Goal: Task Accomplishment & Management: Use online tool/utility

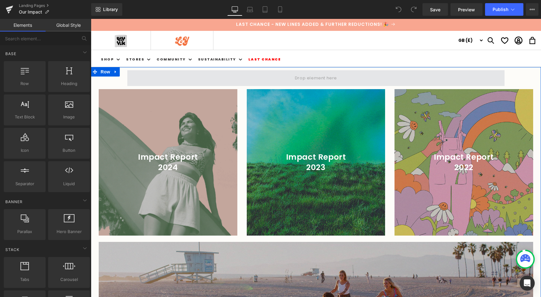
click at [299, 80] on span at bounding box center [316, 78] width 47 height 10
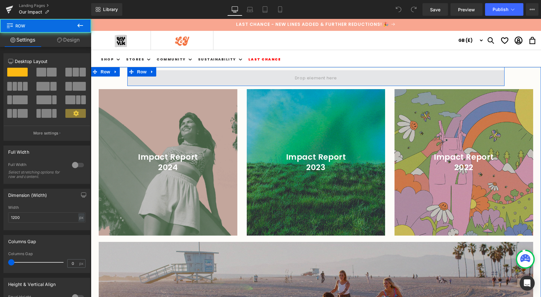
click at [165, 78] on span at bounding box center [315, 78] width 377 height 16
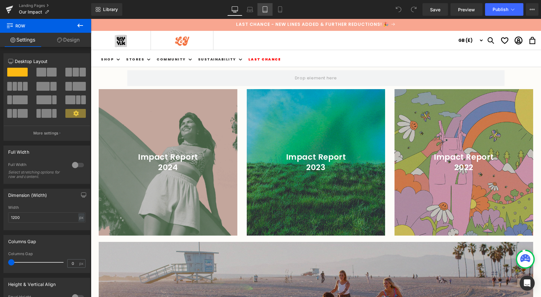
click at [269, 7] on link "Tablet" at bounding box center [265, 9] width 15 height 13
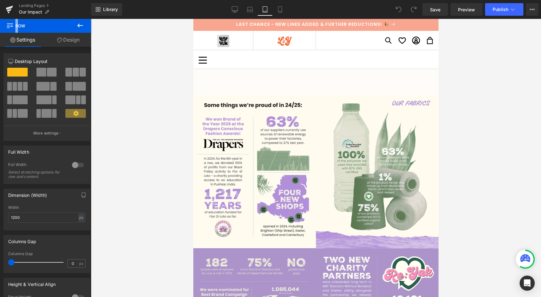
click at [269, 7] on link "Tablet" at bounding box center [265, 9] width 15 height 13
click at [282, 6] on link "Mobile" at bounding box center [280, 9] width 15 height 13
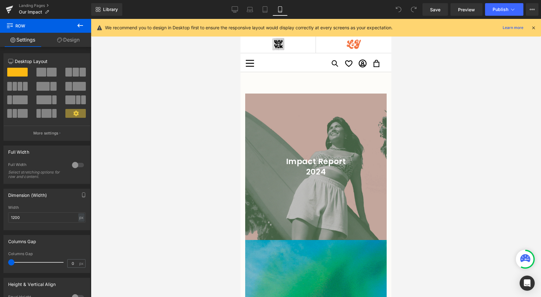
click at [273, 7] on link "Mobile" at bounding box center [280, 9] width 15 height 13
click at [265, 9] on icon at bounding box center [265, 9] width 6 height 6
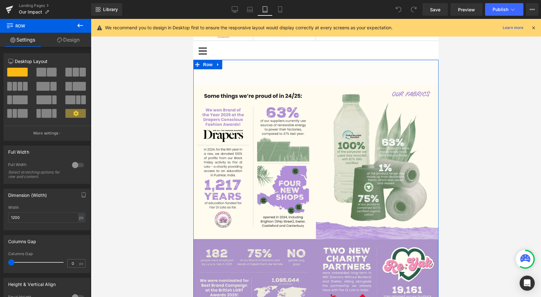
scroll to position [3, 0]
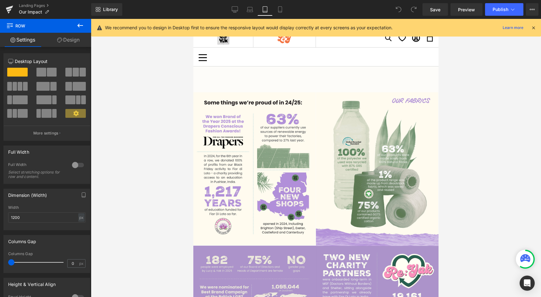
click at [167, 146] on div at bounding box center [316, 158] width 450 height 278
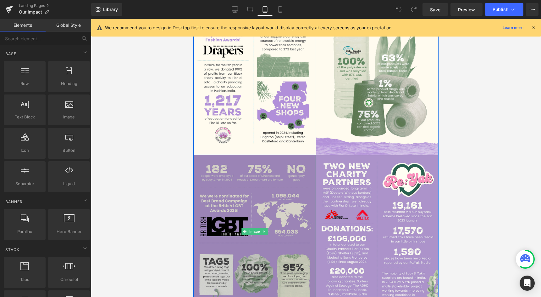
click at [260, 204] on img at bounding box center [254, 230] width 123 height 153
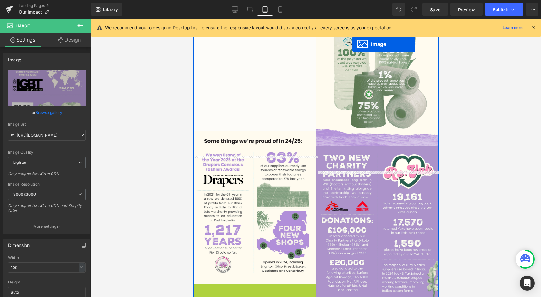
scroll to position [26, 0]
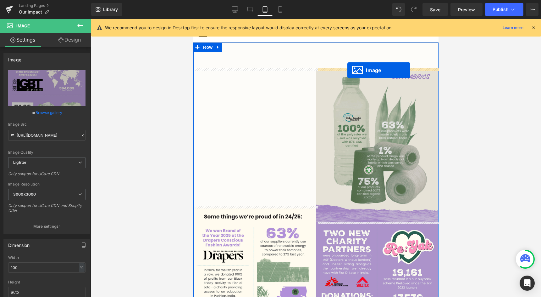
drag, startPoint x: 245, startPoint y: 264, endPoint x: 347, endPoint y: 70, distance: 219.3
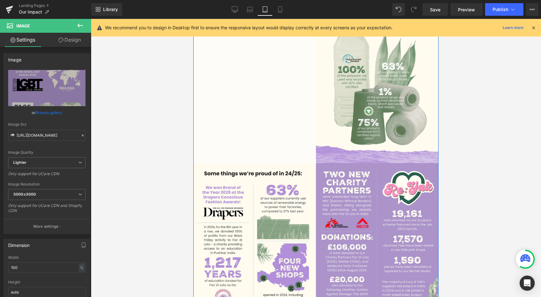
scroll to position [245, 0]
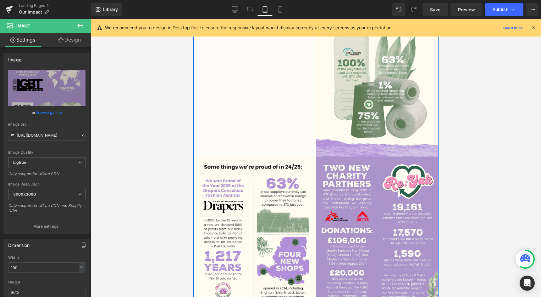
click at [244, 233] on div "Image" at bounding box center [254, 232] width 123 height 153
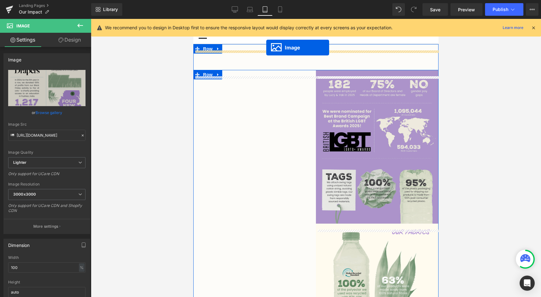
scroll to position [12, 0]
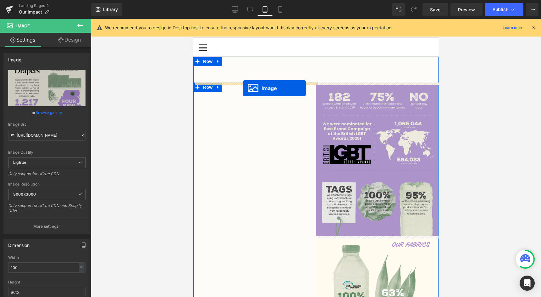
drag, startPoint x: 245, startPoint y: 231, endPoint x: 243, endPoint y: 88, distance: 143.4
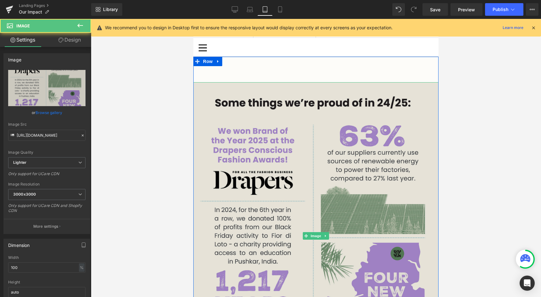
click at [257, 175] on img at bounding box center [315, 235] width 245 height 307
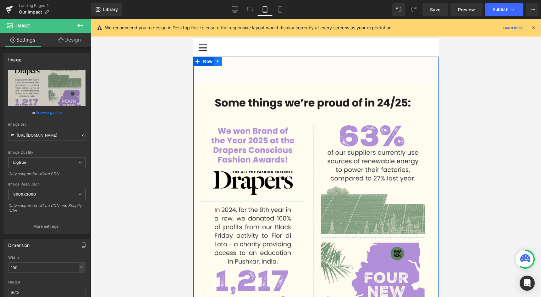
click at [220, 63] on icon at bounding box center [218, 61] width 4 height 5
click at [217, 62] on icon at bounding box center [218, 61] width 4 height 4
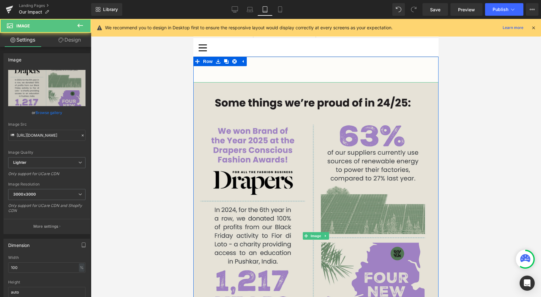
click at [218, 125] on img at bounding box center [315, 235] width 245 height 307
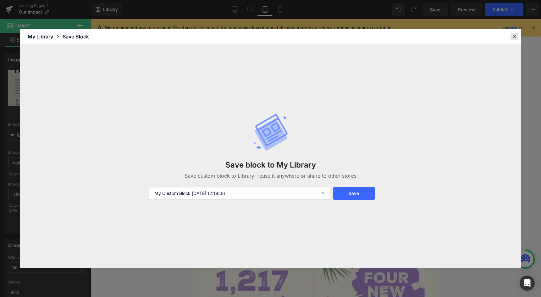
click at [515, 40] on div at bounding box center [515, 37] width 8 height 8
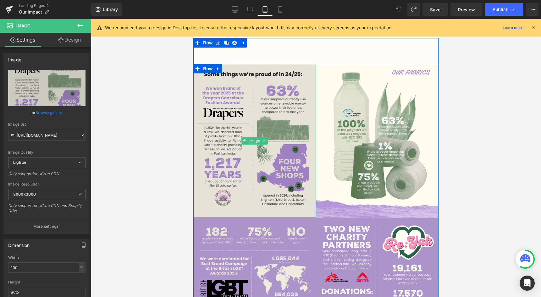
scroll to position [32, 0]
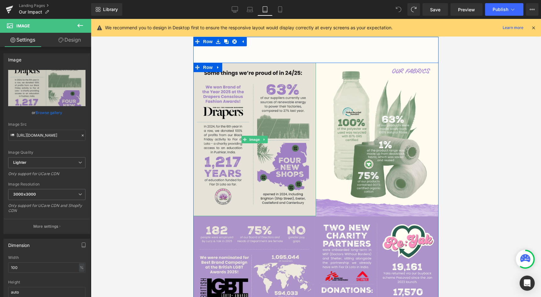
click at [289, 161] on img at bounding box center [254, 139] width 123 height 153
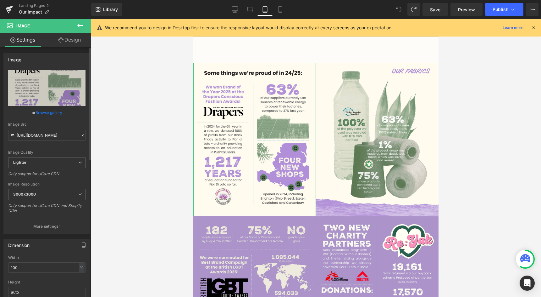
click at [47, 110] on link "Browse gallery" at bounding box center [49, 112] width 27 height 11
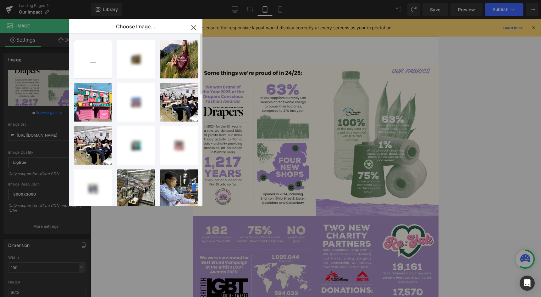
click at [99, 48] on input "file" at bounding box center [93, 59] width 38 height 38
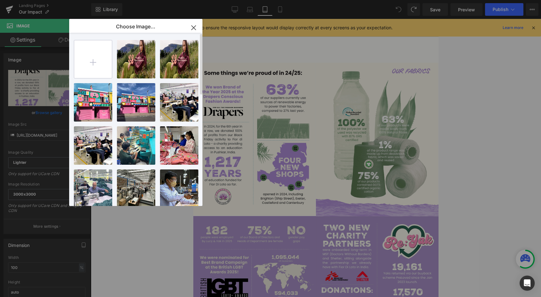
type input "C:\fakepath\4x5_2.jpg"
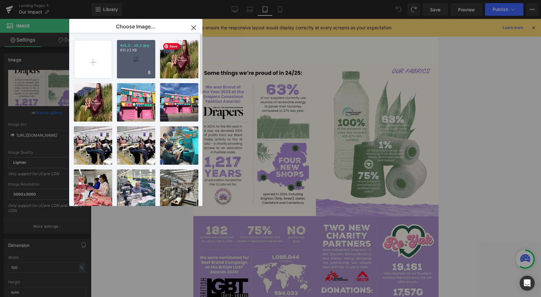
click at [139, 62] on div "4x5_2...x5_2.jpg 613.22 KB" at bounding box center [136, 59] width 38 height 38
type input "https://ucarecdn.com/e04ef437-cbeb-4801-9e5d-389369d3a7ce/-/format/auto/-/previ…"
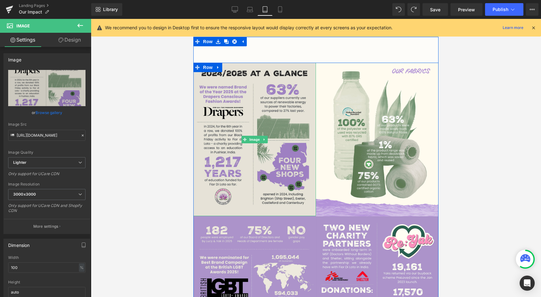
click at [283, 153] on img at bounding box center [254, 139] width 123 height 153
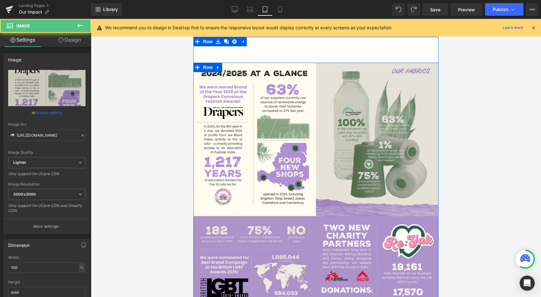
click at [376, 144] on img at bounding box center [377, 139] width 123 height 153
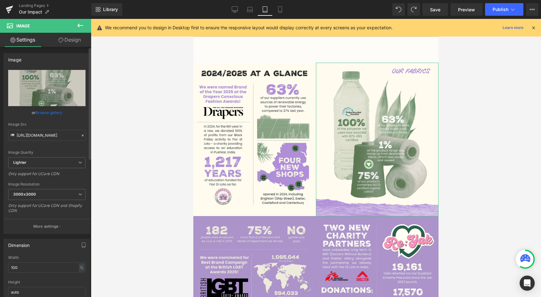
click at [39, 114] on link "Browse gallery" at bounding box center [49, 112] width 27 height 11
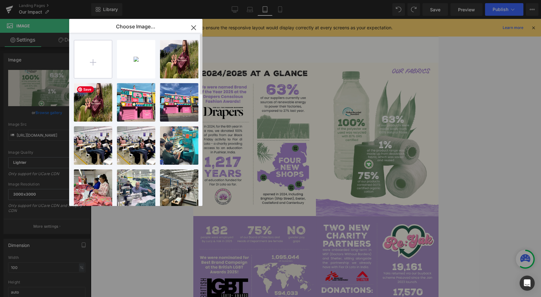
click at [98, 58] on input "file" at bounding box center [93, 59] width 38 height 38
type input "C:\fakepath\4x5_3.jpg"
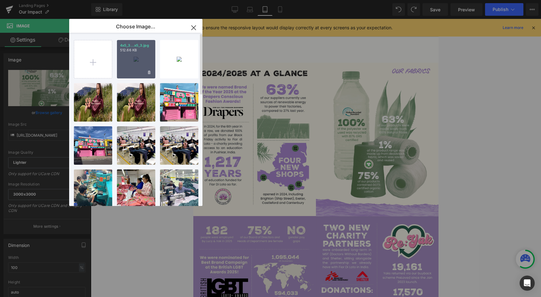
click at [142, 62] on div "4x5_3...x5_3.jpg 512.66 KB" at bounding box center [136, 59] width 38 height 38
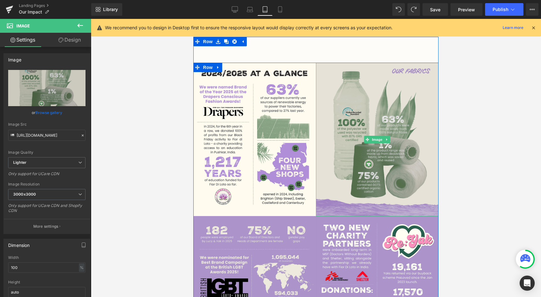
click at [380, 202] on img at bounding box center [377, 139] width 123 height 153
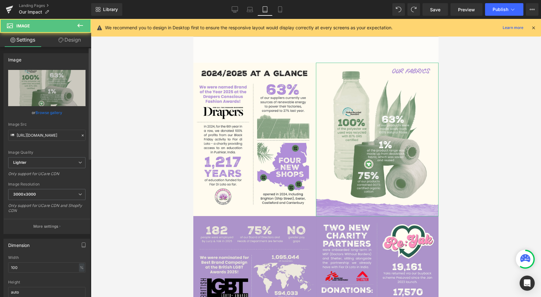
click at [59, 111] on link "Browse gallery" at bounding box center [49, 112] width 27 height 11
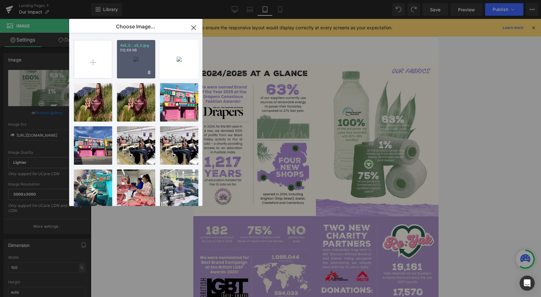
click at [136, 64] on div "4x5_3...x5_3.jpg 512.66 KB" at bounding box center [136, 59] width 38 height 38
type input "https://ucarecdn.com/4fb81651-714f-4545-a71c-c9284d96d7c0/-/format/auto/-/previ…"
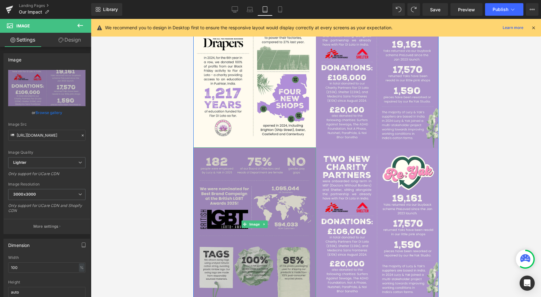
scroll to position [166, 0]
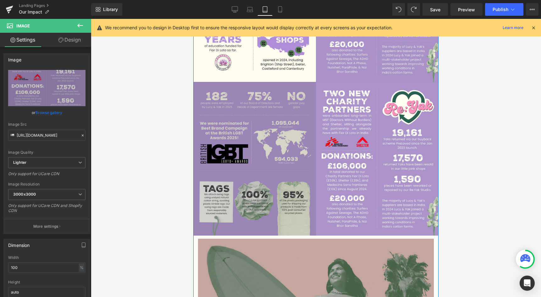
click at [276, 216] on img at bounding box center [254, 158] width 123 height 153
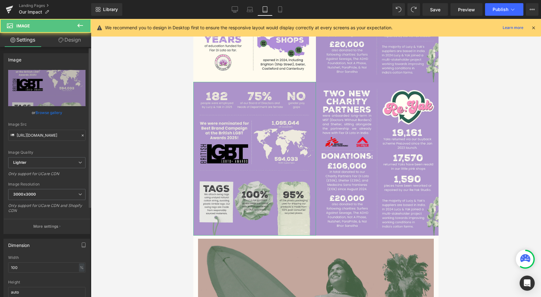
click at [56, 116] on link "Browse gallery" at bounding box center [49, 112] width 27 height 11
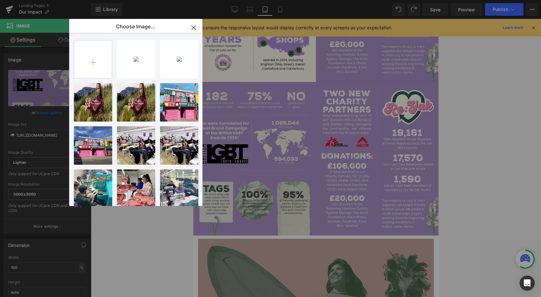
click at [108, 59] on input "file" at bounding box center [93, 59] width 38 height 38
type input "C:\fakepath\4x5_4.jpg"
click at [74, 40] on input "file" at bounding box center [93, 59] width 38 height 38
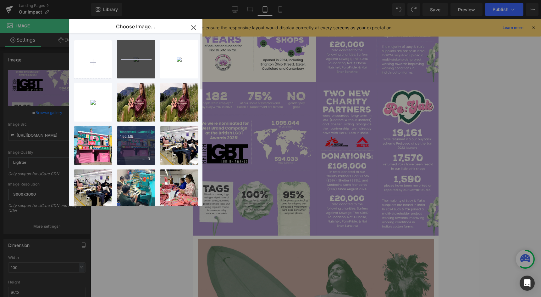
type input "C:\fakepath\4x5_5.jpg"
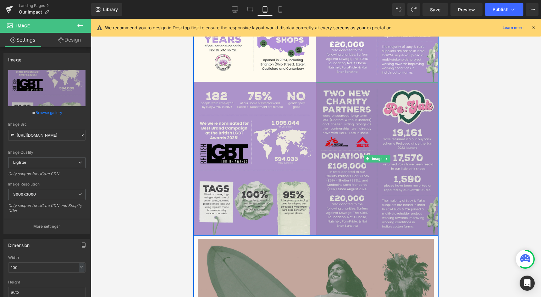
click at [363, 168] on img at bounding box center [377, 158] width 123 height 153
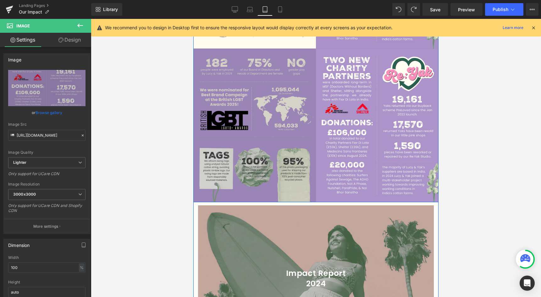
scroll to position [202, 0]
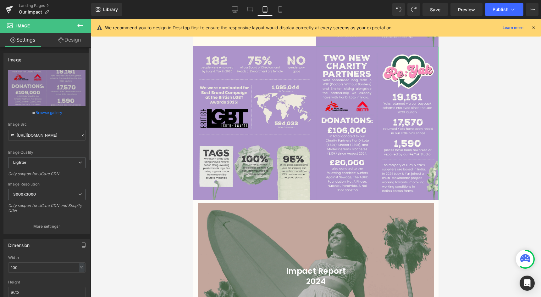
click at [46, 120] on div "Image Quality Lighter Lightest Lighter Lighter Lightest Only support for UCare …" at bounding box center [46, 113] width 77 height 87
click at [46, 113] on link "Browse gallery" at bounding box center [49, 112] width 27 height 11
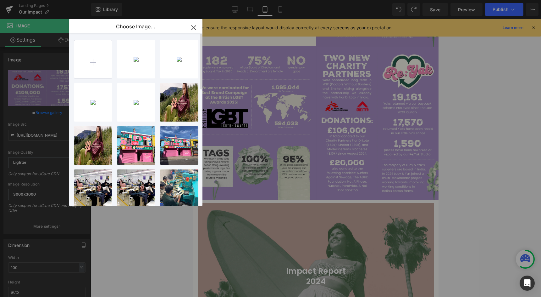
click at [94, 61] on input "file" at bounding box center [93, 59] width 38 height 38
click at [182, 65] on div "4x5_4...x5_4.jpg 592.38 KB" at bounding box center [179, 59] width 38 height 38
type input "https://ucarecdn.com/ea442851-caff-4998-ac47-471dbe1ddb49/-/format/auto/-/previ…"
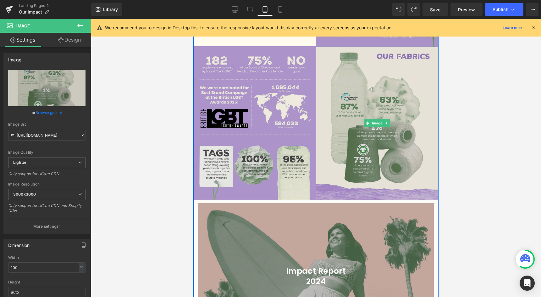
click at [343, 142] on img at bounding box center [377, 123] width 123 height 153
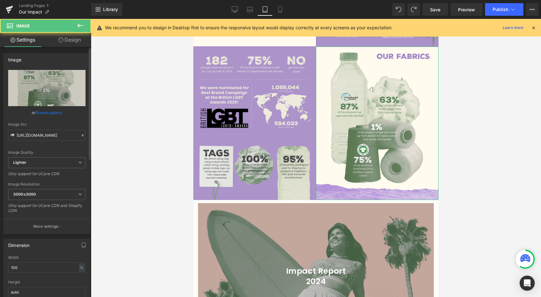
click at [40, 114] on link "Browse gallery" at bounding box center [49, 112] width 27 height 11
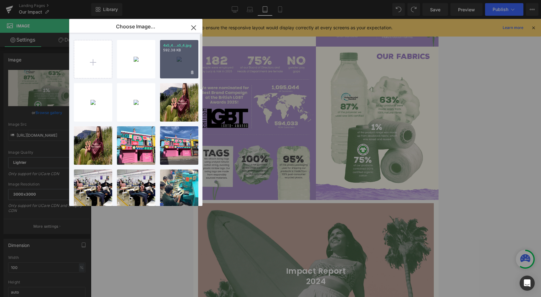
click at [173, 60] on div "4x5_4...x5_4.jpg 592.38 KB" at bounding box center [179, 59] width 38 height 38
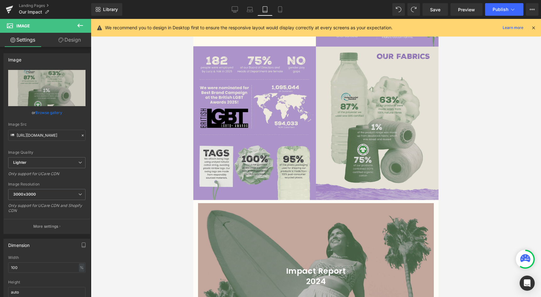
click at [342, 119] on img at bounding box center [377, 123] width 123 height 153
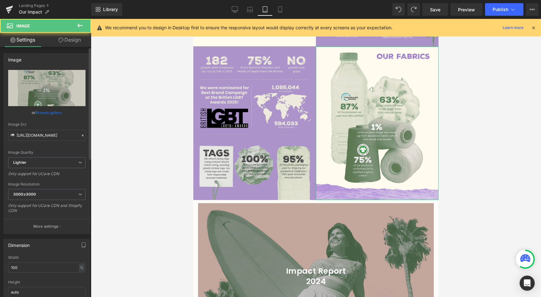
click at [38, 112] on link "Browse gallery" at bounding box center [49, 112] width 27 height 11
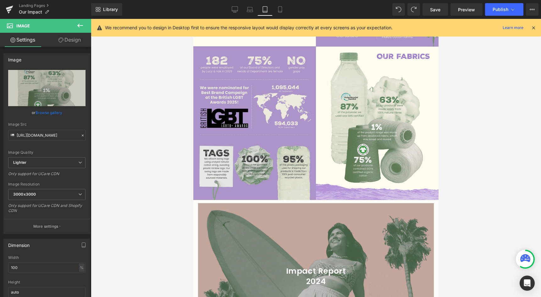
click at [126, 0] on div "Image You are previewing how the will restyle your page. You can not edit Eleme…" at bounding box center [270, 0] width 541 height 0
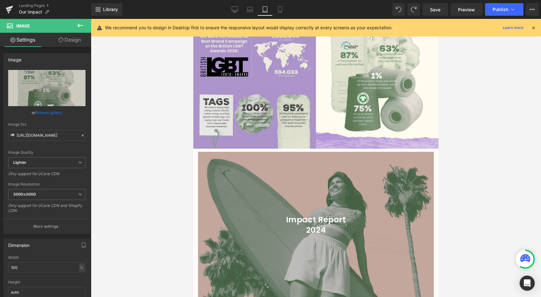
scroll to position [271, 0]
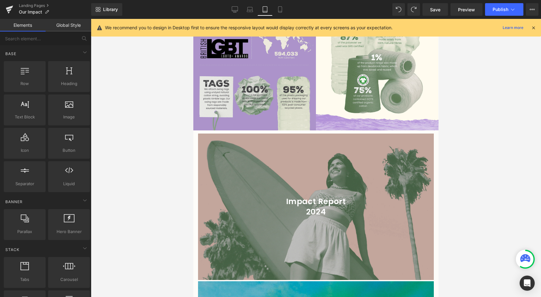
click at [483, 165] on div at bounding box center [316, 158] width 450 height 278
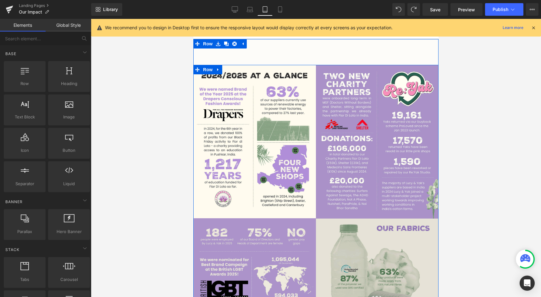
scroll to position [42, 0]
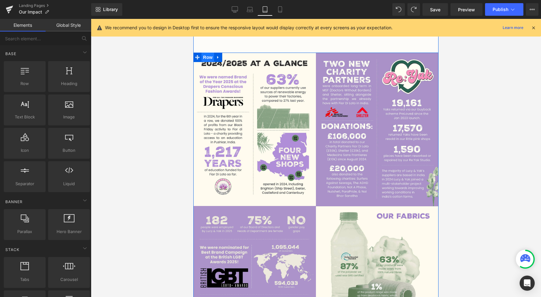
click at [207, 57] on span "Row" at bounding box center [208, 57] width 13 height 9
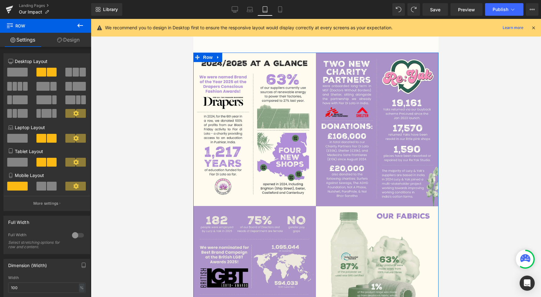
click at [65, 44] on link "Design" at bounding box center [69, 40] width 46 height 14
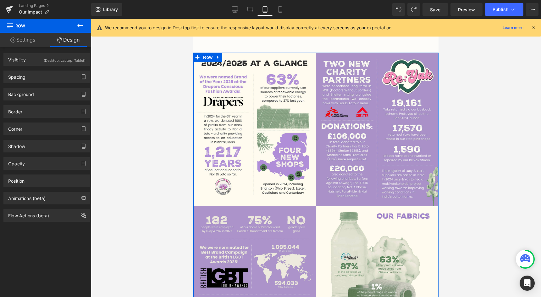
type input "0"
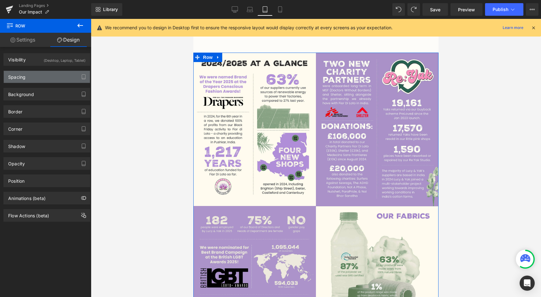
click at [42, 71] on div "Spacing" at bounding box center [47, 77] width 86 height 12
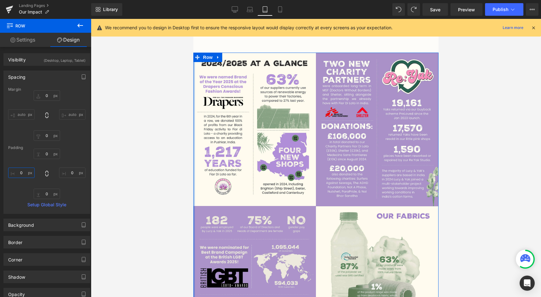
click at [21, 170] on input "0" at bounding box center [21, 172] width 26 height 10
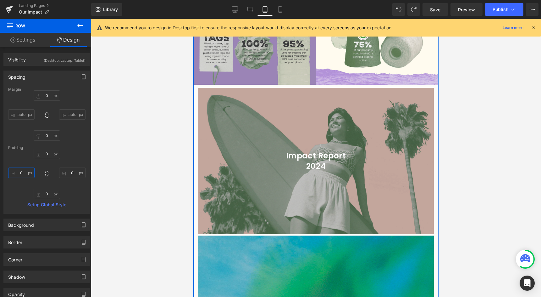
scroll to position [316, 0]
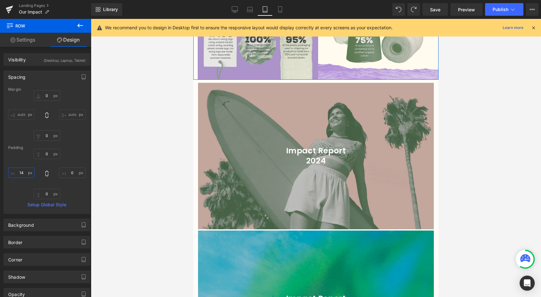
type input "15"
click at [26, 169] on input "15" at bounding box center [21, 172] width 26 height 10
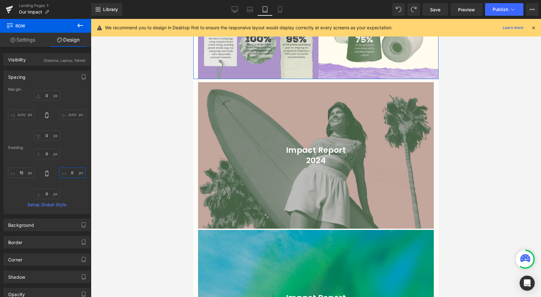
click at [67, 170] on input "0" at bounding box center [72, 172] width 26 height 10
paste input "15"
type input "15"
click at [135, 183] on div at bounding box center [316, 158] width 450 height 278
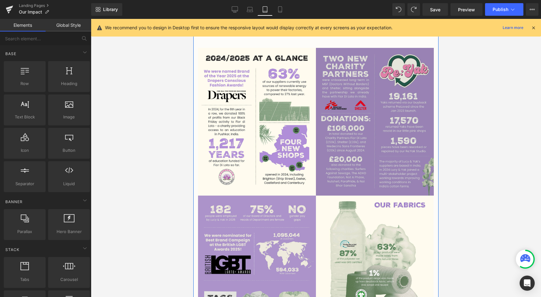
scroll to position [0, 0]
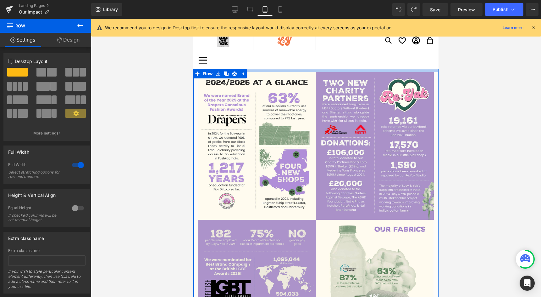
drag, startPoint x: 311, startPoint y: 93, endPoint x: 314, endPoint y: 71, distance: 22.9
click at [314, 71] on div at bounding box center [315, 70] width 245 height 3
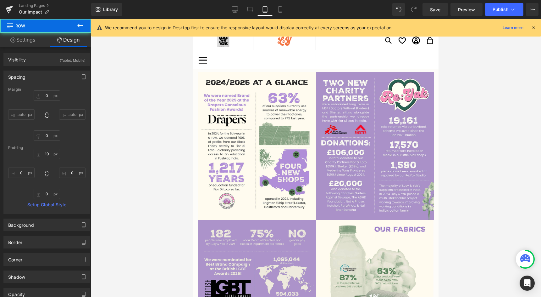
click at [80, 24] on icon at bounding box center [80, 26] width 8 height 8
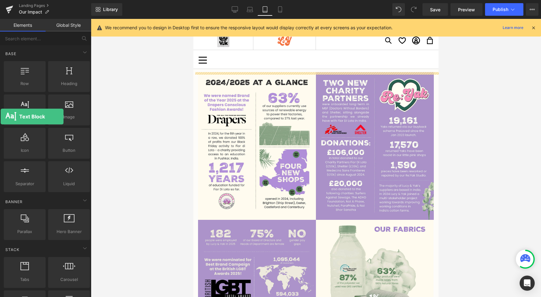
drag, startPoint x: 35, startPoint y: 111, endPoint x: 123, endPoint y: 121, distance: 88.3
click at [3, 117] on div "Text Block texts, paragraphs, contents, blocks" at bounding box center [25, 109] width 44 height 33
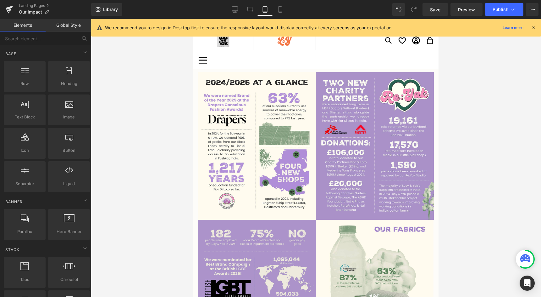
click at [123, 121] on div at bounding box center [316, 158] width 450 height 278
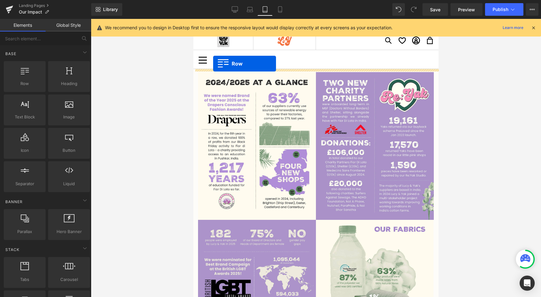
drag, startPoint x: 212, startPoint y: 98, endPoint x: 213, endPoint y: 64, distance: 34.3
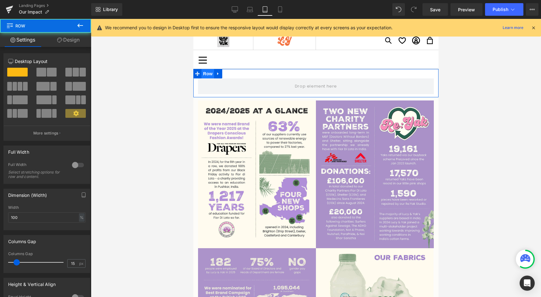
click at [210, 73] on span "Row" at bounding box center [208, 73] width 13 height 9
click at [74, 160] on div at bounding box center [77, 165] width 15 height 10
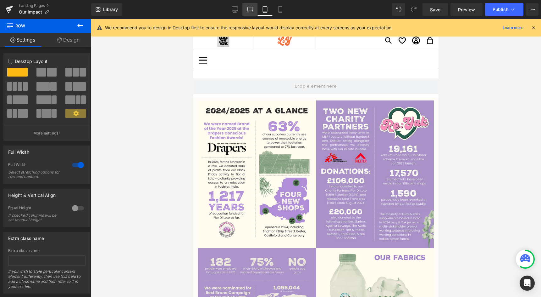
click at [243, 15] on link "Laptop" at bounding box center [249, 9] width 15 height 13
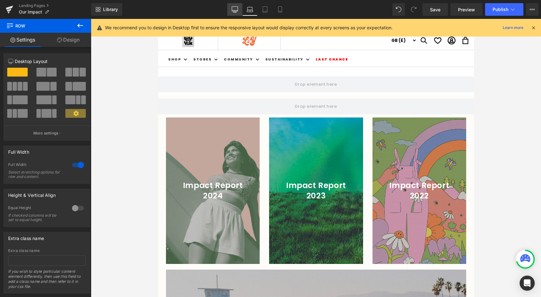
click at [237, 12] on icon at bounding box center [235, 9] width 6 height 6
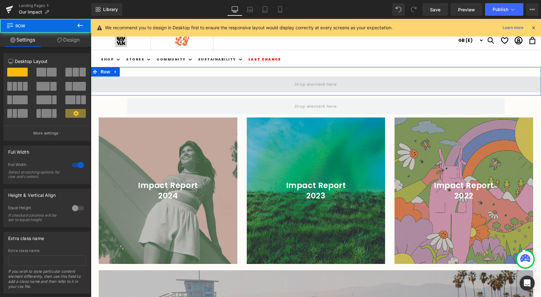
click at [273, 85] on span at bounding box center [316, 84] width 450 height 16
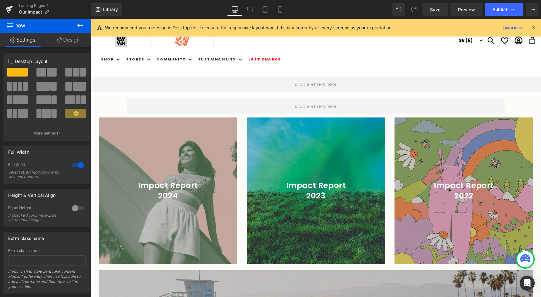
click at [80, 25] on icon at bounding box center [80, 26] width 6 height 4
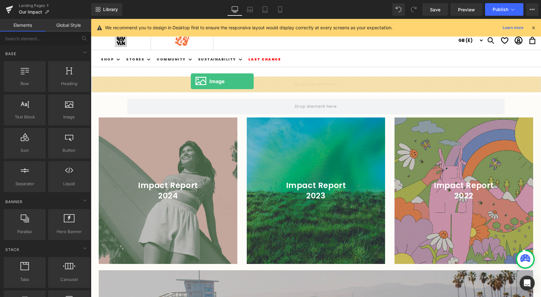
drag, startPoint x: 145, startPoint y: 128, endPoint x: 191, endPoint y: 81, distance: 65.8
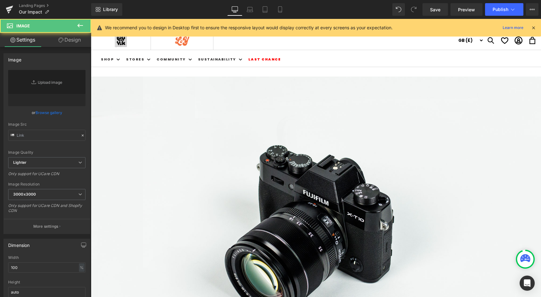
type input "//d1um8515vdn9kb.cloudfront.net/images/parallax.jpg"
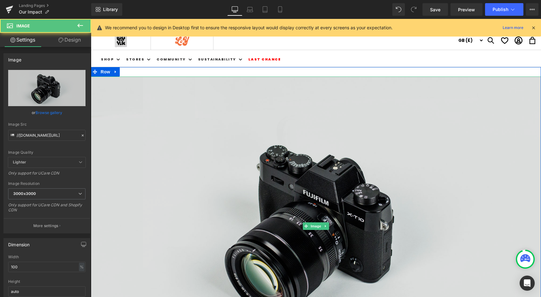
click at [159, 179] on img at bounding box center [316, 225] width 450 height 298
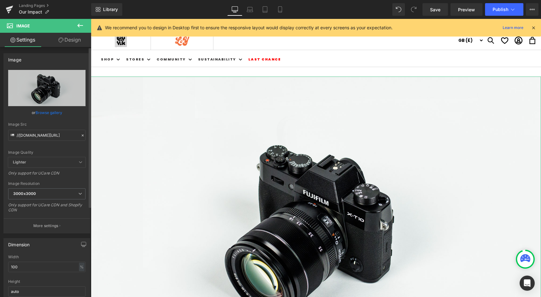
click at [48, 114] on link "Browse gallery" at bounding box center [49, 112] width 27 height 11
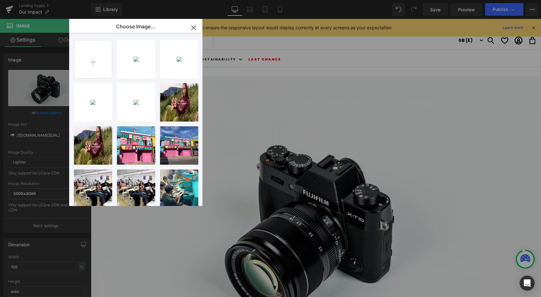
click at [53, 0] on div "Image You are previewing how the will restyle your page. You can not edit Eleme…" at bounding box center [270, 0] width 541 height 0
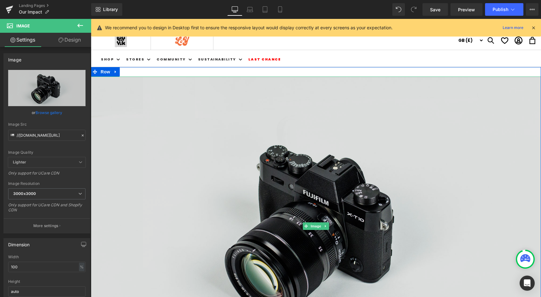
click at [206, 149] on img at bounding box center [316, 225] width 450 height 298
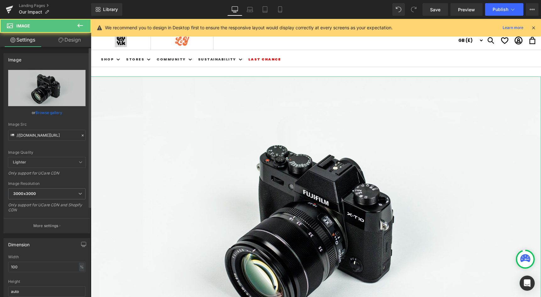
click at [49, 116] on link "Browse gallery" at bounding box center [49, 112] width 27 height 11
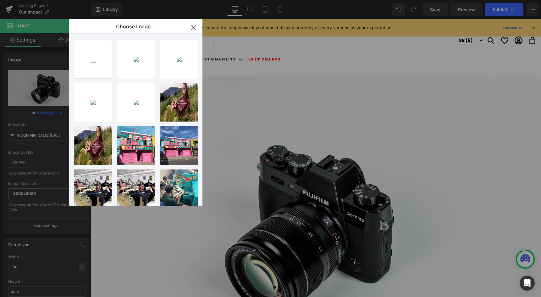
click at [93, 62] on input "file" at bounding box center [93, 59] width 38 height 38
type input "C:\fakepath\IMPACT-LANDING-PAGE.jpg"
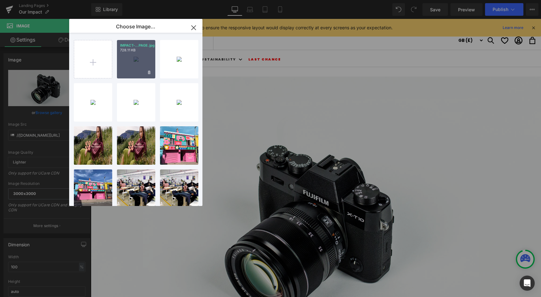
click at [143, 64] on div "IMPACT-...PAGE.jpg 728.11 KB" at bounding box center [136, 59] width 38 height 38
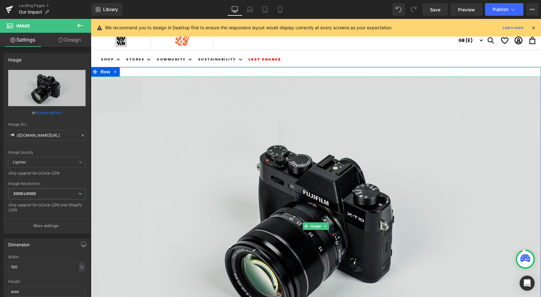
click at [228, 181] on img at bounding box center [316, 225] width 450 height 298
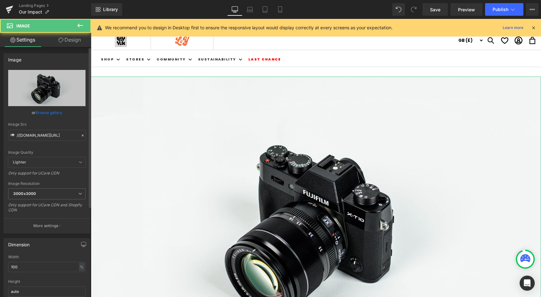
click at [56, 111] on link "Browse gallery" at bounding box center [49, 112] width 27 height 11
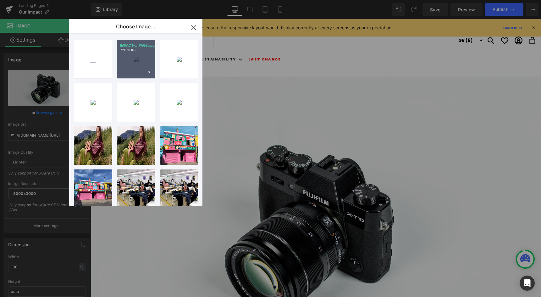
click at [129, 67] on div "IMPACT-...PAGE.jpg 728.11 KB" at bounding box center [136, 59] width 38 height 38
type input "https://ucarecdn.com/6023a2d5-9c7f-41e6-a4c5-03914c421bc0/-/format/auto/-/previ…"
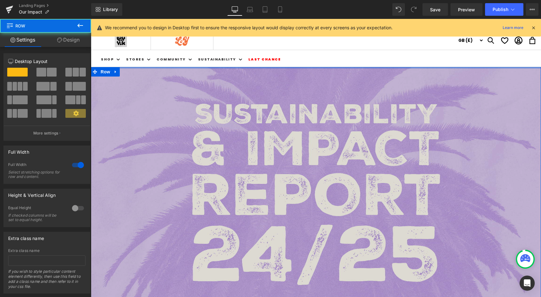
drag, startPoint x: 171, startPoint y: 76, endPoint x: 178, endPoint y: 96, distance: 20.2
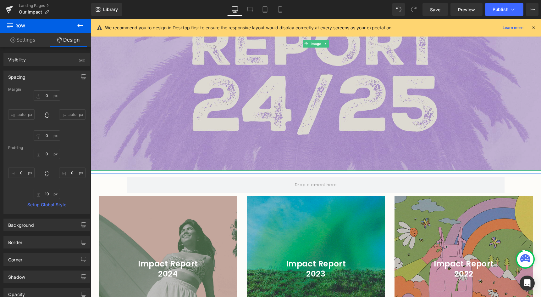
scroll to position [158, 0]
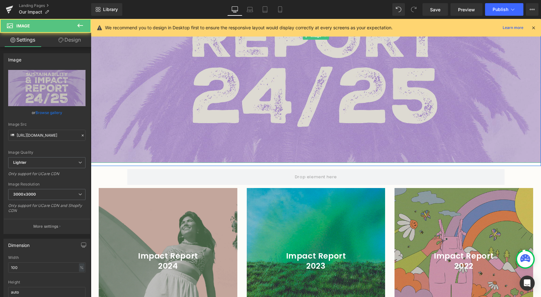
click at [206, 159] on img at bounding box center [316, 35] width 450 height 253
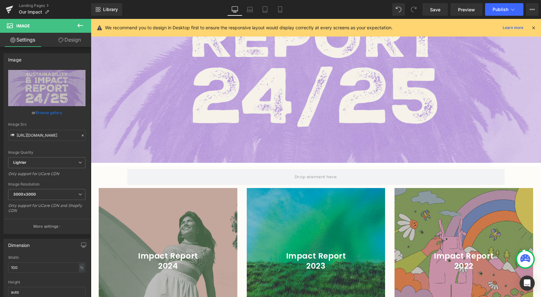
click at [79, 23] on icon at bounding box center [80, 26] width 8 height 8
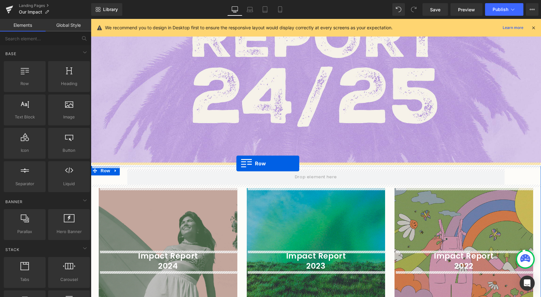
drag, startPoint x: 97, startPoint y: 98, endPoint x: 236, endPoint y: 163, distance: 153.3
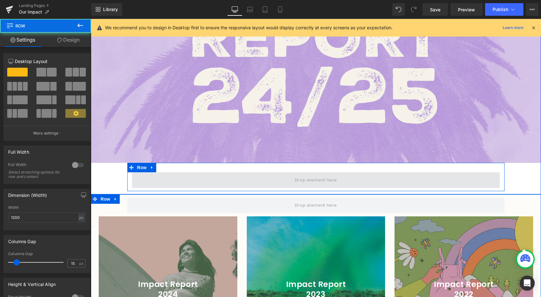
click at [167, 173] on span at bounding box center [316, 180] width 368 height 16
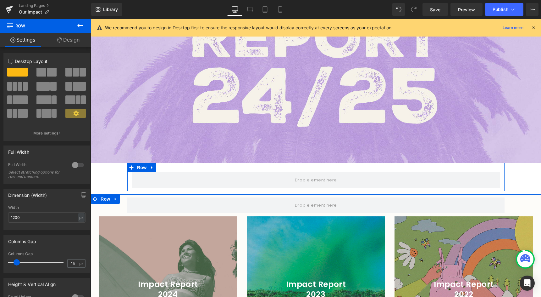
click at [76, 30] on button at bounding box center [80, 26] width 22 height 14
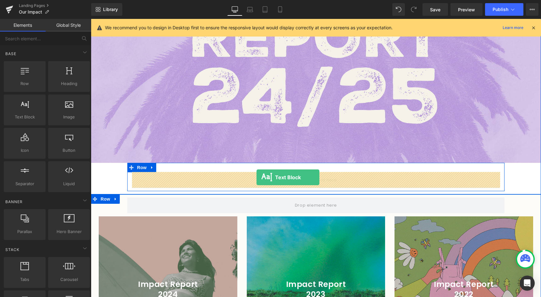
drag, startPoint x: 126, startPoint y: 132, endPoint x: 257, endPoint y: 177, distance: 138.0
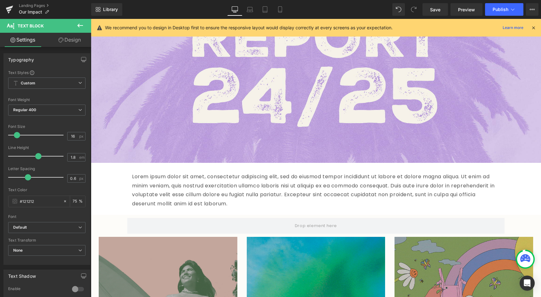
click at [218, 199] on p "Lorem ipsum dolor sit amet, consectetur adipiscing elit, sed do eiusmod tempor …" at bounding box center [316, 190] width 368 height 36
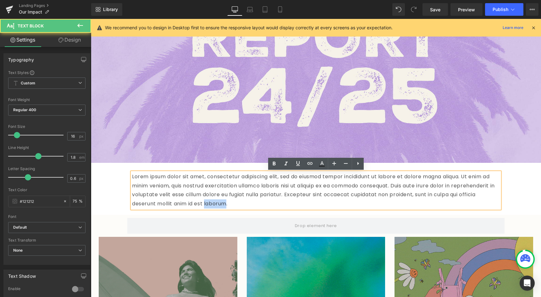
click at [218, 199] on p "Lorem ipsum dolor sit amet, consectetur adipiscing elit, sed do eiusmod tempor …" at bounding box center [316, 190] width 368 height 36
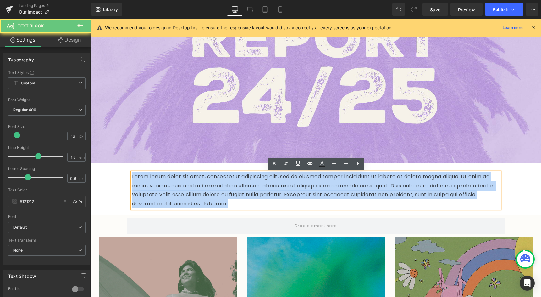
click at [218, 199] on p "Lorem ipsum dolor sit amet, consectetur adipiscing elit, sed do eiusmod tempor …" at bounding box center [316, 190] width 368 height 36
paste div
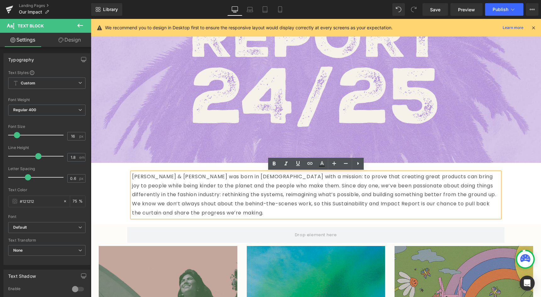
click at [255, 178] on p "Lucy & Yak was born in 2017 with a mission: to prove that creating great produc…" at bounding box center [316, 194] width 368 height 45
click at [255, 193] on p "Lucy & Yak was born in 2017 with a mission: to prove that creating great produc…" at bounding box center [316, 194] width 368 height 45
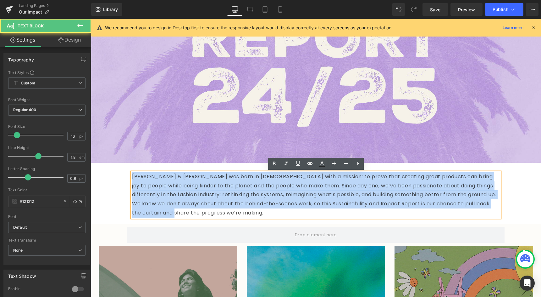
click at [255, 193] on p "Lucy & Yak was born in 2017 with a mission: to prove that creating great produc…" at bounding box center [316, 194] width 368 height 45
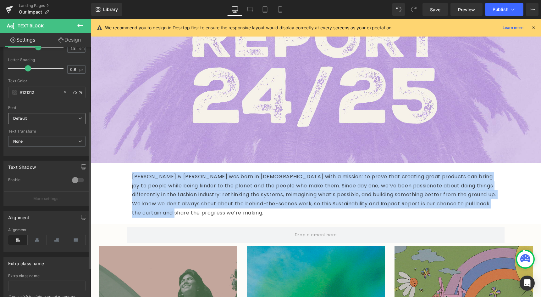
scroll to position [125, 0]
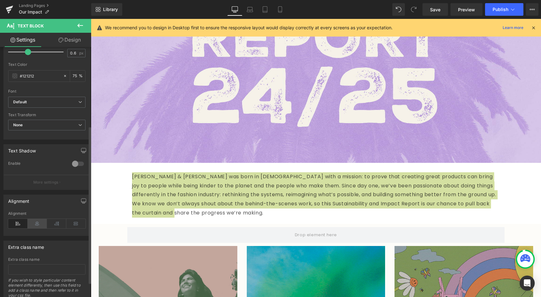
click at [35, 221] on icon at bounding box center [37, 223] width 19 height 9
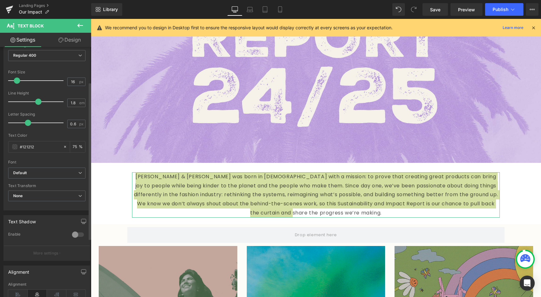
scroll to position [53, 0]
click at [69, 83] on input "16" at bounding box center [73, 84] width 11 height 8
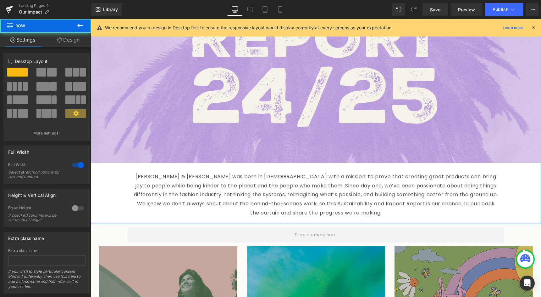
click at [106, 202] on div "Image Lucy & Yak was born in 2017 with a mission: to prove that creating great …" at bounding box center [316, 64] width 450 height 311
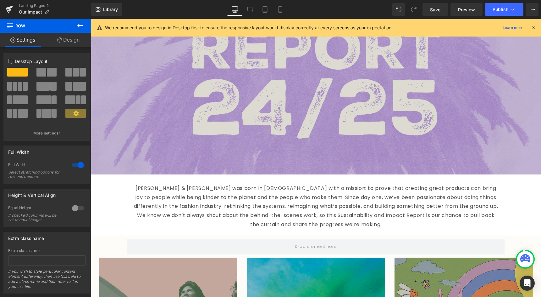
scroll to position [176, 0]
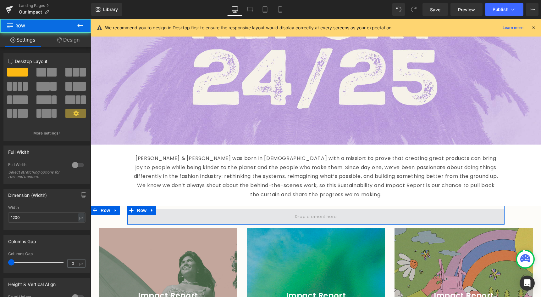
click at [229, 210] on span at bounding box center [315, 216] width 377 height 16
click at [220, 211] on span at bounding box center [315, 216] width 377 height 16
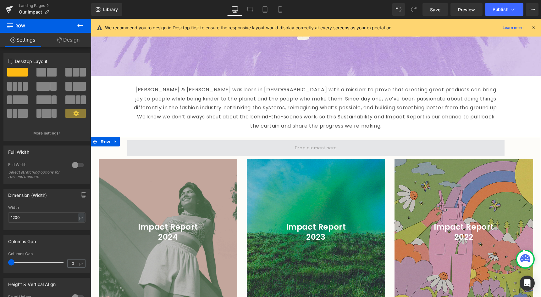
scroll to position [237, 0]
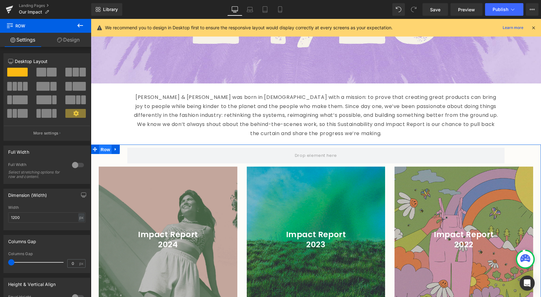
click at [104, 151] on span "Row" at bounding box center [105, 149] width 13 height 9
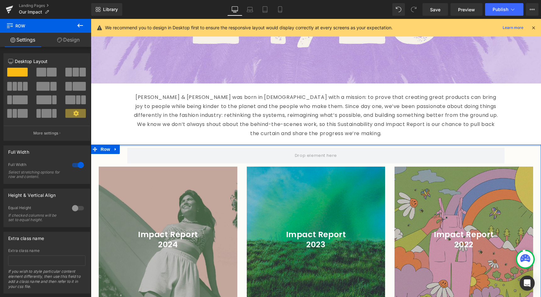
drag, startPoint x: 130, startPoint y: 149, endPoint x: 138, endPoint y: 145, distance: 8.6
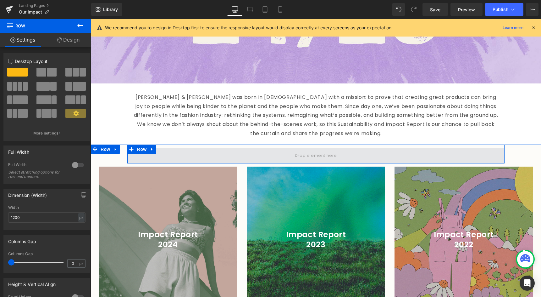
drag, startPoint x: 132, startPoint y: 150, endPoint x: 166, endPoint y: 158, distance: 34.8
click at [166, 158] on div "Row" at bounding box center [315, 153] width 377 height 19
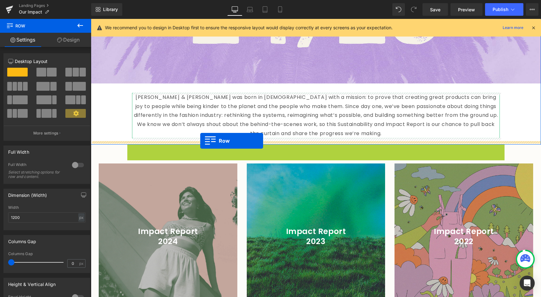
drag, startPoint x: 131, startPoint y: 149, endPoint x: 200, endPoint y: 141, distance: 70.0
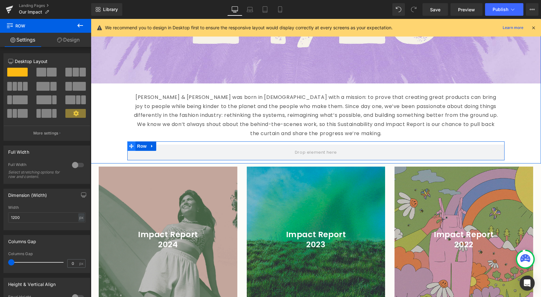
click at [135, 146] on span at bounding box center [131, 145] width 8 height 9
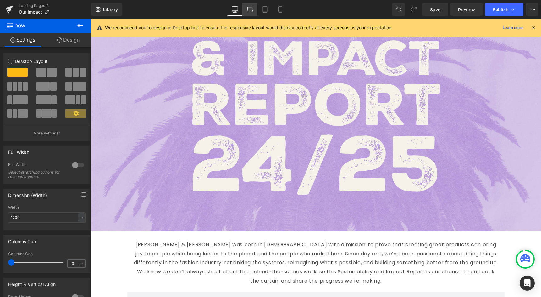
click at [254, 9] on link "Laptop" at bounding box center [249, 9] width 15 height 13
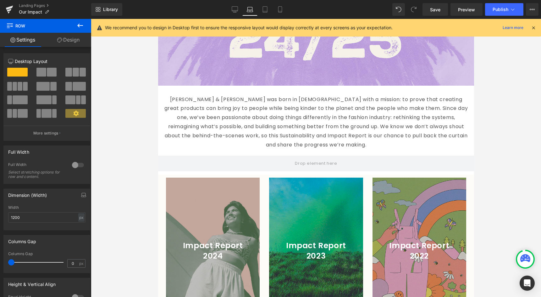
scroll to position [147, 0]
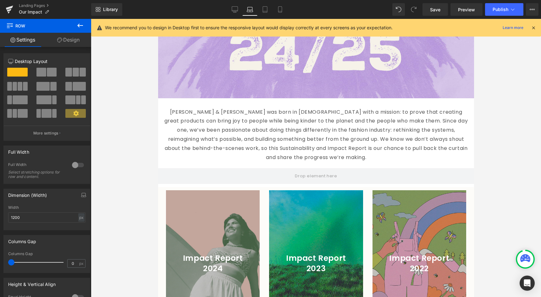
click at [236, 114] on p "Lucy & Yak was born in 2017 with a mission: to prove that creating great produc…" at bounding box center [316, 135] width 307 height 54
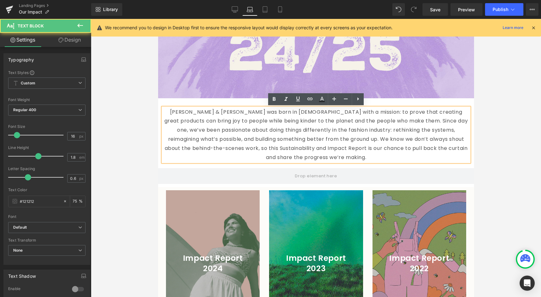
click at [191, 112] on p "Lucy & Yak was born in 2017 with a mission: to prove that creating great produc…" at bounding box center [316, 135] width 307 height 54
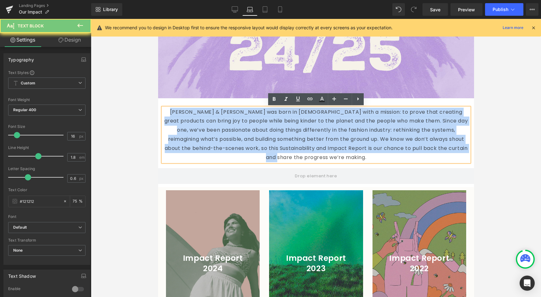
click at [191, 112] on p "Lucy & Yak was born in 2017 with a mission: to prove that creating great produc…" at bounding box center [316, 135] width 307 height 54
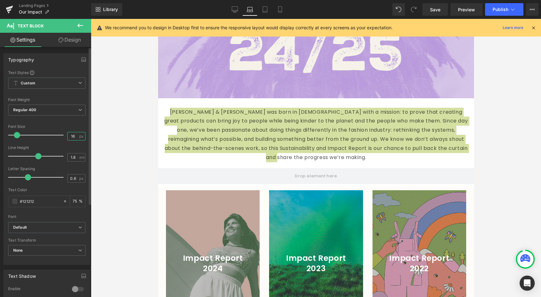
click at [71, 136] on input "16" at bounding box center [73, 136] width 11 height 8
type input "14"
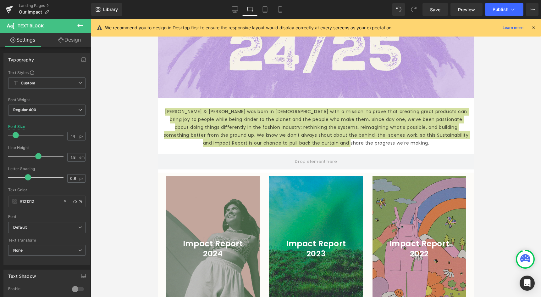
click at [70, 39] on link "Design" at bounding box center [70, 40] width 46 height 14
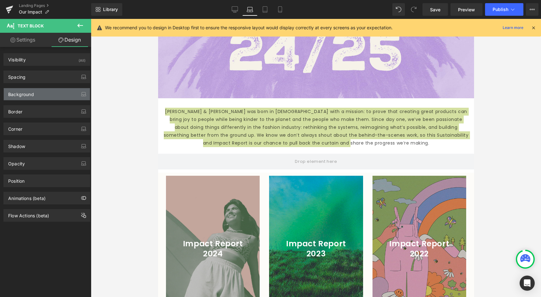
click at [26, 96] on div "Background" at bounding box center [21, 92] width 26 height 9
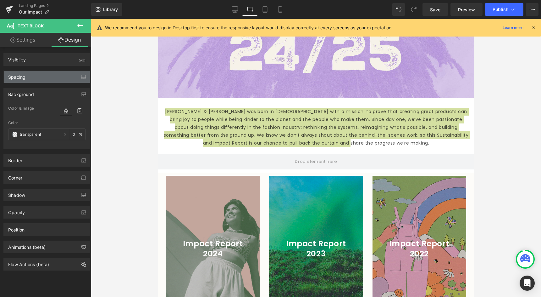
click at [28, 79] on div "Spacing" at bounding box center [47, 77] width 86 height 12
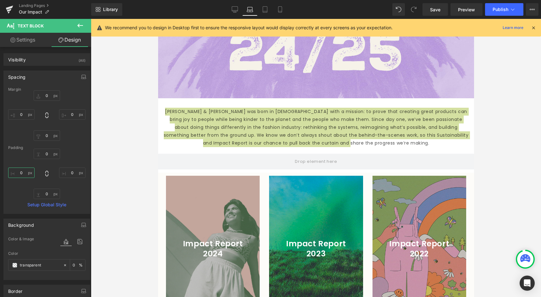
click at [16, 172] on input "0" at bounding box center [21, 172] width 26 height 10
type input "20"
click at [64, 172] on input "0" at bounding box center [72, 172] width 26 height 10
type input "20"
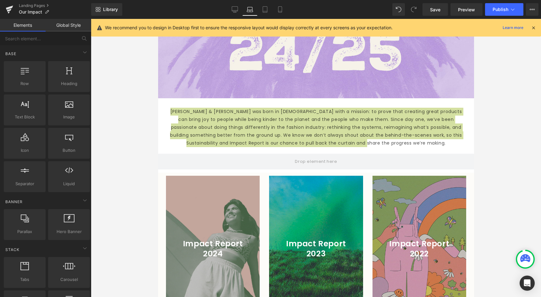
click at [124, 164] on div at bounding box center [316, 158] width 450 height 278
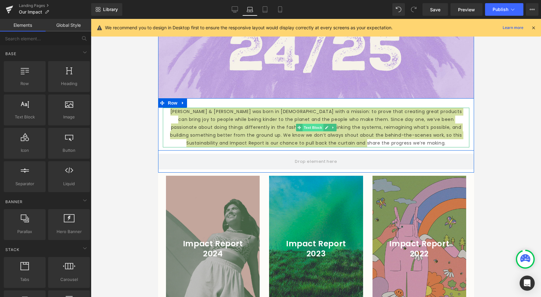
click at [305, 127] on span "Text Block" at bounding box center [312, 128] width 21 height 8
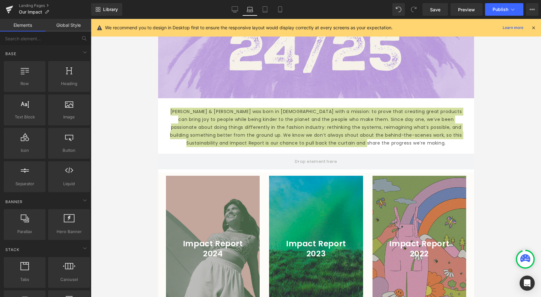
click at [143, 171] on div at bounding box center [316, 158] width 450 height 278
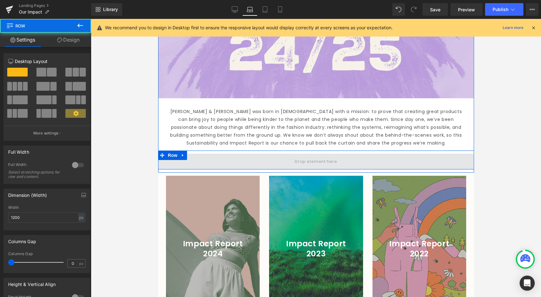
click at [218, 158] on span at bounding box center [316, 161] width 316 height 16
click at [213, 161] on span at bounding box center [316, 161] width 316 height 16
click at [208, 154] on span at bounding box center [316, 161] width 316 height 16
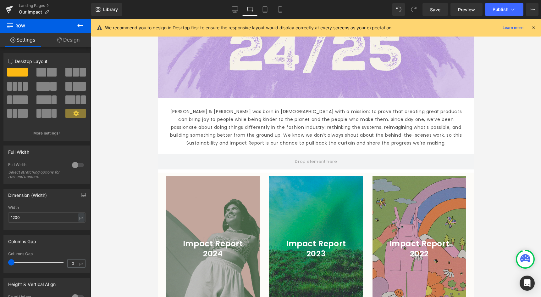
click at [81, 26] on icon at bounding box center [80, 26] width 8 height 8
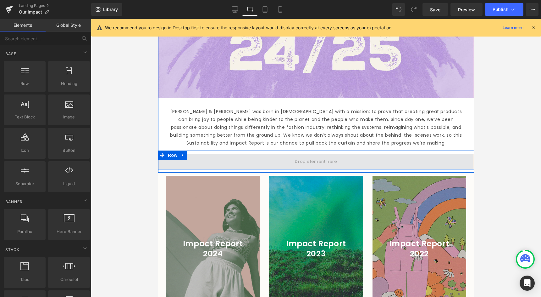
click at [208, 158] on span at bounding box center [316, 161] width 316 height 16
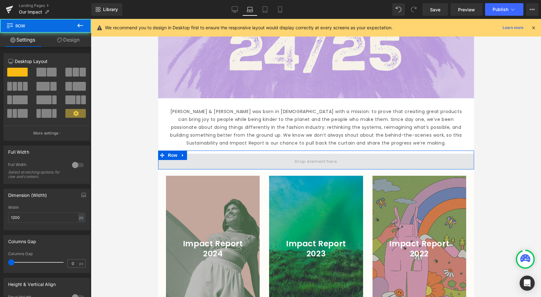
click at [244, 160] on span at bounding box center [316, 161] width 316 height 16
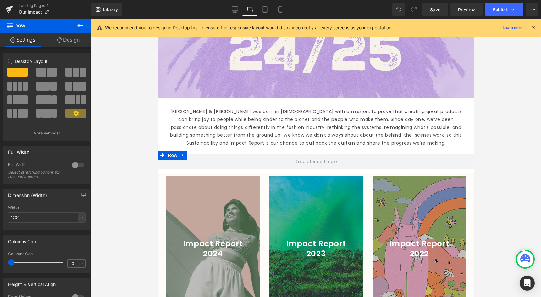
click at [52, 73] on span at bounding box center [52, 72] width 10 height 9
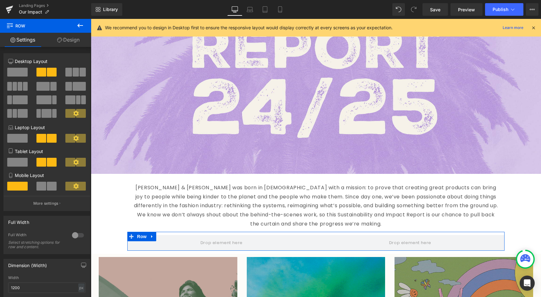
scroll to position [228, 0]
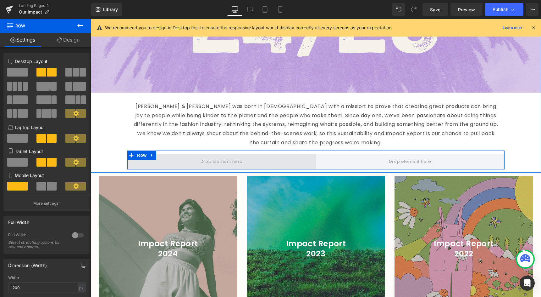
click at [232, 158] on span at bounding box center [221, 161] width 47 height 10
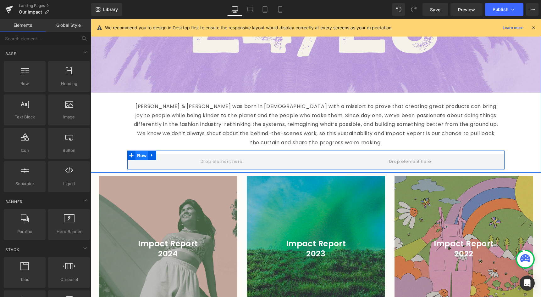
click at [139, 154] on span "Row" at bounding box center [142, 155] width 13 height 9
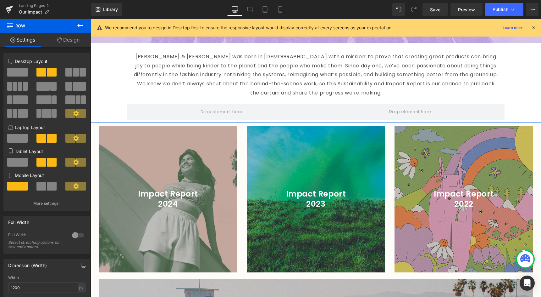
scroll to position [283, 0]
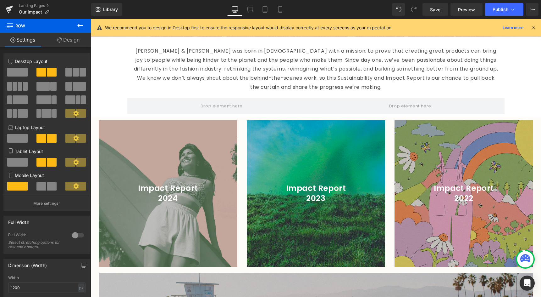
click at [79, 21] on button at bounding box center [80, 26] width 22 height 14
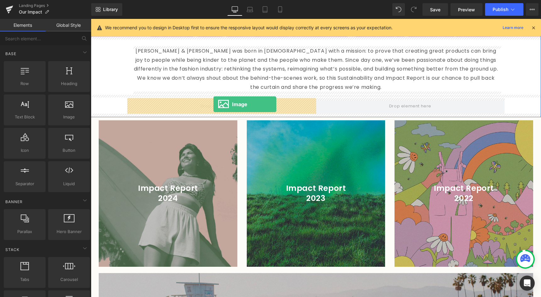
drag, startPoint x: 152, startPoint y: 136, endPoint x: 214, endPoint y: 104, distance: 68.8
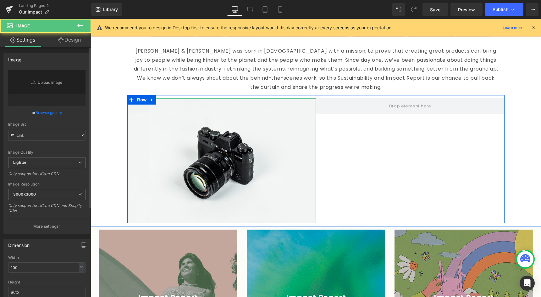
type input "//d1um8515vdn9kb.cloudfront.net/images/parallax.jpg"
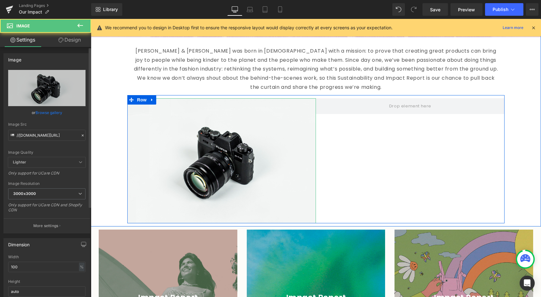
click at [72, 111] on div "or Browse gallery" at bounding box center [46, 112] width 77 height 7
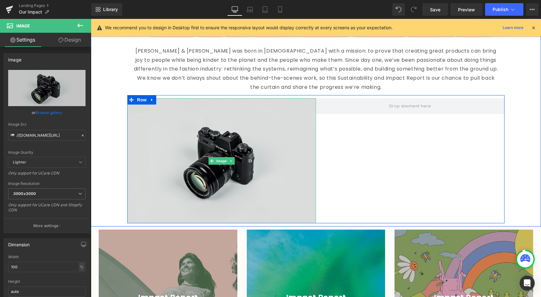
click at [177, 103] on img at bounding box center [221, 160] width 189 height 125
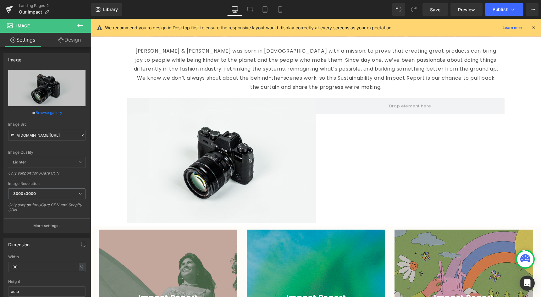
click at [80, 24] on icon at bounding box center [80, 26] width 8 height 8
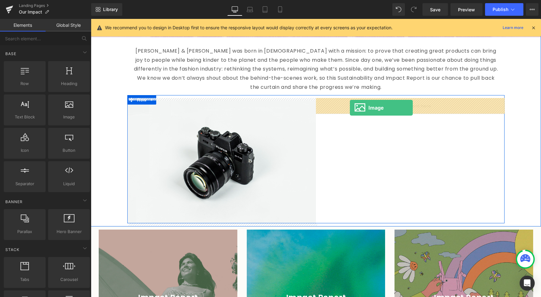
drag, startPoint x: 150, startPoint y: 125, endPoint x: 350, endPoint y: 108, distance: 200.4
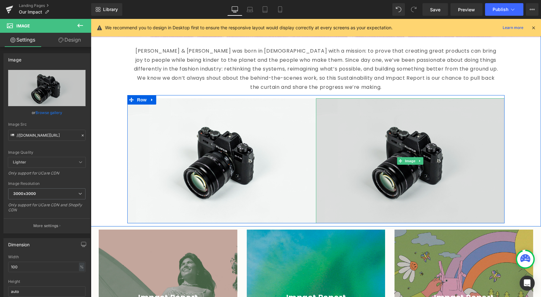
click at [378, 153] on img at bounding box center [410, 160] width 189 height 125
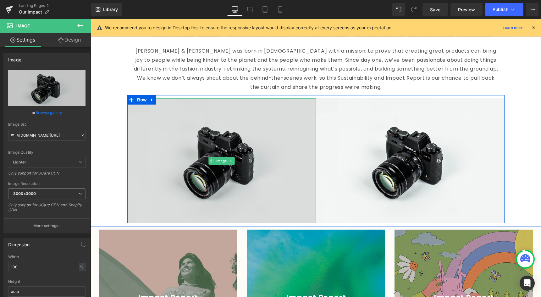
click at [202, 164] on img at bounding box center [221, 160] width 189 height 125
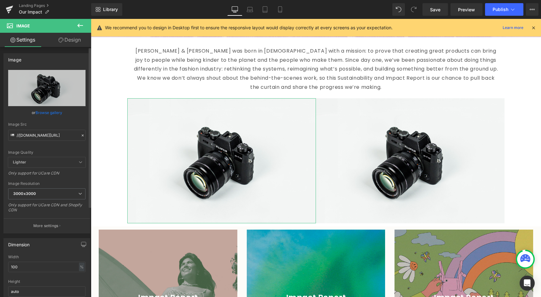
click at [55, 110] on link "Browse gallery" at bounding box center [49, 112] width 27 height 11
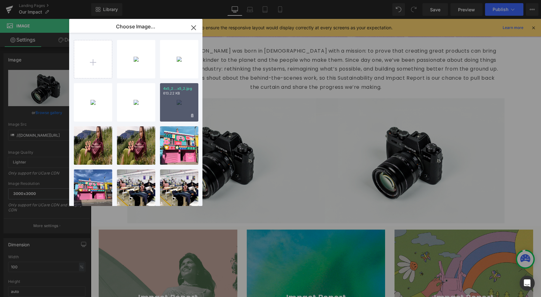
click at [181, 100] on div "4x5_2...x5_2.jpg 613.22 KB" at bounding box center [179, 102] width 38 height 38
type input "https://ucarecdn.com/e04ef437-cbeb-4801-9e5d-389369d3a7ce/-/format/auto/-/previ…"
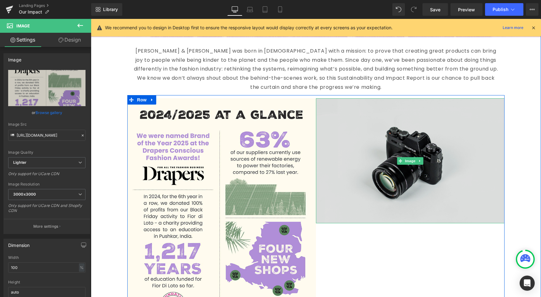
click at [390, 183] on img at bounding box center [410, 160] width 189 height 125
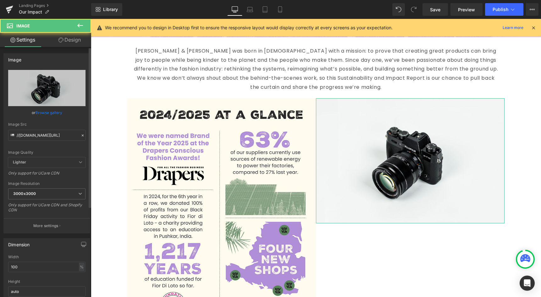
click at [52, 114] on link "Browse gallery" at bounding box center [49, 112] width 27 height 11
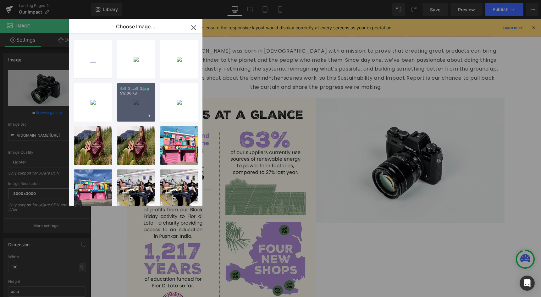
click at [123, 114] on div "4x5_3...x5_3.jpg 512.66 KB" at bounding box center [136, 102] width 38 height 38
type input "https://ucarecdn.com/4fb81651-714f-4545-a71c-c9284d96d7c0/-/format/auto/-/previ…"
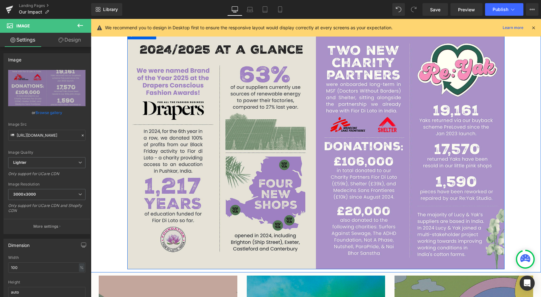
scroll to position [322, 0]
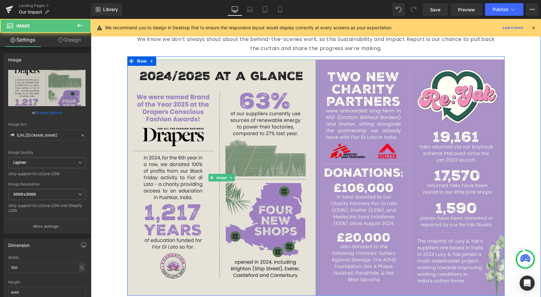
click at [305, 138] on img at bounding box center [221, 177] width 189 height 236
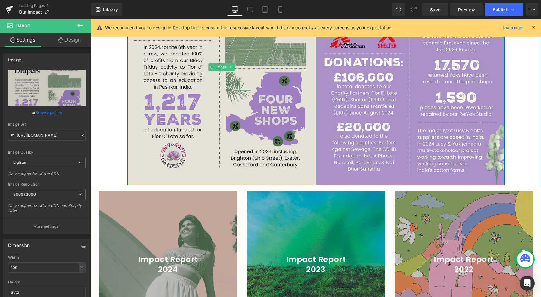
scroll to position [390, 0]
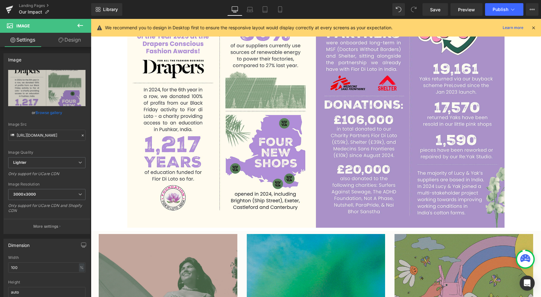
click at [80, 26] on icon at bounding box center [80, 26] width 8 height 8
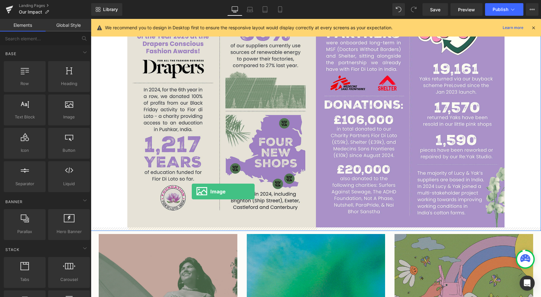
drag, startPoint x: 143, startPoint y: 127, endPoint x: 192, endPoint y: 192, distance: 81.7
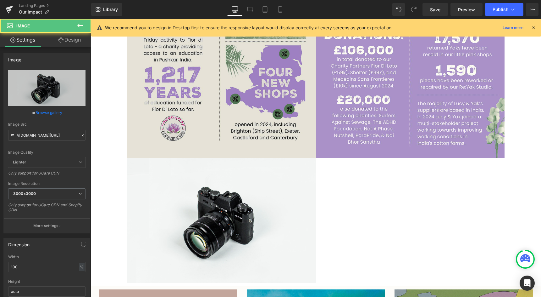
scroll to position [530, 0]
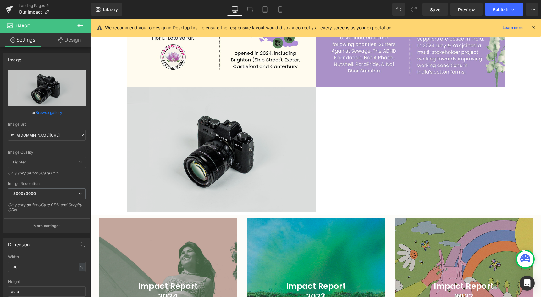
click at [246, 155] on img at bounding box center [221, 149] width 189 height 125
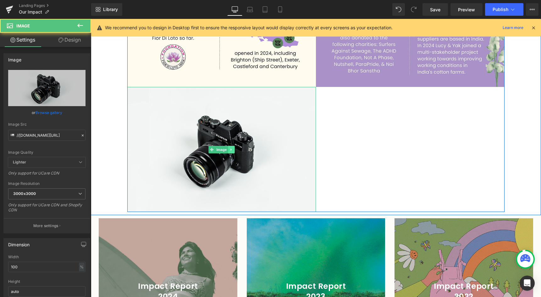
click at [233, 148] on icon at bounding box center [231, 149] width 3 height 4
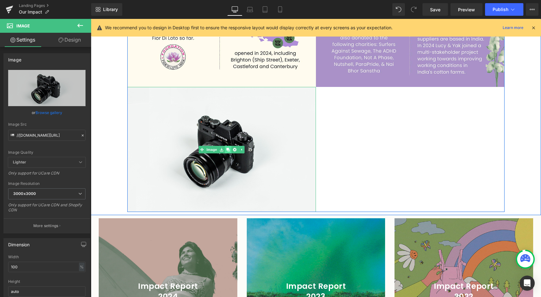
click at [227, 149] on icon at bounding box center [227, 148] width 3 height 3
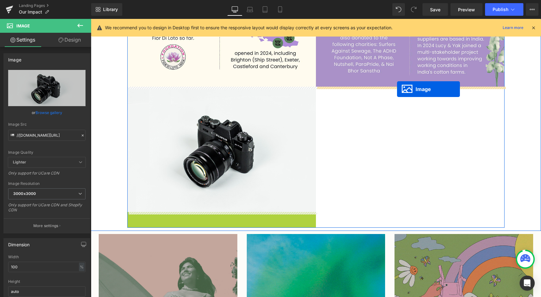
drag, startPoint x: 213, startPoint y: 275, endPoint x: 397, endPoint y: 89, distance: 261.5
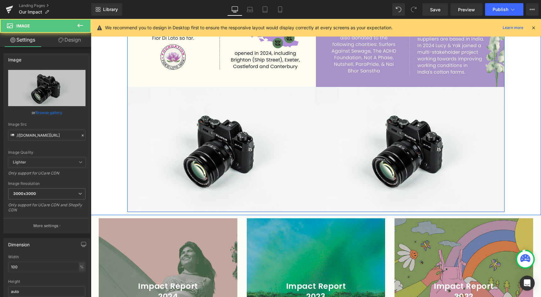
click at [224, 151] on link at bounding box center [222, 150] width 7 height 8
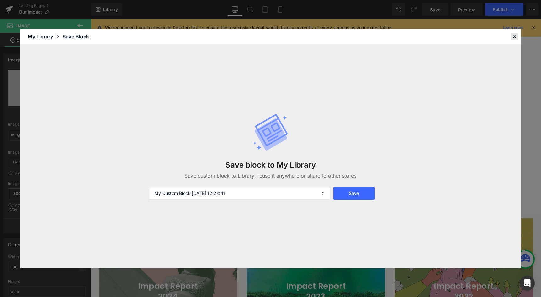
drag, startPoint x: 513, startPoint y: 39, endPoint x: 422, endPoint y: 20, distance: 92.8
click at [513, 39] on icon at bounding box center [515, 37] width 6 height 6
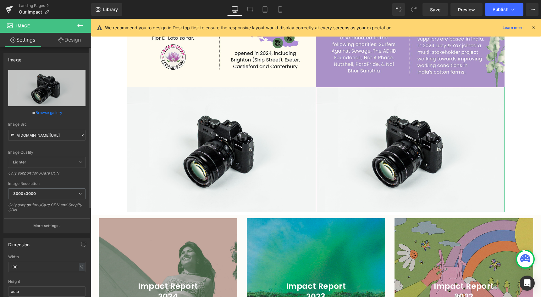
click at [43, 114] on link "Browse gallery" at bounding box center [49, 112] width 27 height 11
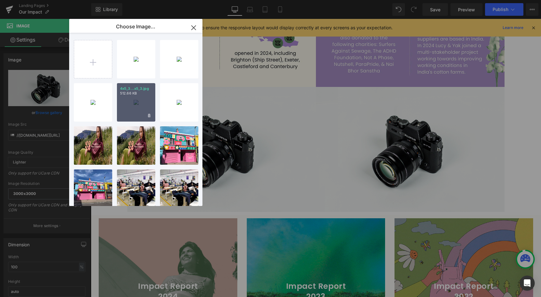
click at [141, 105] on div "4x5_3...x5_3.jpg 512.66 KB" at bounding box center [136, 102] width 38 height 38
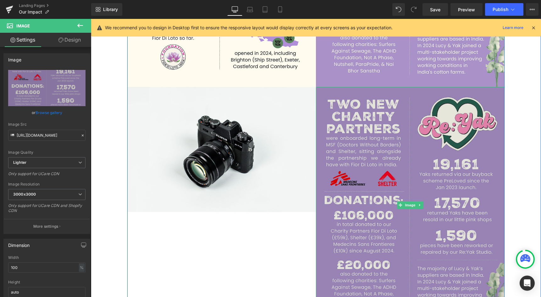
click at [369, 159] on img at bounding box center [410, 205] width 189 height 236
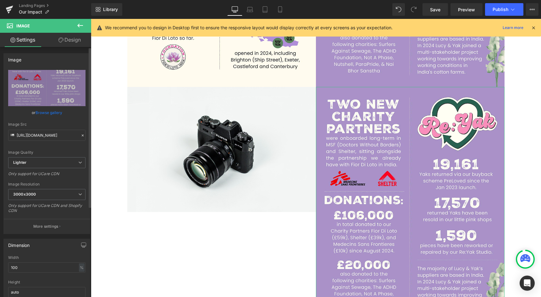
click at [51, 119] on div "Image Quality Lighter Lightest Lighter Lighter Lightest Only support for UCare …" at bounding box center [46, 113] width 77 height 87
click at [51, 117] on link "Browse gallery" at bounding box center [49, 112] width 27 height 11
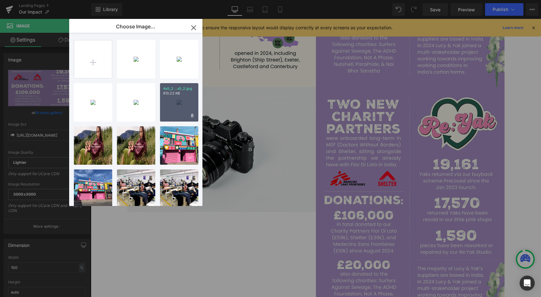
click at [181, 94] on p "613.22 KB" at bounding box center [179, 93] width 32 height 5
type input "https://ucarecdn.com/e04ef437-cbeb-4801-9e5d-389369d3a7ce/-/format/auto/-/previ…"
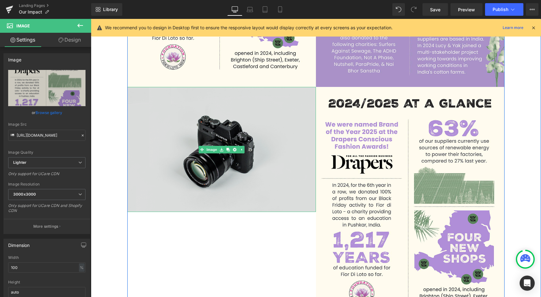
click at [255, 148] on img at bounding box center [221, 149] width 189 height 125
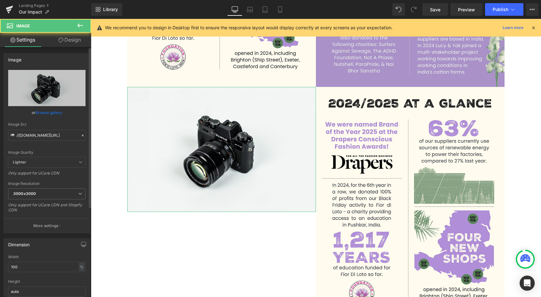
click at [39, 111] on link "Browse gallery" at bounding box center [49, 112] width 27 height 11
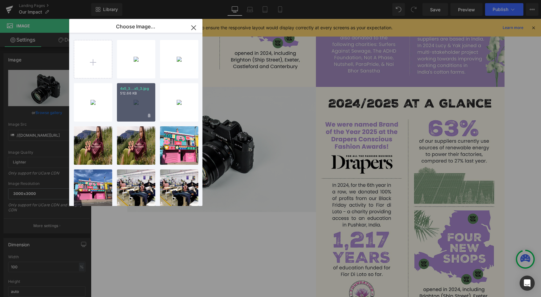
click at [137, 104] on div "4x5_3...x5_3.jpg 512.66 KB" at bounding box center [136, 102] width 38 height 38
type input "https://ucarecdn.com/4fb81651-714f-4545-a71c-c9284d96d7c0/-/format/auto/-/previ…"
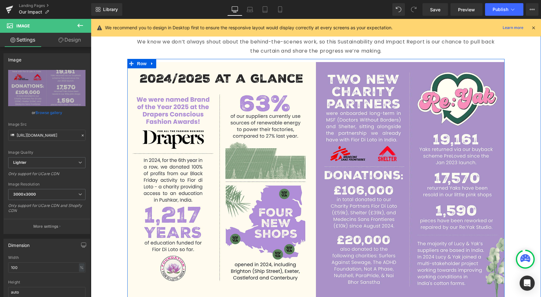
scroll to position [313, 0]
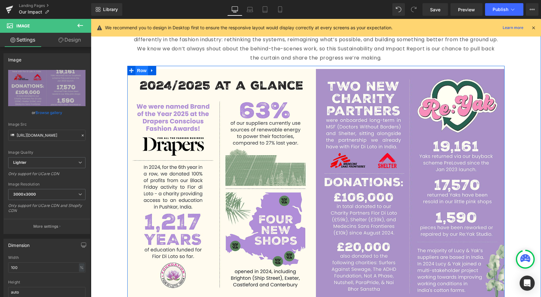
click at [142, 70] on span "Row" at bounding box center [142, 70] width 13 height 9
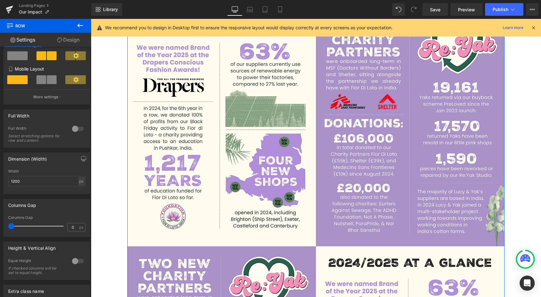
scroll to position [158, 0]
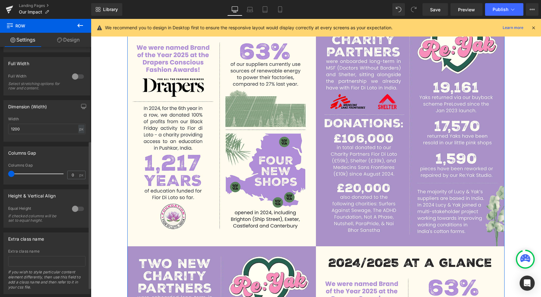
click at [82, 181] on div at bounding box center [46, 182] width 77 height 4
click at [75, 177] on input "0" at bounding box center [73, 175] width 11 height 8
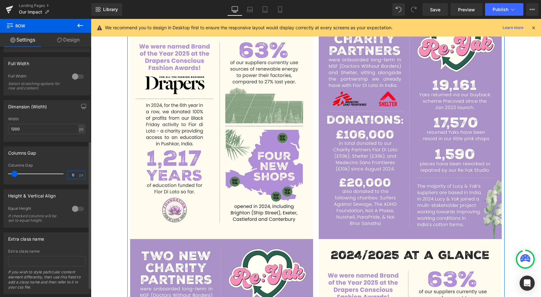
type input "5"
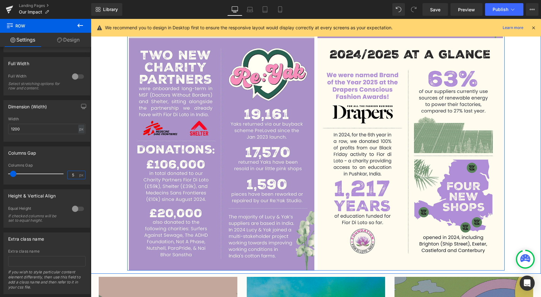
scroll to position [580, 0]
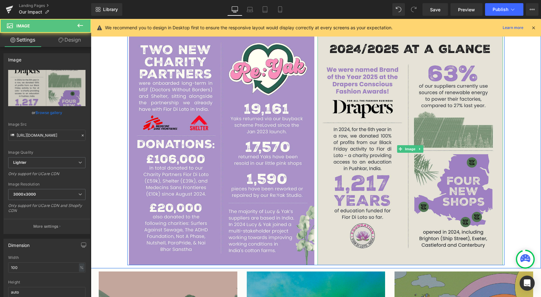
click at [373, 189] on img at bounding box center [411, 149] width 186 height 232
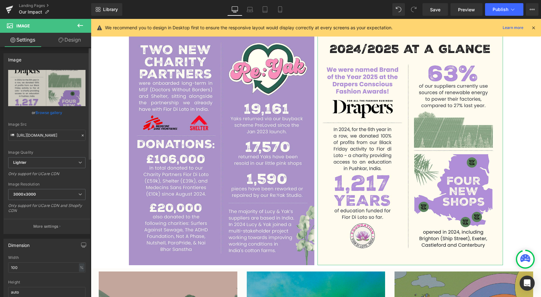
click at [53, 113] on link "Browse gallery" at bounding box center [49, 112] width 27 height 11
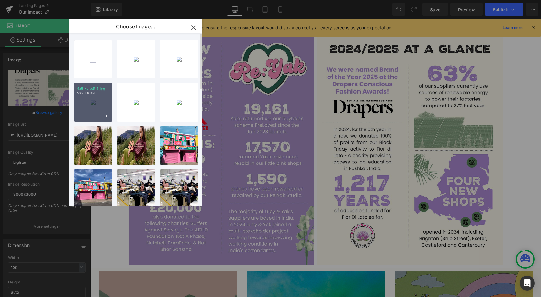
click at [95, 103] on div "4x5_4...x5_4.jpg 592.38 KB" at bounding box center [93, 102] width 38 height 38
type input "https://ucarecdn.com/ea442851-caff-4998-ac47-471dbe1ddb49/-/format/auto/-/previ…"
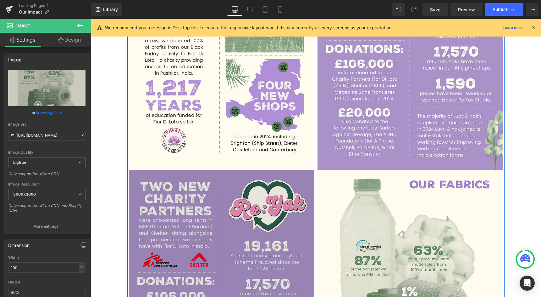
scroll to position [518, 0]
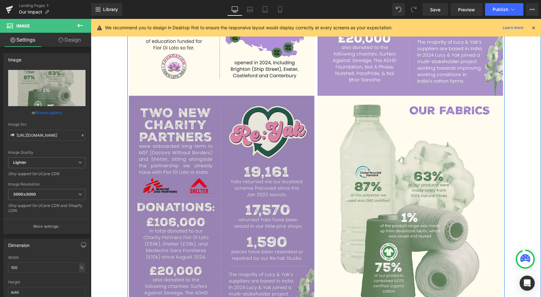
click at [236, 185] on img at bounding box center [222, 212] width 186 height 232
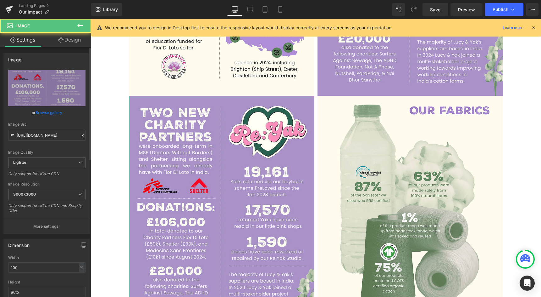
click at [41, 109] on link "Browse gallery" at bounding box center [49, 112] width 27 height 11
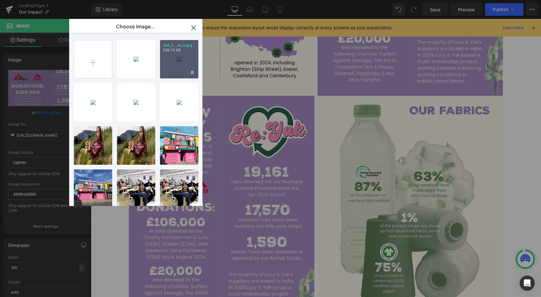
click at [168, 59] on div "4x5_5...x5_5.jpg 526.75 KB" at bounding box center [179, 59] width 38 height 38
type input "https://ucarecdn.com/94e42878-93dc-4f71-a9fa-d91220f15804/-/format/auto/-/previ…"
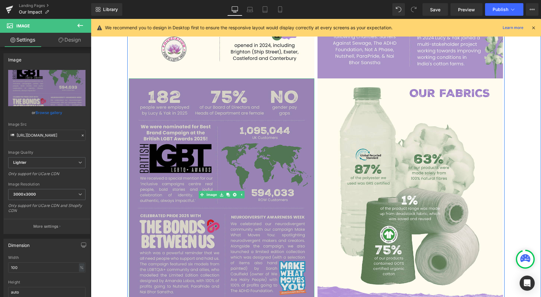
scroll to position [545, 0]
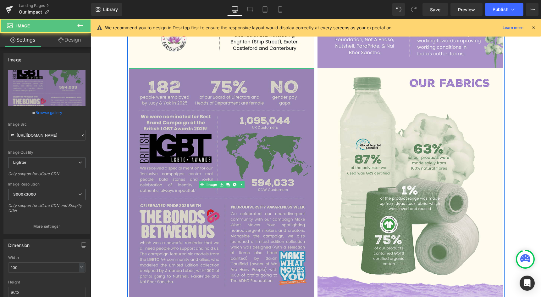
click at [168, 151] on img at bounding box center [222, 184] width 186 height 232
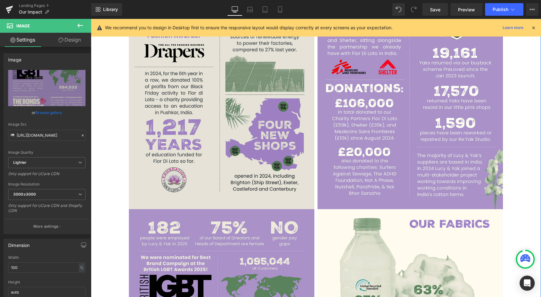
scroll to position [397, 0]
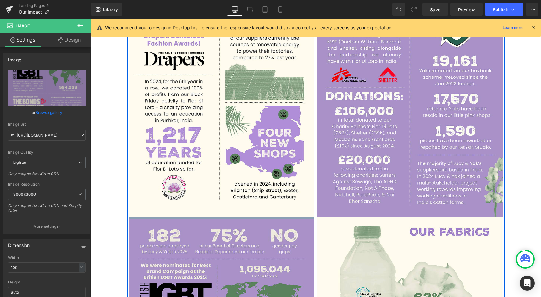
click at [193, 217] on div at bounding box center [222, 218] width 186 height 2
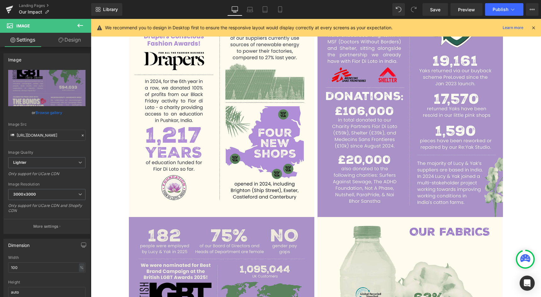
click at [77, 28] on icon at bounding box center [80, 26] width 8 height 8
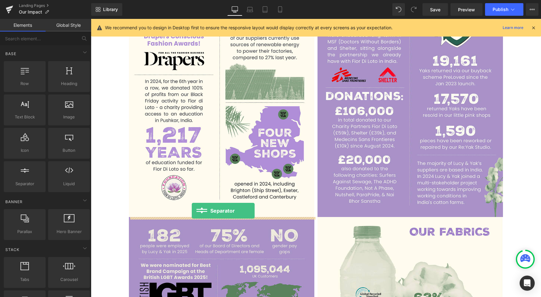
drag, startPoint x: 101, startPoint y: 191, endPoint x: -5, endPoint y: 160, distance: 110.4
click at [0, 160] on html "Separator You are previewing how the will restyle your page. You can not edit E…" at bounding box center [270, 148] width 541 height 297
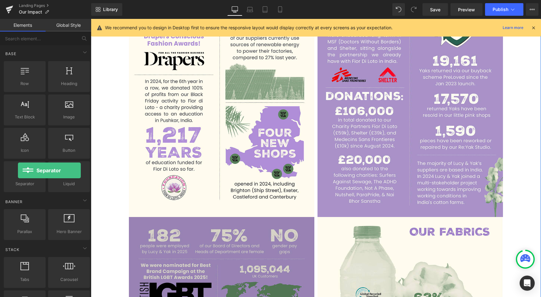
scroll to position [403, 0]
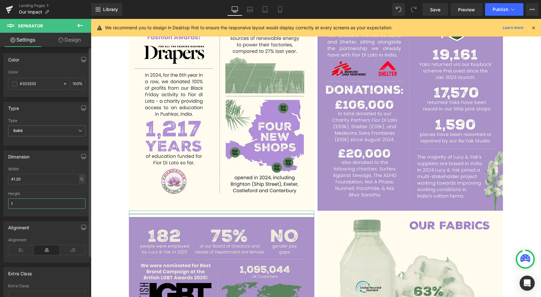
click at [39, 202] on input "1" at bounding box center [46, 203] width 77 height 10
type input "0"
click at [65, 37] on link "Design" at bounding box center [70, 40] width 46 height 14
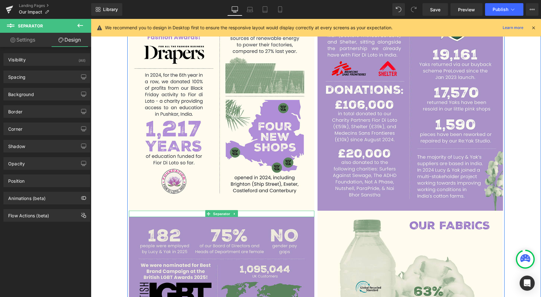
click at [257, 214] on hr at bounding box center [221, 215] width 76 height 3
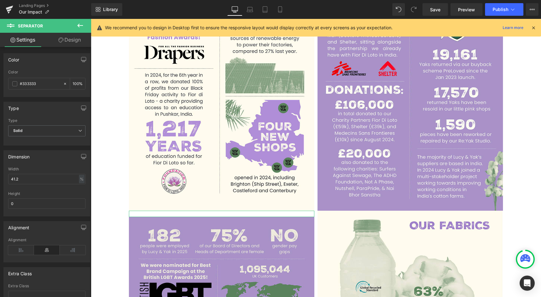
click at [50, 41] on link "Design" at bounding box center [70, 40] width 46 height 14
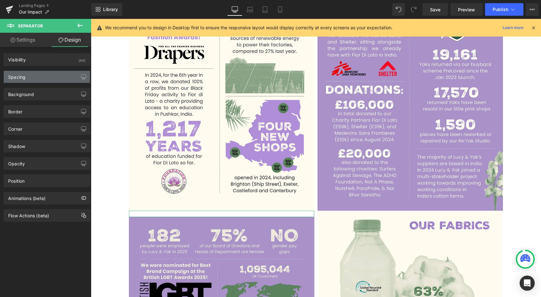
click at [35, 78] on div "Spacing" at bounding box center [47, 77] width 86 height 12
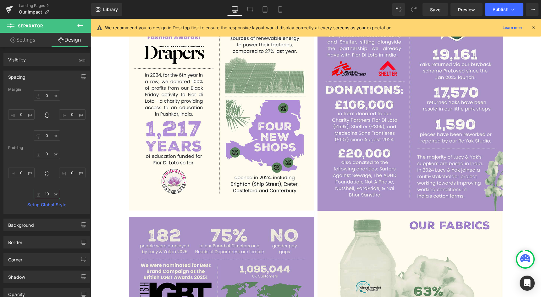
click at [47, 193] on input "10" at bounding box center [47, 193] width 26 height 10
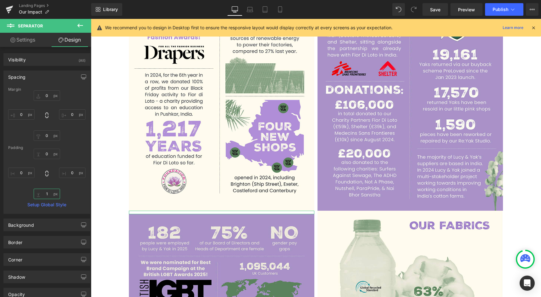
type input "0"
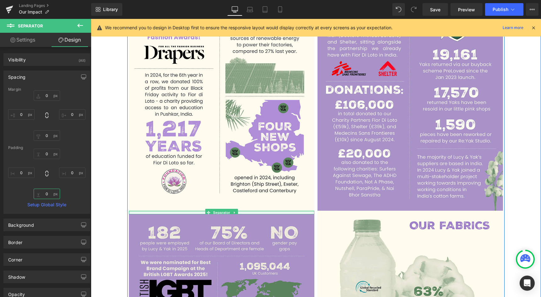
click at [147, 210] on div at bounding box center [222, 211] width 186 height 2
click at [235, 210] on link at bounding box center [234, 212] width 7 height 8
click at [230, 211] on link at bounding box center [231, 212] width 7 height 8
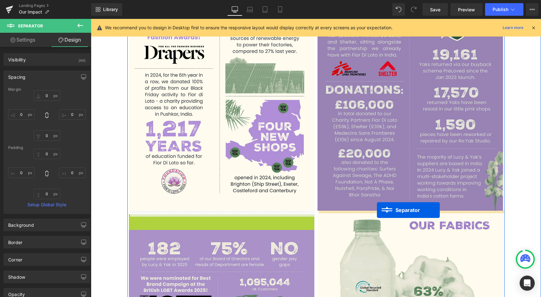
drag, startPoint x: 208, startPoint y: 215, endPoint x: 377, endPoint y: 210, distance: 169.3
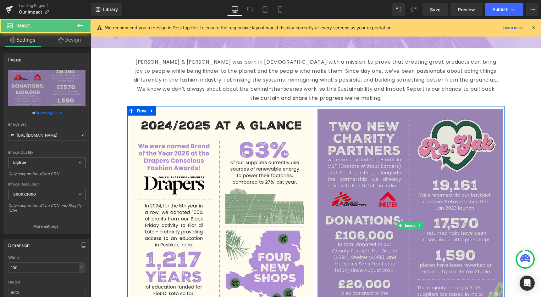
scroll to position [434, 0]
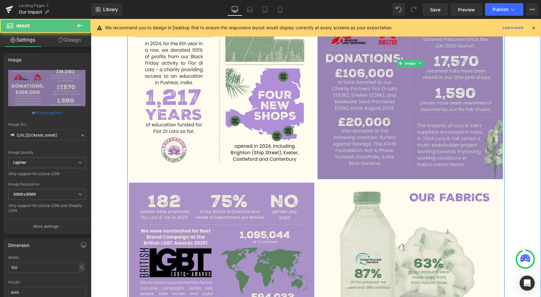
click at [327, 78] on img at bounding box center [411, 63] width 186 height 232
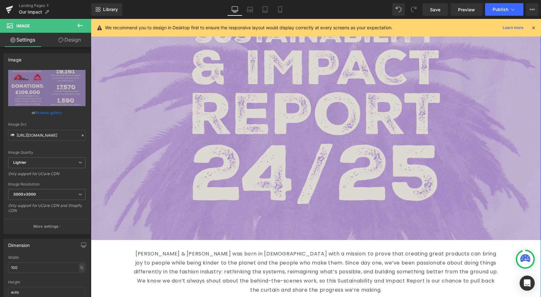
scroll to position [102, 0]
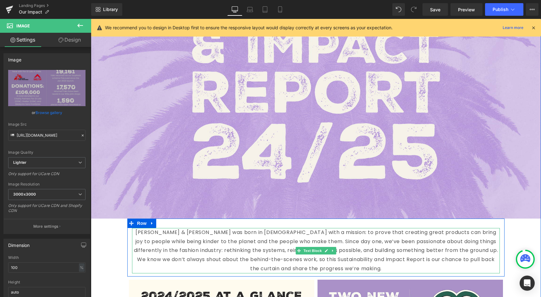
click at [376, 242] on p "Lucy & Yak was born in 2017 with a mission: to prove that creating great produc…" at bounding box center [316, 250] width 368 height 45
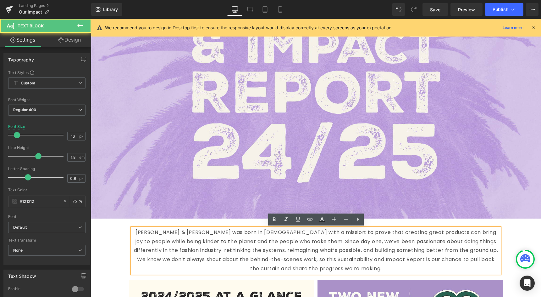
click at [376, 242] on p "Lucy & Yak was born in 2017 with a mission: to prove that creating great produc…" at bounding box center [316, 250] width 368 height 45
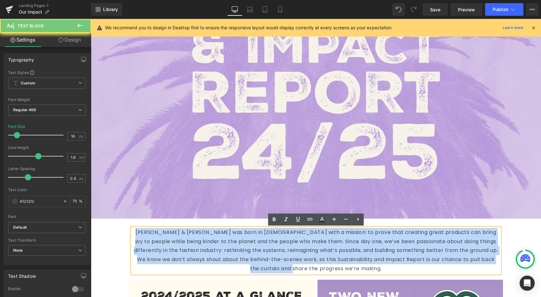
click at [376, 242] on p "Lucy & Yak was born in 2017 with a mission: to prove that creating great produc…" at bounding box center [316, 250] width 368 height 45
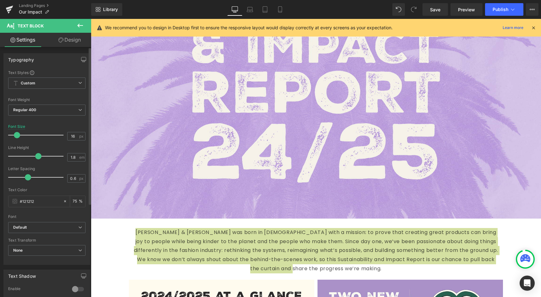
click at [70, 130] on div "Font Size 16 px" at bounding box center [46, 134] width 77 height 21
click at [70, 132] on input "16" at bounding box center [73, 136] width 11 height 8
type input "15"
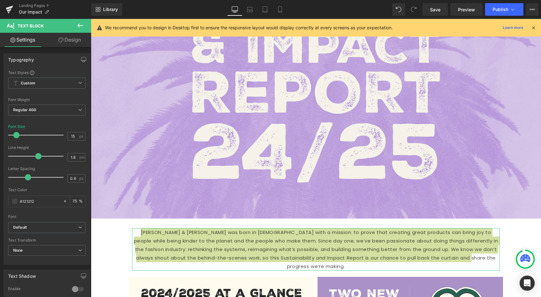
click at [56, 41] on link "Design" at bounding box center [70, 40] width 46 height 14
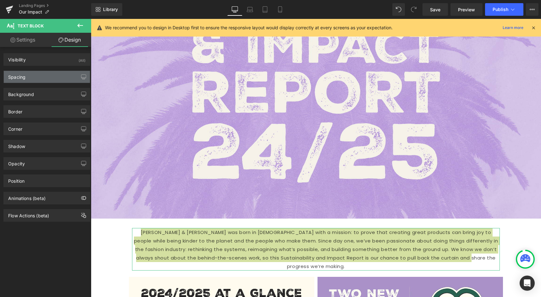
click at [30, 78] on div "Spacing" at bounding box center [47, 77] width 86 height 12
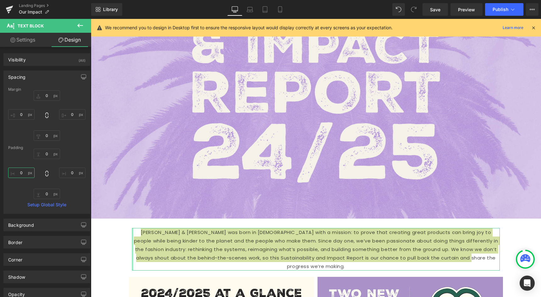
click at [21, 174] on input "0" at bounding box center [21, 172] width 26 height 10
type input "3-"
type input "30"
click at [63, 173] on input "0" at bounding box center [72, 172] width 26 height 10
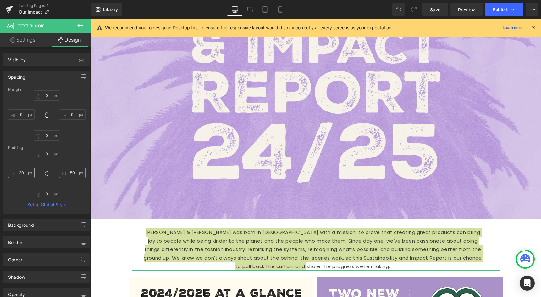
type input "50"
click at [20, 173] on input "30" at bounding box center [21, 172] width 26 height 10
type input "50"
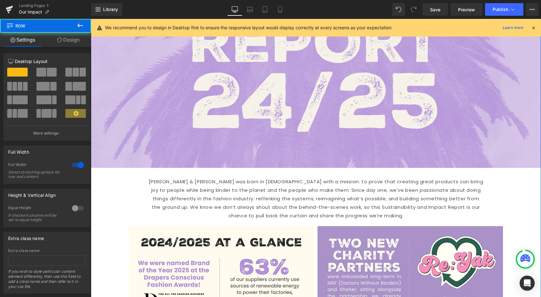
scroll to position [202, 0]
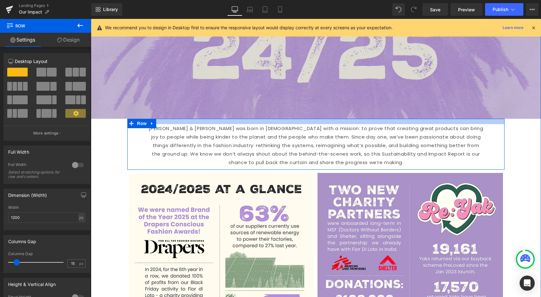
drag, startPoint x: 324, startPoint y: 119, endPoint x: 324, endPoint y: 115, distance: 4.1
click at [324, 115] on div "Image Lucy & Yak was born in 2017 with a mission: to prove that creating great …" at bounding box center [316, 252] width 450 height 775
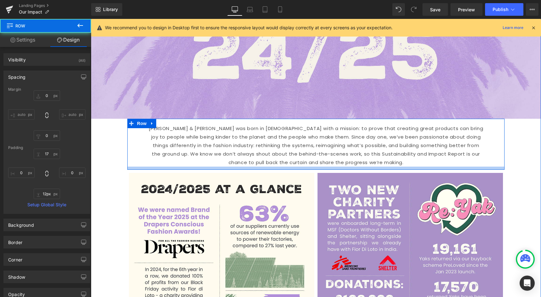
type input "14px"
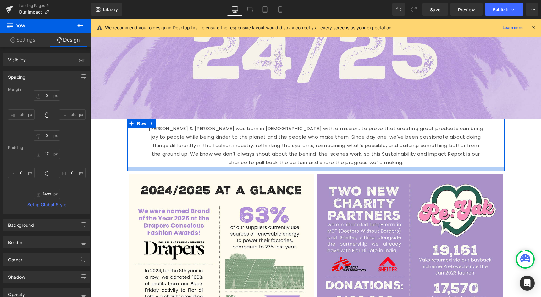
click at [313, 170] on div at bounding box center [315, 168] width 377 height 4
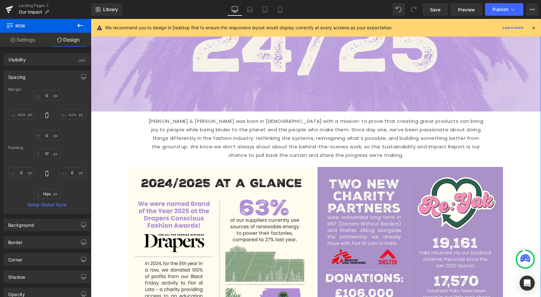
scroll to position [214, 0]
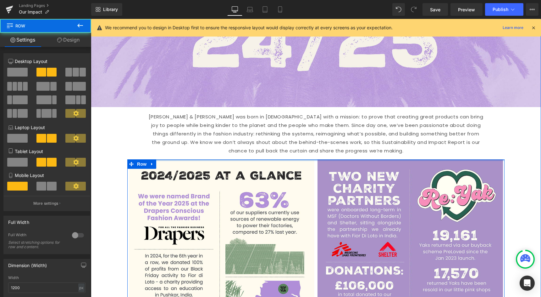
drag, startPoint x: 286, startPoint y: 159, endPoint x: 287, endPoint y: 155, distance: 4.4
click at [287, 155] on div "Image Lucy & Yak was born in 2017 with a mission: to prove that creating great …" at bounding box center [316, 239] width 450 height 773
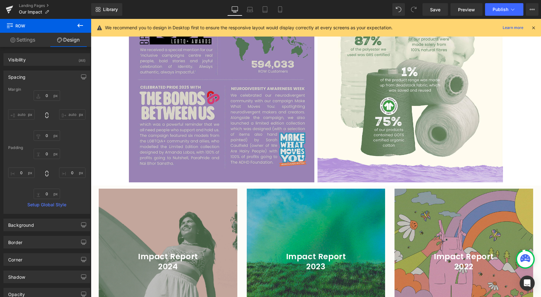
scroll to position [664, 0]
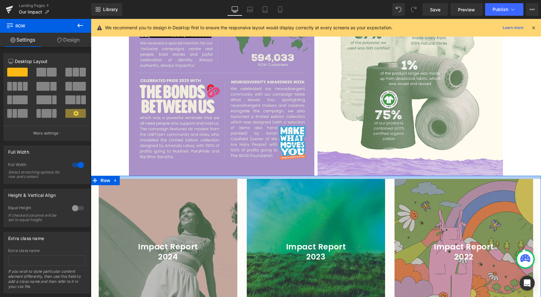
drag, startPoint x: 186, startPoint y: 175, endPoint x: 185, endPoint y: 179, distance: 3.5
click at [185, 179] on div "Image Lucy & Yak was born in 2017 with a mission: to prove that creating great …" at bounding box center [316, 221] width 450 height 1636
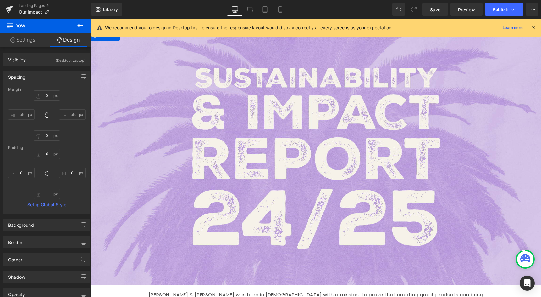
scroll to position [0, 0]
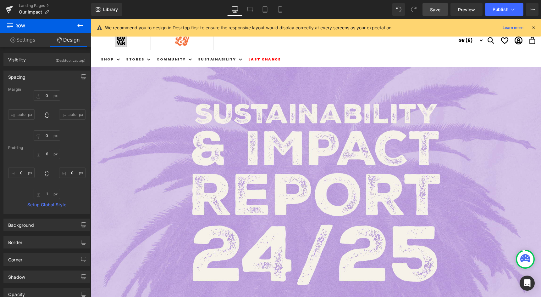
click at [433, 9] on span "Save" at bounding box center [435, 9] width 10 height 7
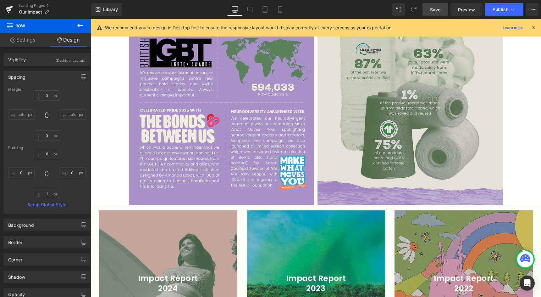
scroll to position [631, 0]
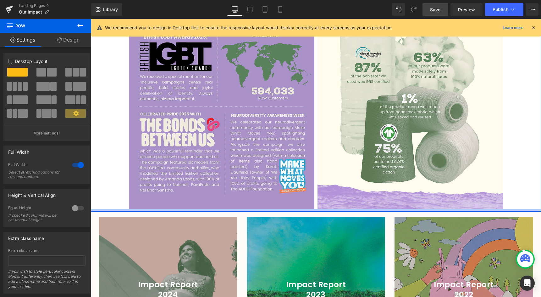
click at [336, 211] on div at bounding box center [316, 210] width 450 height 3
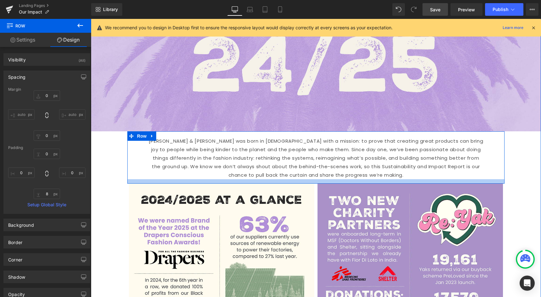
scroll to position [176, 0]
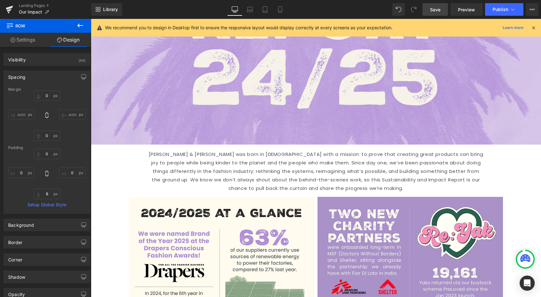
click at [432, 13] on link "Save" at bounding box center [435, 9] width 25 height 13
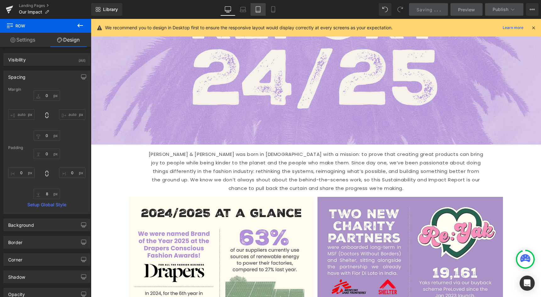
click at [258, 6] on icon at bounding box center [258, 9] width 6 height 6
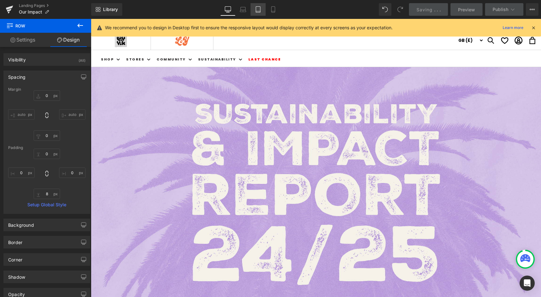
type input "0"
type input "8"
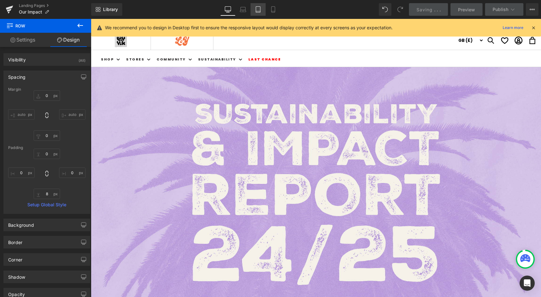
type input "0"
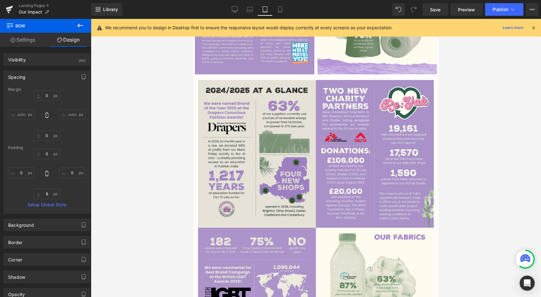
scroll to position [474, 0]
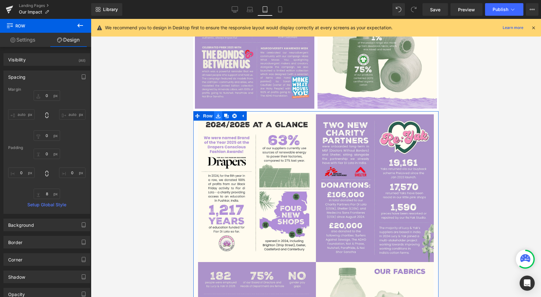
click at [217, 115] on icon at bounding box center [218, 116] width 4 height 5
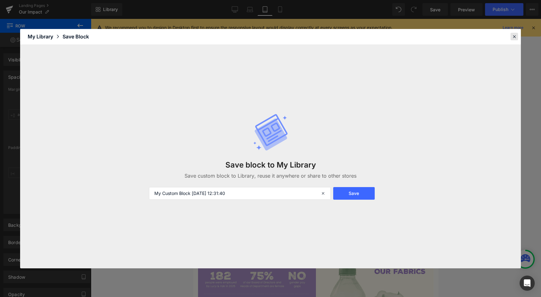
click at [513, 36] on icon at bounding box center [515, 37] width 6 height 6
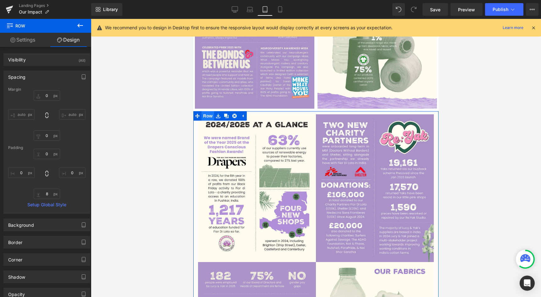
click at [208, 115] on span "Row" at bounding box center [208, 115] width 13 height 9
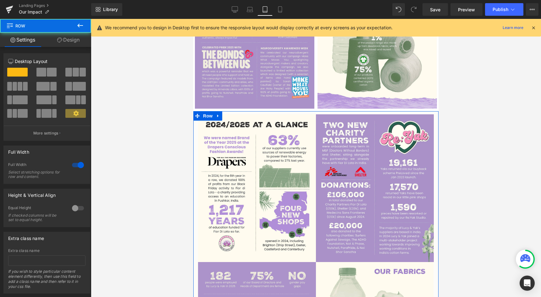
click at [68, 42] on link "Design" at bounding box center [69, 40] width 46 height 14
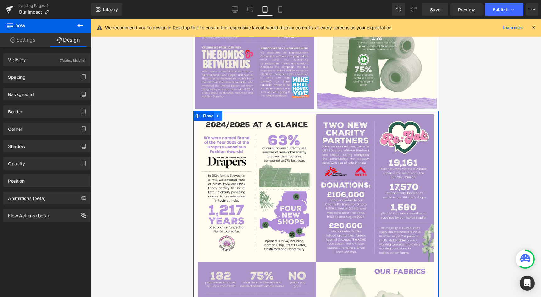
click at [219, 116] on icon at bounding box center [218, 116] width 4 height 5
click at [235, 115] on icon at bounding box center [234, 116] width 4 height 5
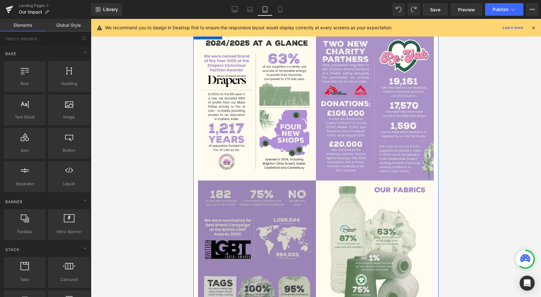
scroll to position [536, 0]
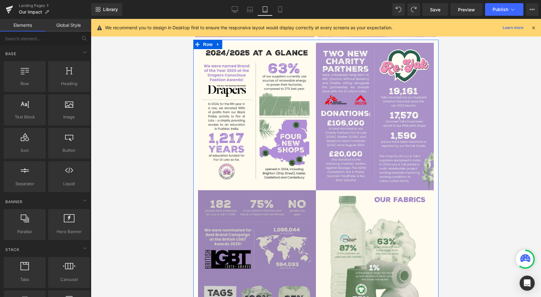
click at [295, 162] on img at bounding box center [257, 115] width 118 height 147
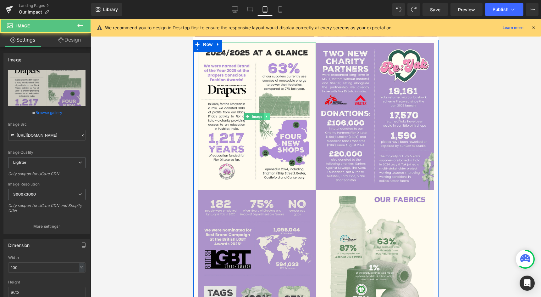
click at [265, 118] on link at bounding box center [267, 117] width 7 height 8
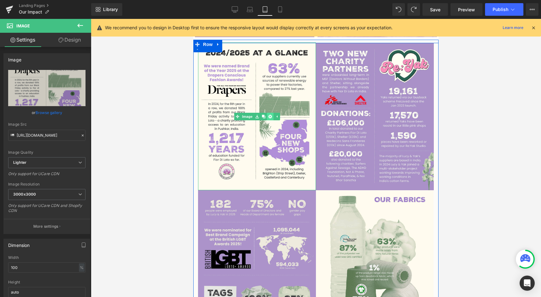
click at [270, 118] on icon at bounding box center [269, 115] width 3 height 3
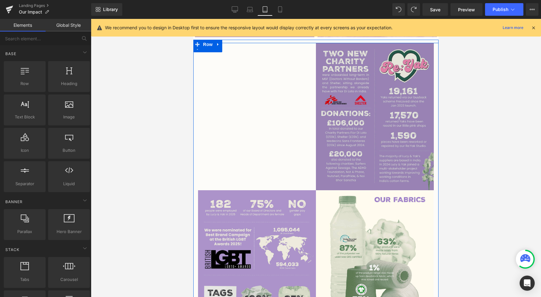
click at [350, 87] on img at bounding box center [375, 116] width 118 height 147
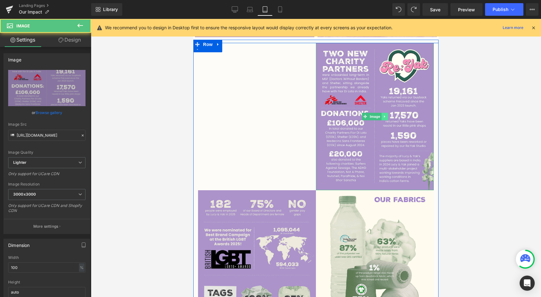
click at [386, 117] on link at bounding box center [384, 117] width 7 height 8
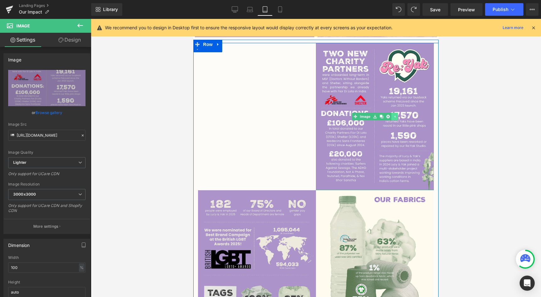
click at [386, 117] on icon at bounding box center [387, 115] width 3 height 3
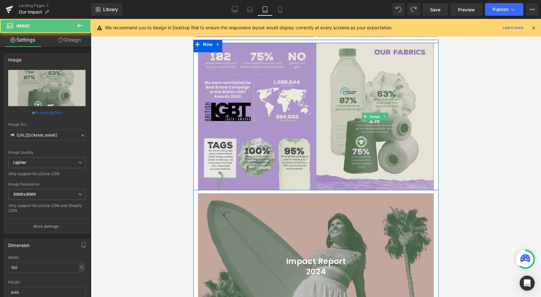
click at [361, 162] on img at bounding box center [375, 116] width 118 height 147
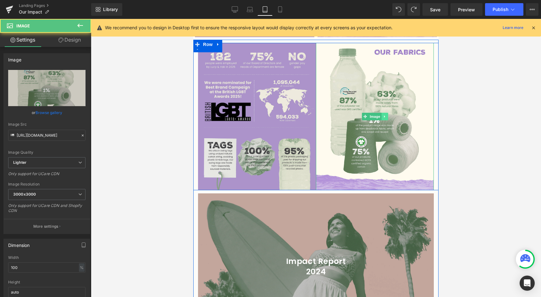
click at [381, 117] on link at bounding box center [384, 117] width 7 height 8
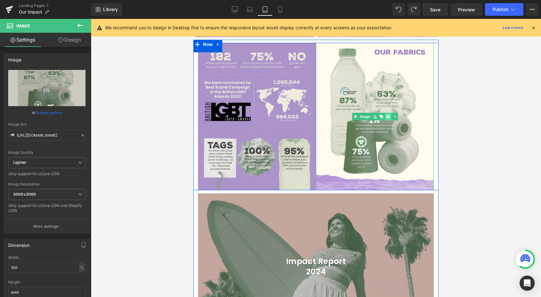
click at [389, 116] on icon at bounding box center [387, 115] width 3 height 3
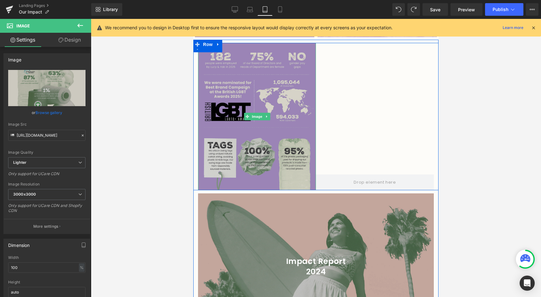
click at [286, 104] on img at bounding box center [257, 116] width 118 height 147
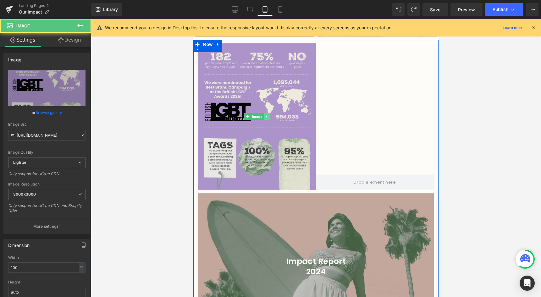
click at [265, 115] on link at bounding box center [267, 117] width 7 height 8
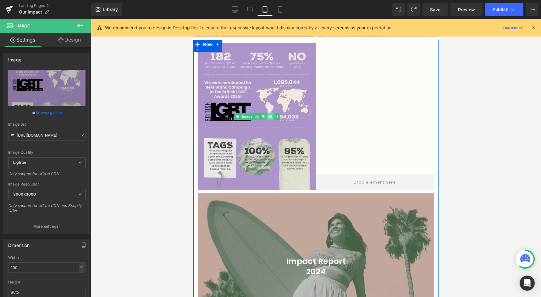
click at [269, 116] on icon at bounding box center [269, 115] width 3 height 3
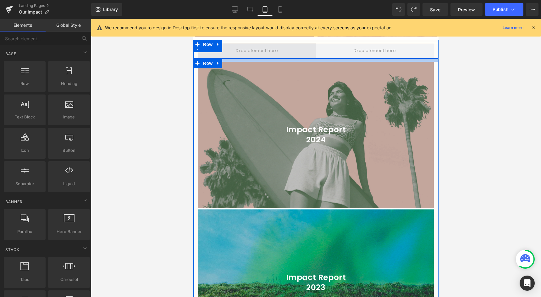
click at [272, 53] on span at bounding box center [257, 50] width 47 height 10
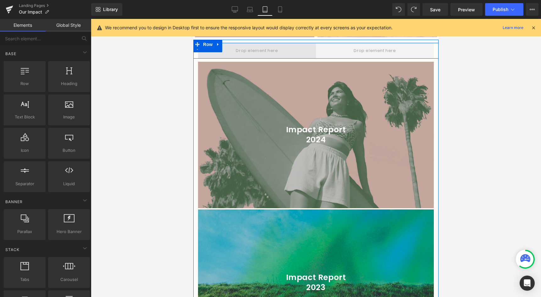
scroll to position [515, 0]
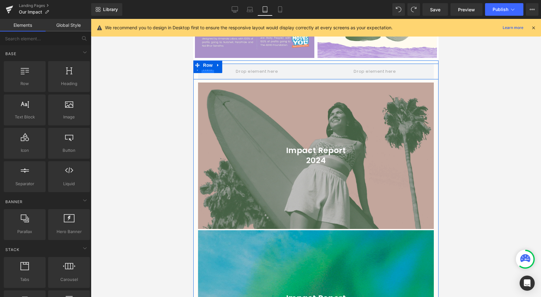
click at [206, 71] on span "Row" at bounding box center [208, 68] width 13 height 9
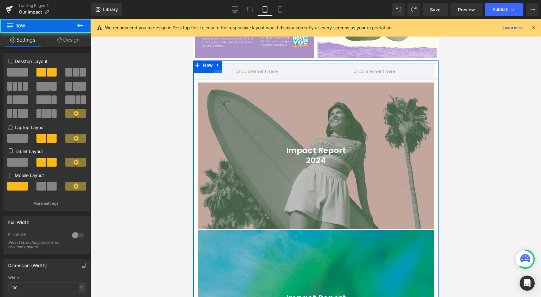
click at [218, 71] on link at bounding box center [218, 68] width 8 height 9
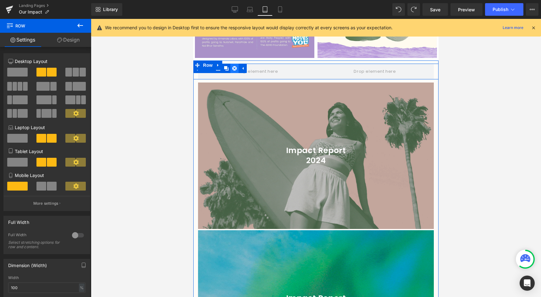
click at [236, 69] on icon at bounding box center [234, 68] width 4 height 5
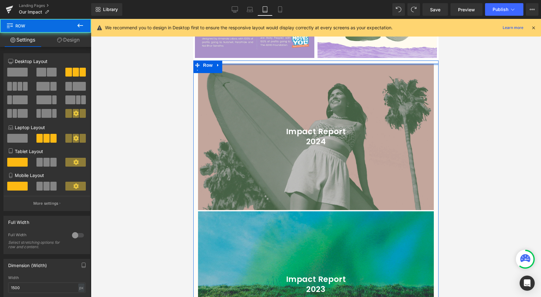
drag, startPoint x: 278, startPoint y: 63, endPoint x: 279, endPoint y: 58, distance: 5.7
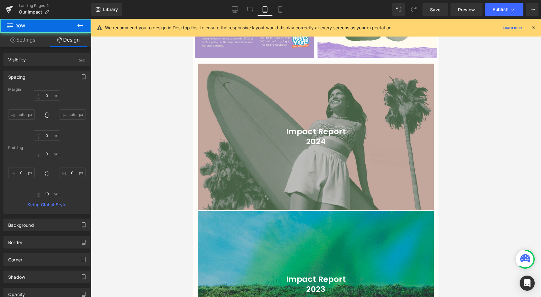
click at [158, 115] on div at bounding box center [316, 158] width 450 height 278
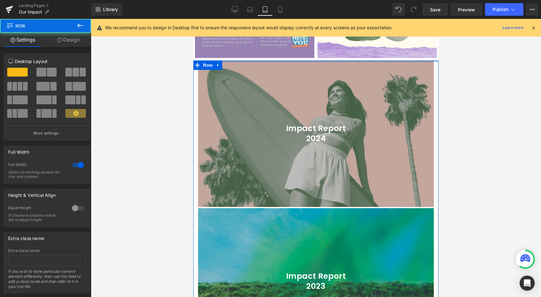
drag, startPoint x: 258, startPoint y: 60, endPoint x: 259, endPoint y: 56, distance: 4.1
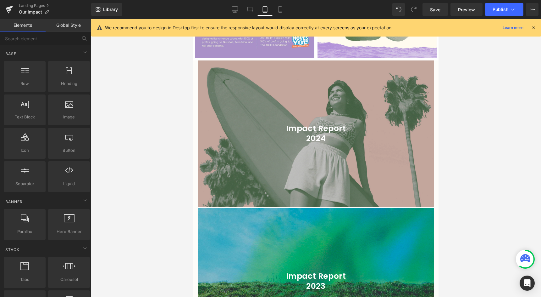
click at [153, 119] on div at bounding box center [316, 158] width 450 height 278
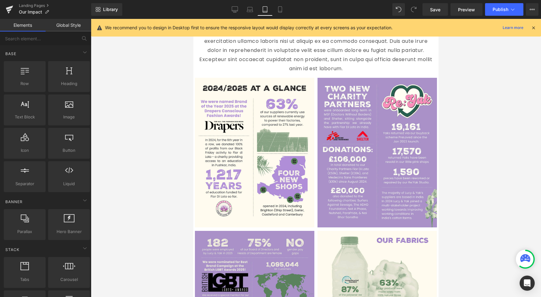
scroll to position [175, 0]
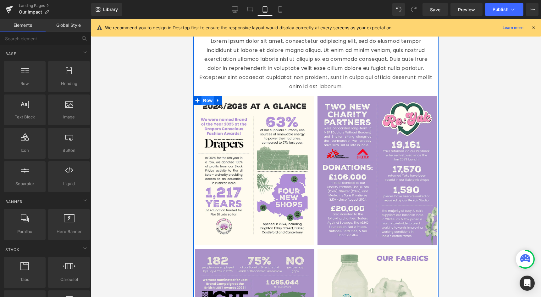
click at [210, 97] on span "Row" at bounding box center [208, 100] width 13 height 9
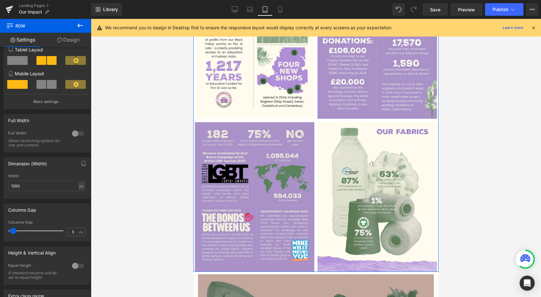
scroll to position [149, 0]
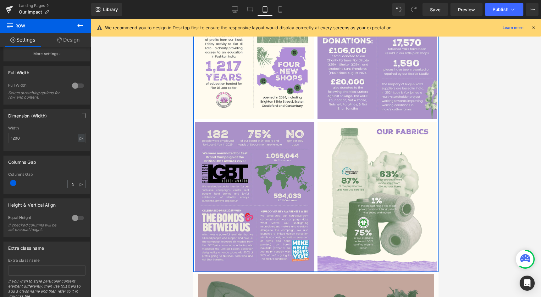
click at [75, 190] on div "Columns Gap 5 px" at bounding box center [46, 182] width 77 height 21
click at [75, 188] on div "5 px" at bounding box center [76, 184] width 18 height 8
click at [74, 188] on input "5" at bounding box center [73, 184] width 11 height 8
click at [59, 34] on link "Design" at bounding box center [69, 40] width 46 height 14
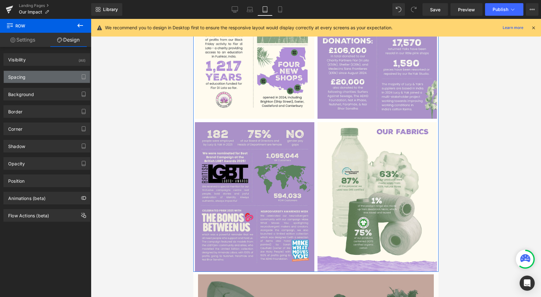
click at [28, 81] on div "Spacing" at bounding box center [47, 77] width 86 height 12
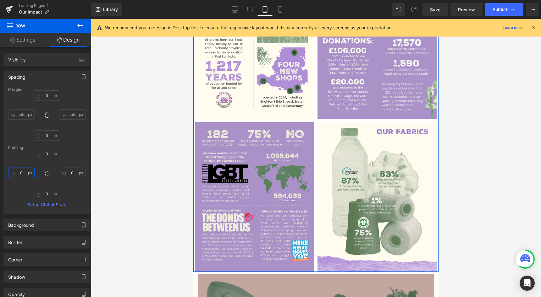
click at [19, 170] on input "0" at bounding box center [21, 172] width 26 height 10
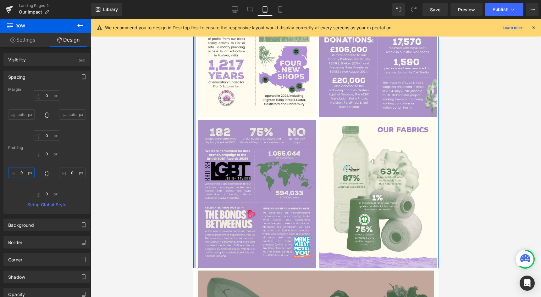
type input "10"
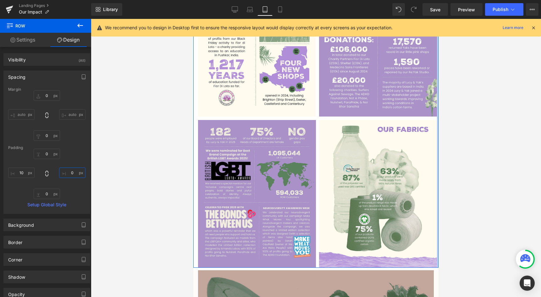
click at [67, 172] on input "0" at bounding box center [72, 172] width 26 height 10
type input "10"
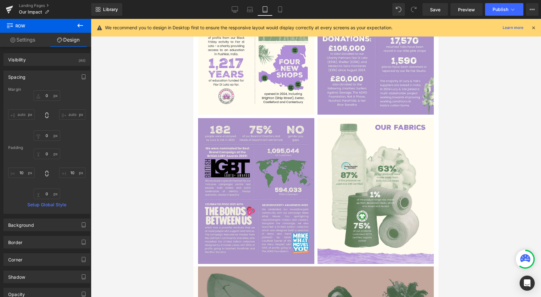
click at [145, 190] on div at bounding box center [316, 158] width 450 height 278
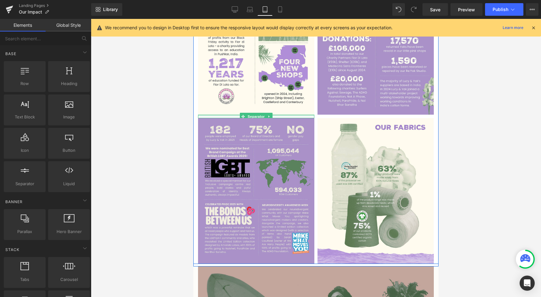
click at [231, 116] on div "Separator" at bounding box center [256, 115] width 116 height 3
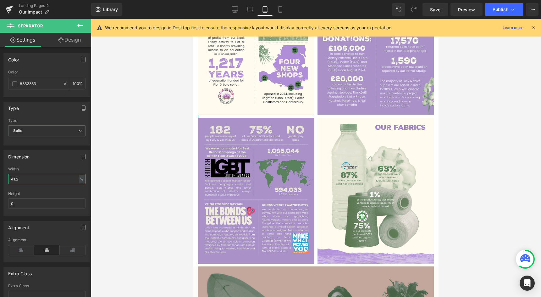
click at [59, 177] on input "41.2" at bounding box center [46, 179] width 77 height 10
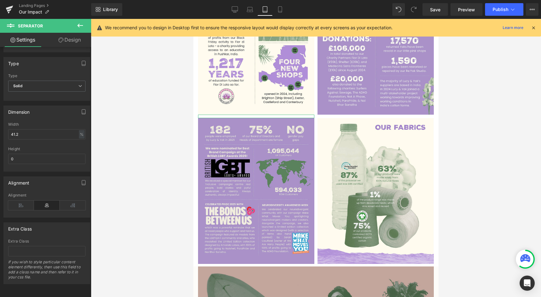
click at [69, 44] on link "Design" at bounding box center [70, 40] width 46 height 14
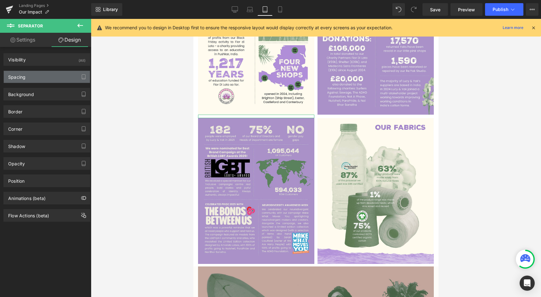
click at [55, 77] on div "Spacing" at bounding box center [47, 77] width 86 height 12
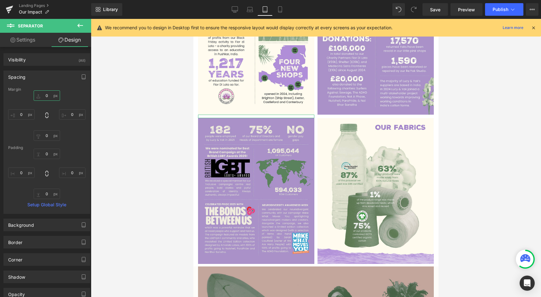
click at [47, 93] on input "0" at bounding box center [47, 95] width 26 height 10
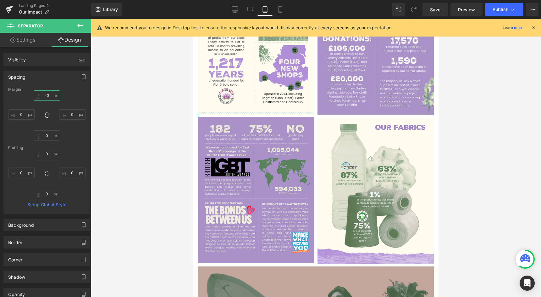
type input "-4"
click at [157, 162] on div at bounding box center [316, 158] width 450 height 278
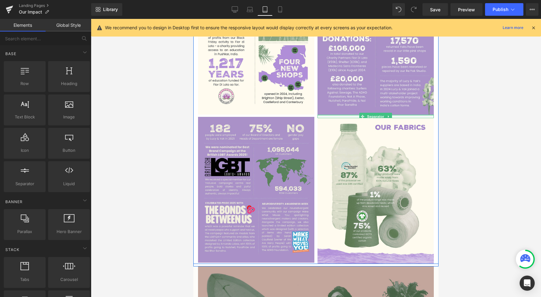
click at [332, 115] on div at bounding box center [376, 115] width 116 height 2
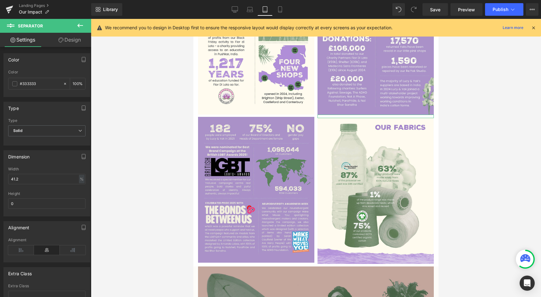
click at [63, 36] on link "Design" at bounding box center [70, 40] width 46 height 14
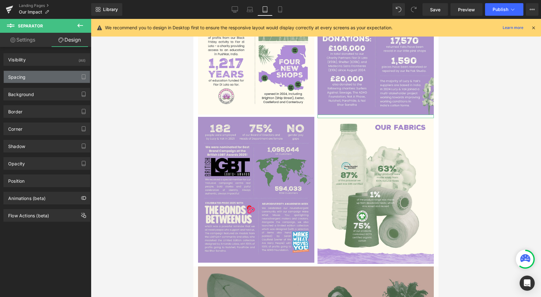
type input "0"
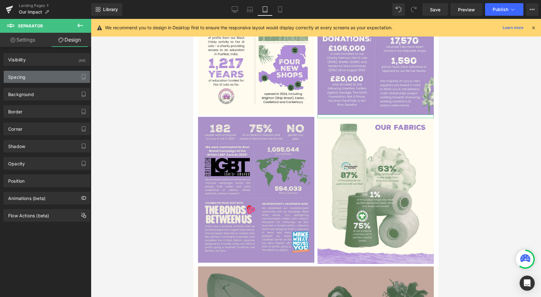
type input "0"
click at [32, 79] on div "Spacing" at bounding box center [47, 77] width 86 height 12
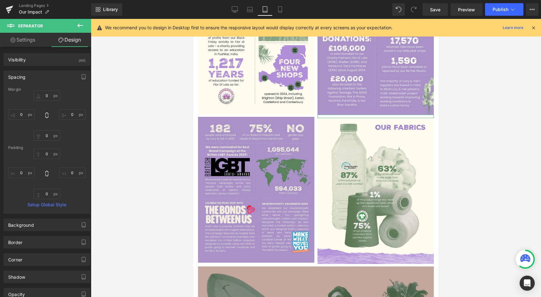
click at [42, 90] on div "Margin" at bounding box center [46, 89] width 77 height 4
click at [42, 92] on input "0" at bounding box center [47, 95] width 26 height 10
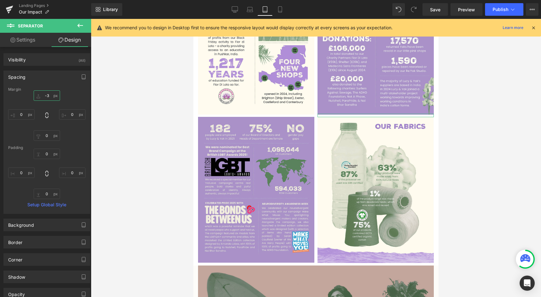
type input "-4"
click at [116, 149] on div at bounding box center [316, 158] width 450 height 278
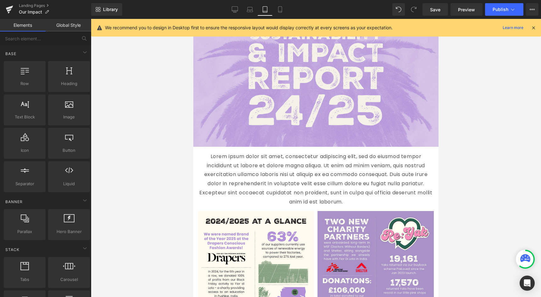
scroll to position [49, 0]
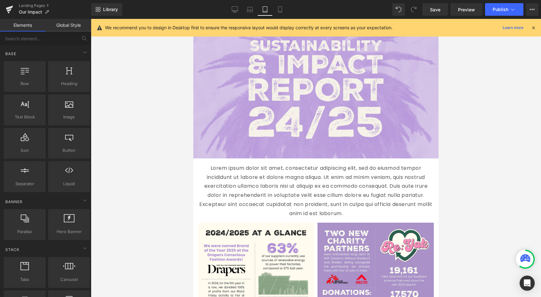
click at [312, 215] on p "Lorem ipsum dolor sit amet, consectetur adipiscing elit, sed do eiusmod tempor …" at bounding box center [316, 191] width 236 height 54
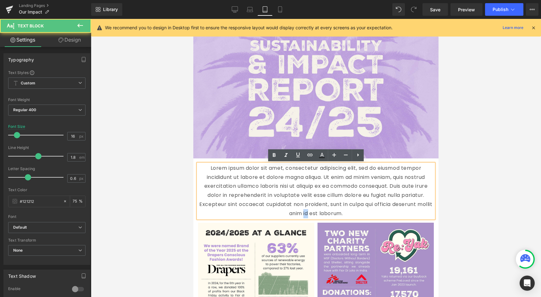
click at [312, 215] on p "Lorem ipsum dolor sit amet, consectetur adipiscing elit, sed do eiusmod tempor …" at bounding box center [316, 191] width 236 height 54
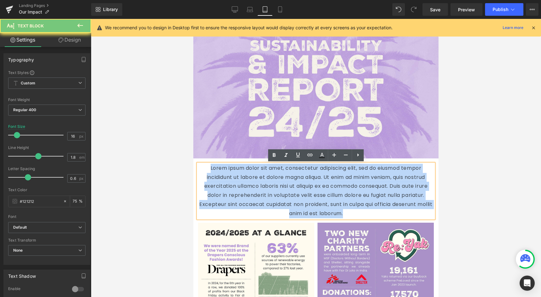
click at [312, 215] on p "Lorem ipsum dolor sit amet, consectetur adipiscing elit, sed do eiusmod tempor …" at bounding box center [316, 191] width 236 height 54
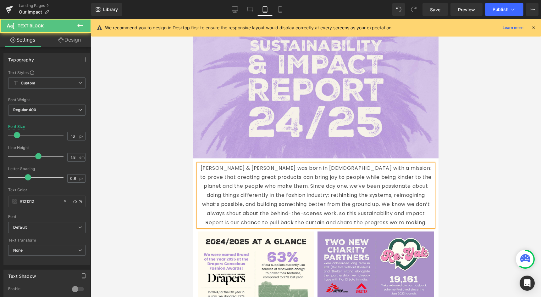
click at [342, 196] on p "Lucy & Yak was born in 2017 with a mission: to prove that creating great produc…" at bounding box center [316, 196] width 236 height 64
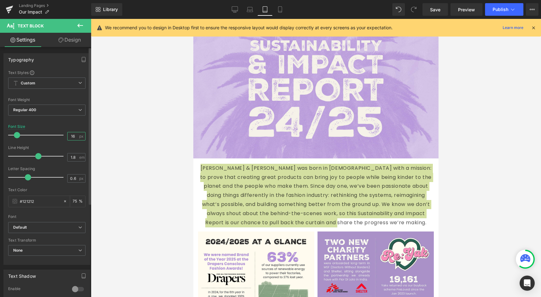
click at [68, 134] on input "16" at bounding box center [73, 136] width 11 height 8
type input "14"
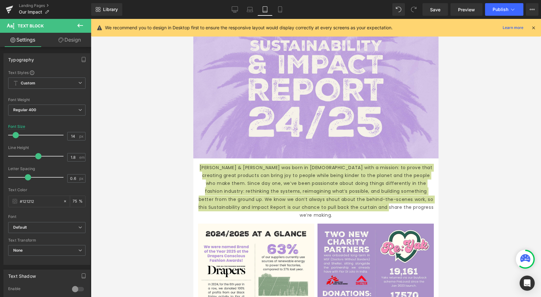
drag, startPoint x: 65, startPoint y: 38, endPoint x: 40, endPoint y: 68, distance: 39.3
click at [65, 38] on link "Design" at bounding box center [70, 40] width 46 height 14
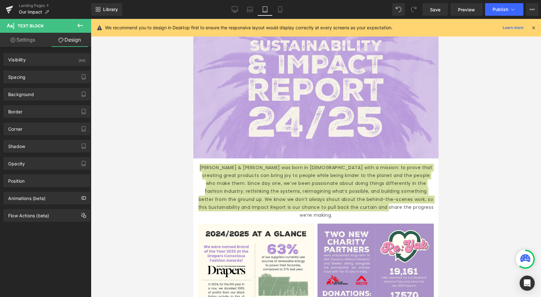
drag, startPoint x: 33, startPoint y: 69, endPoint x: 30, endPoint y: 80, distance: 10.9
click at [33, 69] on div "Spacing Margin 0px 0 0px 0 0px 0 0px 0 Padding 0px 0 0px 0 0px 0 0px 0 Setup Gl…" at bounding box center [47, 74] width 94 height 17
click at [32, 72] on div "Spacing" at bounding box center [47, 77] width 86 height 12
click at [30, 78] on div "Spacing" at bounding box center [47, 77] width 86 height 12
click at [30, 79] on div "Spacing" at bounding box center [47, 77] width 86 height 12
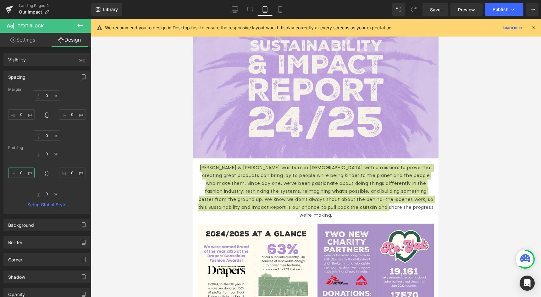
click at [14, 177] on input "0" at bounding box center [21, 172] width 26 height 10
type input "30"
click at [66, 173] on input "0" at bounding box center [72, 172] width 26 height 10
click at [69, 172] on input "0" at bounding box center [72, 172] width 26 height 10
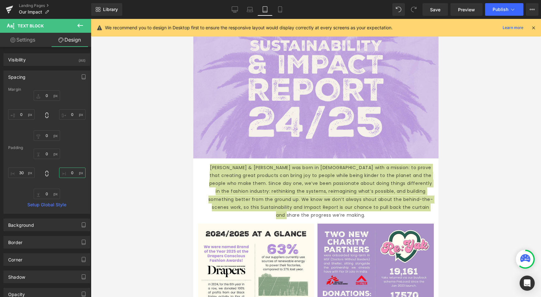
type input "30"
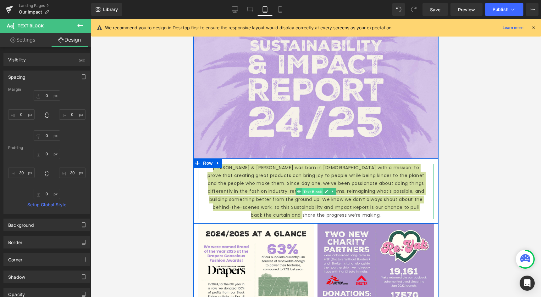
click at [311, 190] on span "Text Block" at bounding box center [312, 192] width 21 height 8
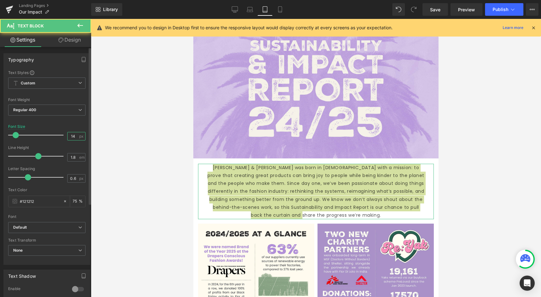
click at [73, 138] on input "14" at bounding box center [73, 136] width 11 height 8
type input "13"
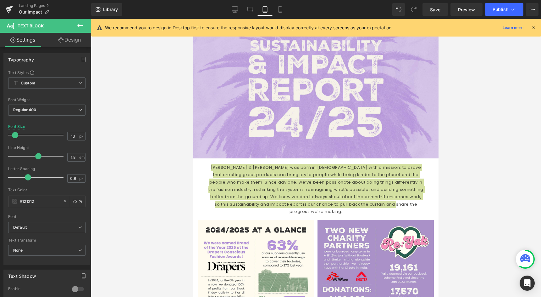
click at [136, 194] on div at bounding box center [316, 158] width 450 height 278
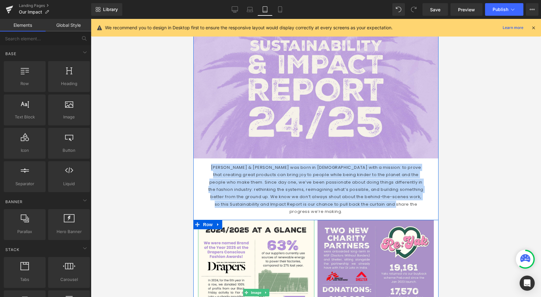
click at [286, 194] on p "Lucy & Yak was born in 2017 with a mission: to prove that creating great produc…" at bounding box center [316, 190] width 217 height 52
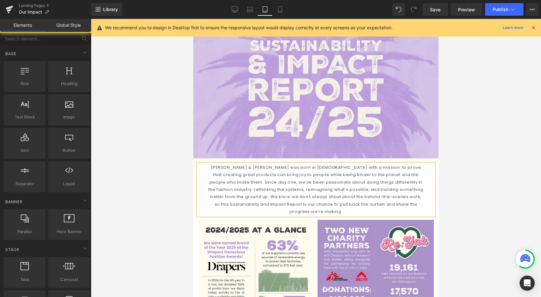
click at [181, 214] on div at bounding box center [316, 158] width 450 height 278
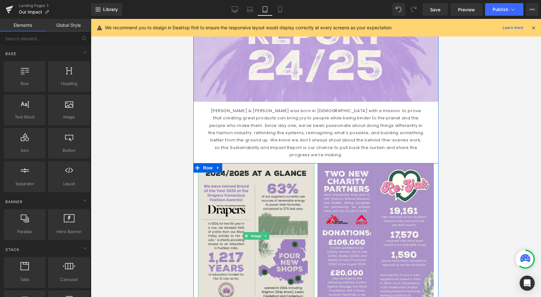
scroll to position [116, 0]
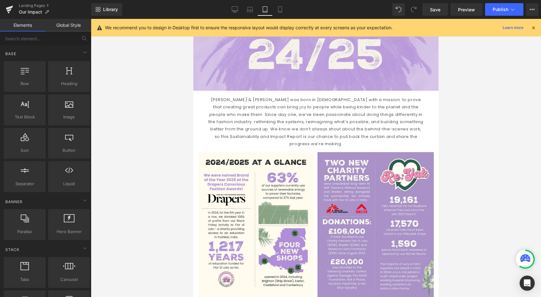
click at [153, 220] on div at bounding box center [316, 158] width 450 height 278
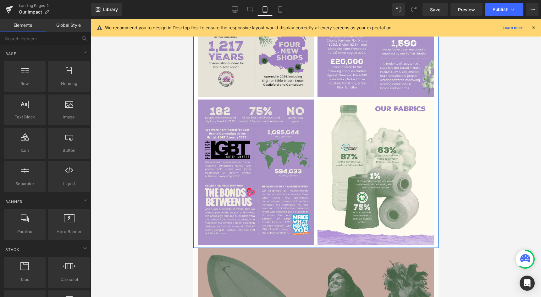
scroll to position [333, 0]
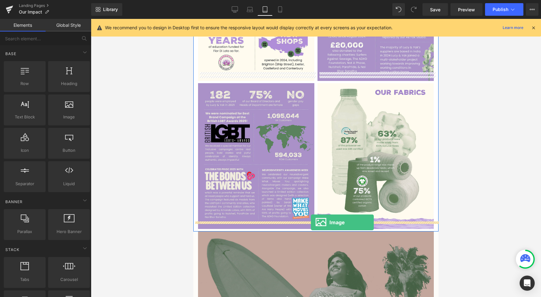
drag, startPoint x: 252, startPoint y: 121, endPoint x: 311, endPoint y: 222, distance: 117.0
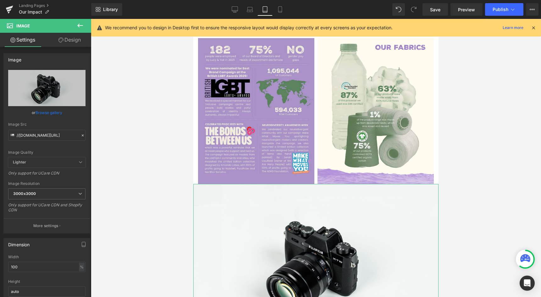
drag, startPoint x: 40, startPoint y: 114, endPoint x: 77, endPoint y: 113, distance: 37.1
click at [40, 114] on link "Browse gallery" at bounding box center [49, 112] width 27 height 11
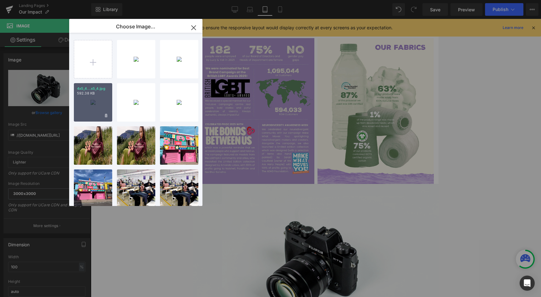
click at [51, 0] on div "Image You are previewing how the will restyle your page. You can not edit Eleme…" at bounding box center [270, 0] width 541 height 0
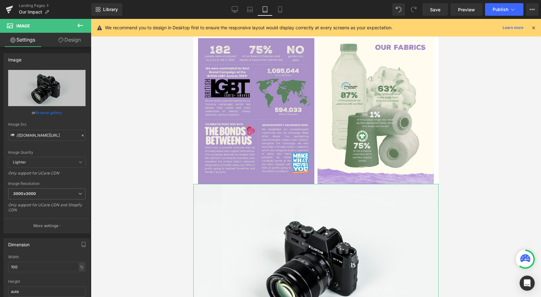
click at [39, 114] on link "Browse gallery" at bounding box center [49, 112] width 27 height 11
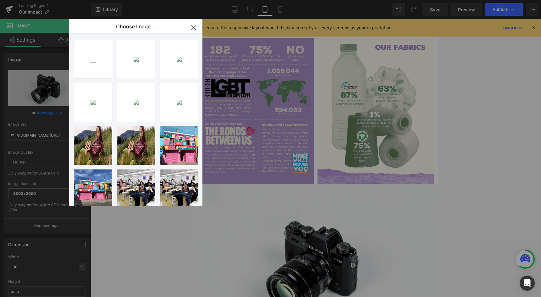
click at [98, 66] on input "file" at bounding box center [93, 59] width 38 height 38
type input "C:\fakepath\mailer outro.jpg"
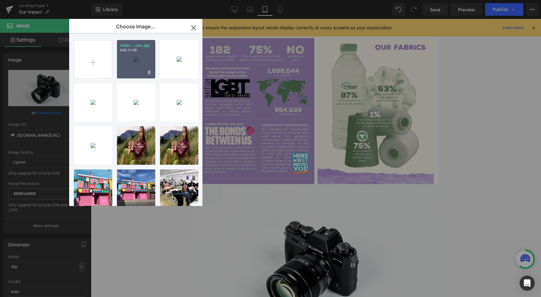
click at [137, 58] on div "mailer ...utro.jpg 646.31 KB" at bounding box center [136, 59] width 38 height 38
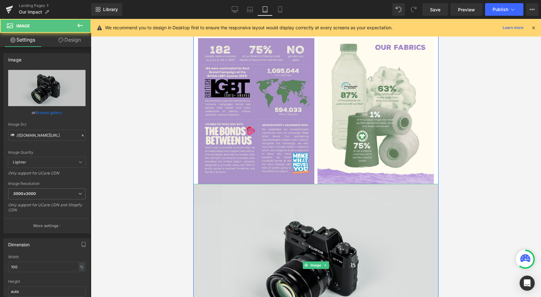
click at [259, 235] on img at bounding box center [315, 265] width 245 height 163
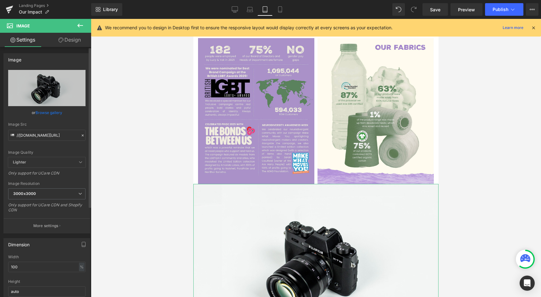
click at [56, 113] on link "Browse gallery" at bounding box center [49, 112] width 27 height 11
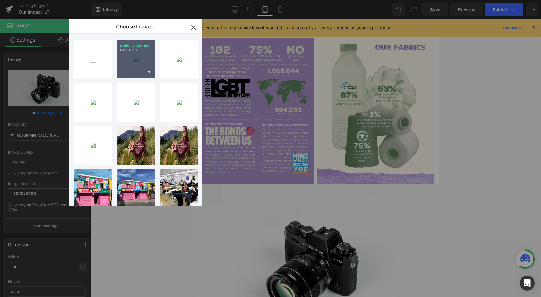
click at [47, 0] on div "Image You are previewing how the will restyle your page. You can not edit Eleme…" at bounding box center [270, 0] width 541 height 0
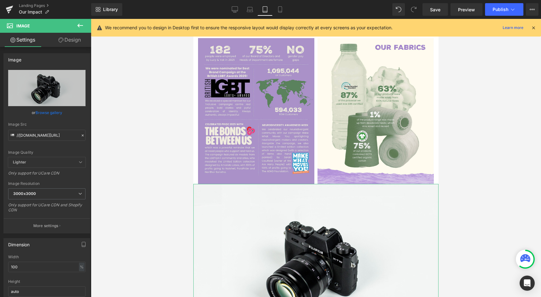
click at [141, 58] on div at bounding box center [316, 158] width 450 height 278
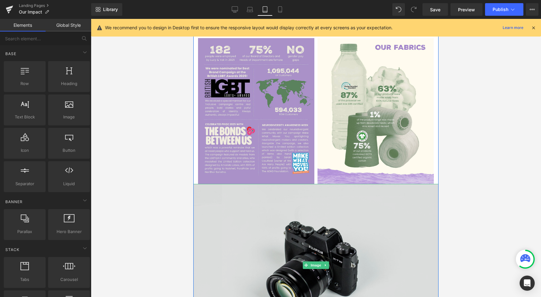
click at [237, 217] on img at bounding box center [315, 265] width 245 height 163
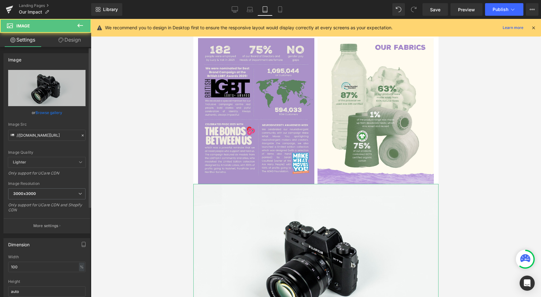
click at [44, 119] on div "Image Quality Lighter Lightest Lighter Lighter Lightest Only support for UCare …" at bounding box center [46, 113] width 77 height 87
click at [45, 115] on link "Browse gallery" at bounding box center [49, 112] width 27 height 11
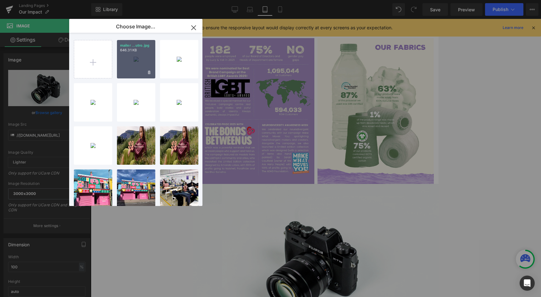
click at [133, 58] on div "mailer ...utro.jpg 646.31 KB" at bounding box center [136, 59] width 38 height 38
type input "https://ucarecdn.com/bfb06494-70bc-4ecc-afe8-52f21436a147/-/format/auto/-/previ…"
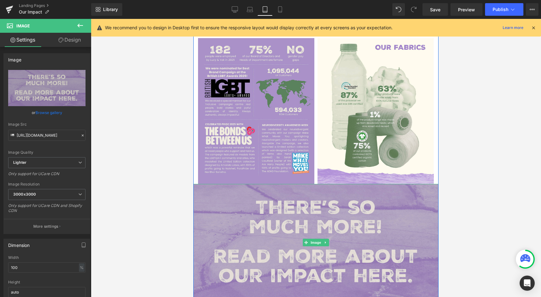
click at [209, 184] on img at bounding box center [315, 242] width 245 height 117
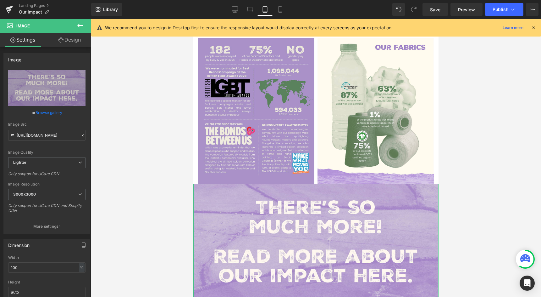
click at [65, 36] on link "Design" at bounding box center [70, 40] width 46 height 14
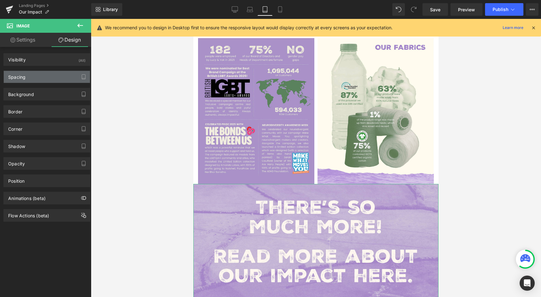
click at [25, 80] on div "Spacing" at bounding box center [47, 77] width 86 height 12
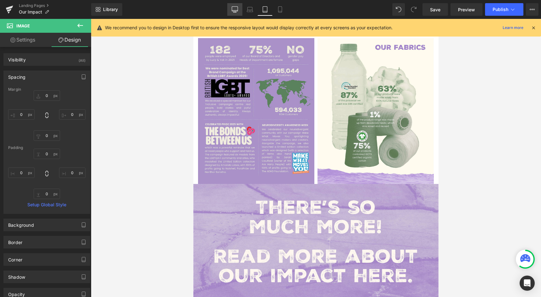
click at [233, 11] on icon at bounding box center [235, 9] width 6 height 5
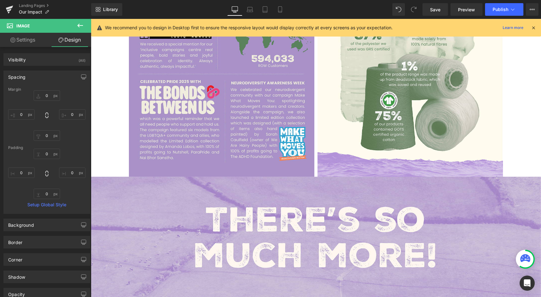
type input "0"
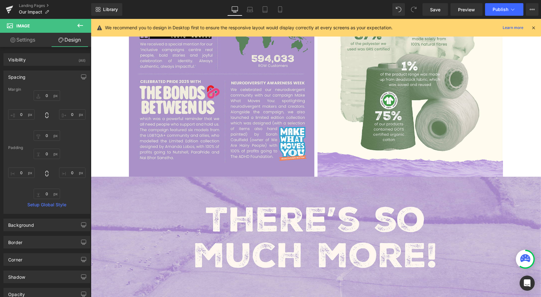
type input "0"
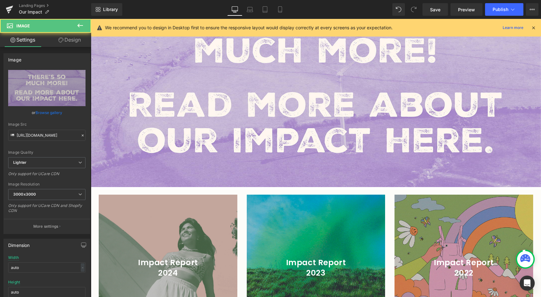
click at [214, 161] on img at bounding box center [316, 79] width 450 height 215
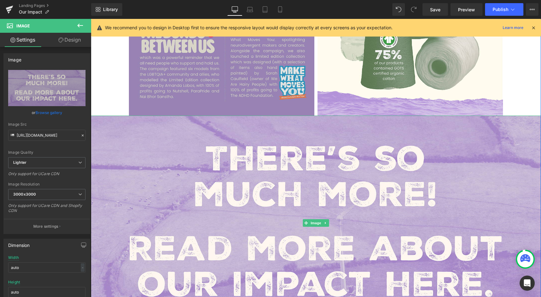
scroll to position [732, 0]
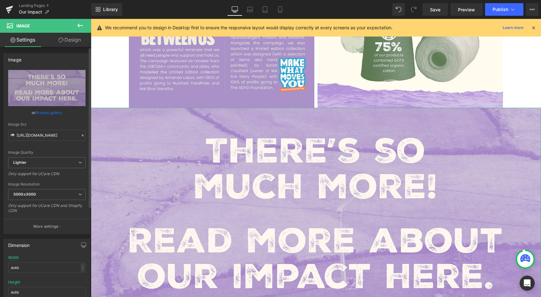
click at [66, 39] on link "Design" at bounding box center [70, 40] width 46 height 14
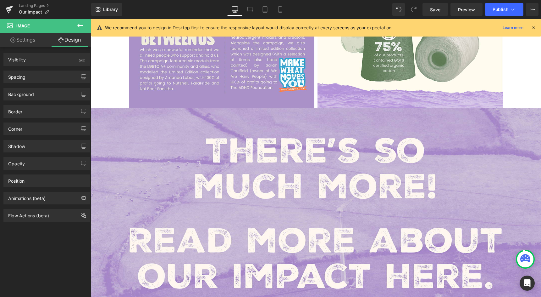
click at [72, 37] on link "Design" at bounding box center [70, 40] width 46 height 14
click at [74, 40] on link "Design" at bounding box center [70, 40] width 46 height 14
click at [37, 75] on div "Spacing" at bounding box center [47, 77] width 86 height 12
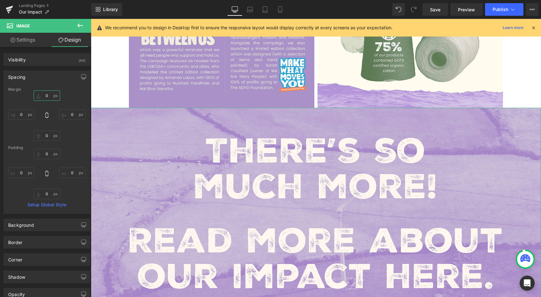
click at [44, 93] on input "0" at bounding box center [47, 95] width 26 height 10
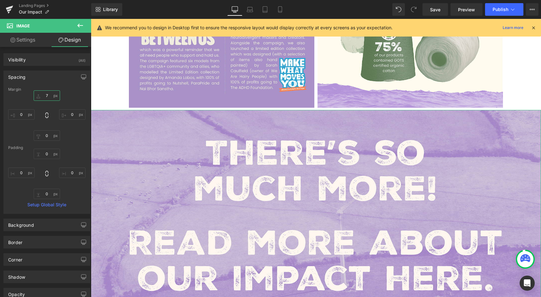
type input "8"
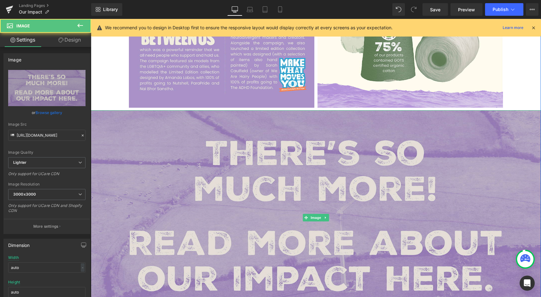
click at [190, 145] on img at bounding box center [316, 217] width 450 height 215
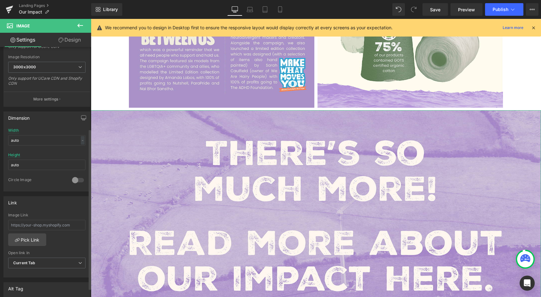
scroll to position [137, 0]
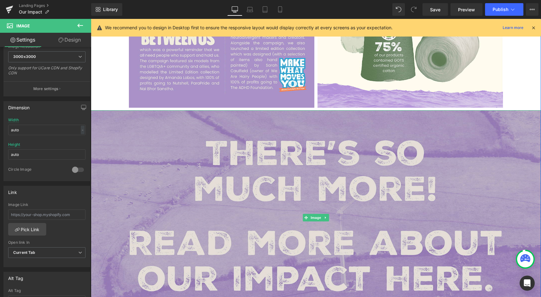
click at [153, 114] on img at bounding box center [316, 217] width 450 height 215
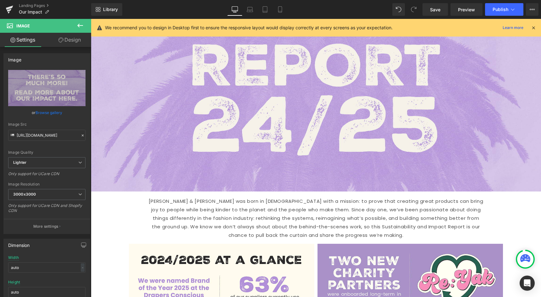
scroll to position [161, 0]
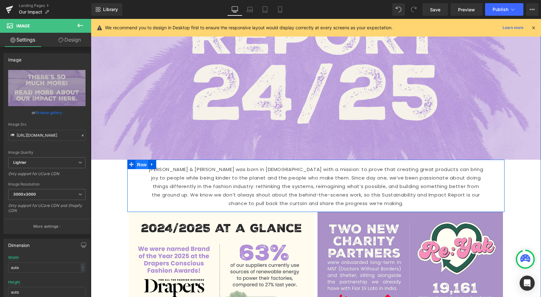
click at [141, 164] on span "Row" at bounding box center [142, 164] width 13 height 9
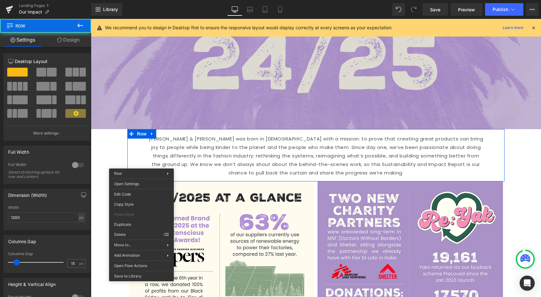
scroll to position [239, 0]
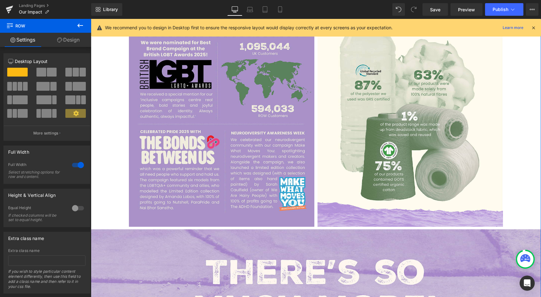
scroll to position [617, 0]
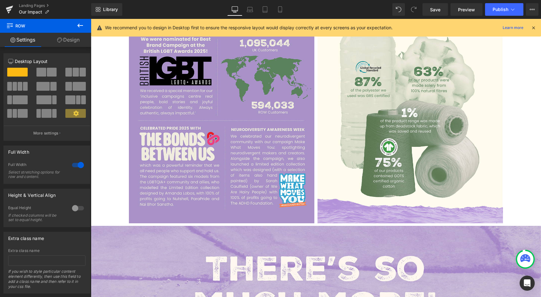
click at [85, 22] on button at bounding box center [80, 26] width 22 height 14
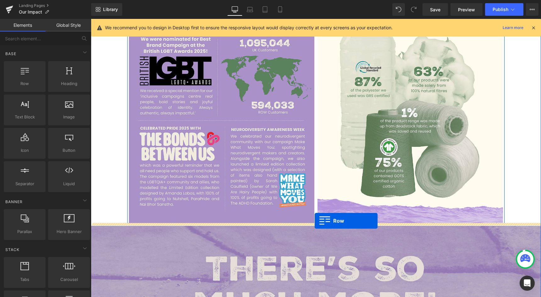
drag, startPoint x: 129, startPoint y: 90, endPoint x: 311, endPoint y: 226, distance: 228.2
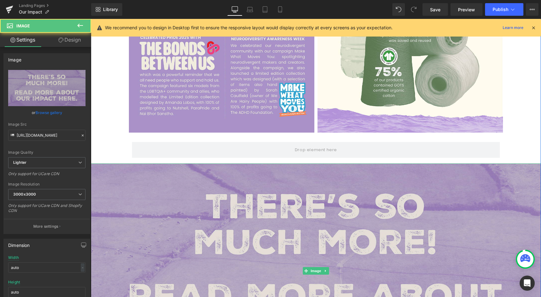
scroll to position [715, 0]
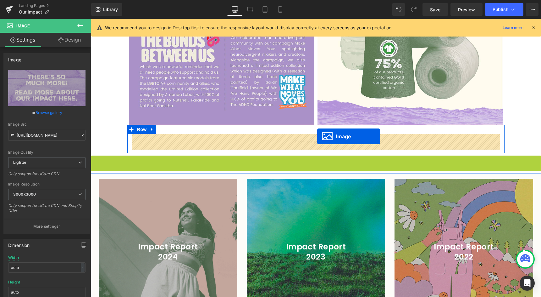
drag, startPoint x: 308, startPoint y: 262, endPoint x: 317, endPoint y: 136, distance: 126.1
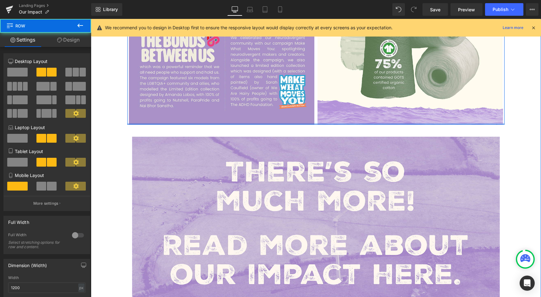
click at [224, 124] on div at bounding box center [315, 124] width 377 height 2
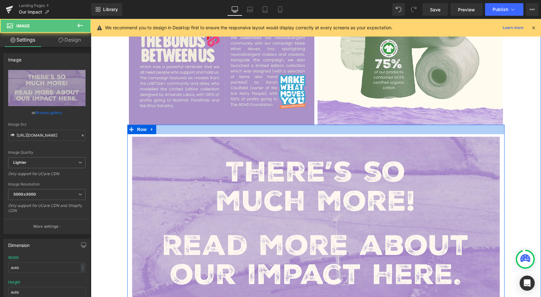
drag, startPoint x: 224, startPoint y: 136, endPoint x: 224, endPoint y: 131, distance: 5.0
click at [224, 131] on div "Image Row" at bounding box center [315, 220] width 377 height 191
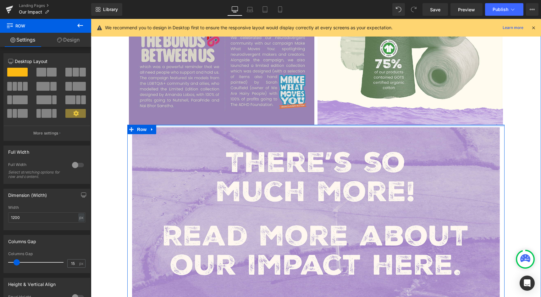
drag, startPoint x: 225, startPoint y: 133, endPoint x: 225, endPoint y: 123, distance: 10.1
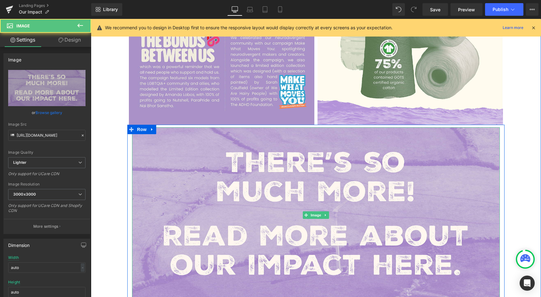
click at [175, 197] on img at bounding box center [316, 214] width 368 height 175
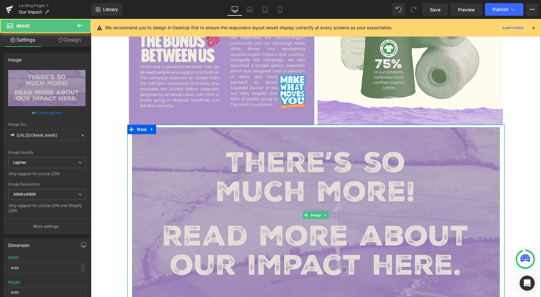
click at [193, 173] on img at bounding box center [316, 214] width 368 height 175
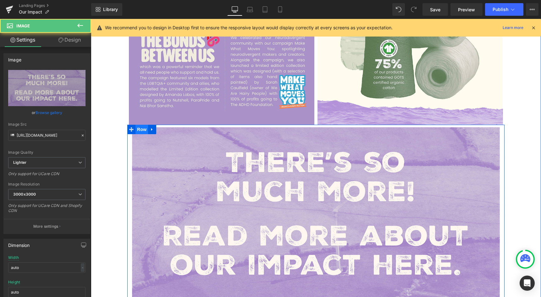
click at [308, 200] on img at bounding box center [316, 214] width 368 height 175
click at [141, 129] on div "Image Row" at bounding box center [315, 215] width 377 height 181
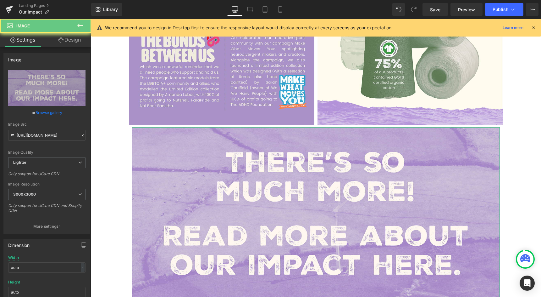
click at [76, 42] on link "Design" at bounding box center [70, 40] width 46 height 14
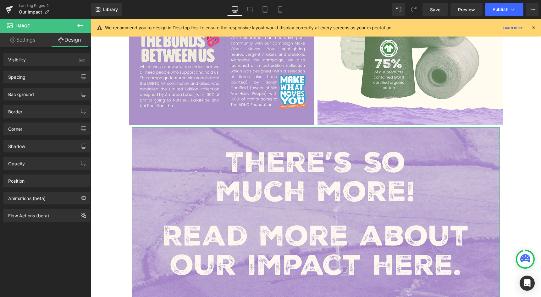
click at [36, 83] on div "Background Color & Image color transparent Color transparent 0 % Image Replace …" at bounding box center [47, 91] width 94 height 17
click at [36, 81] on div "Spacing" at bounding box center [47, 77] width 86 height 12
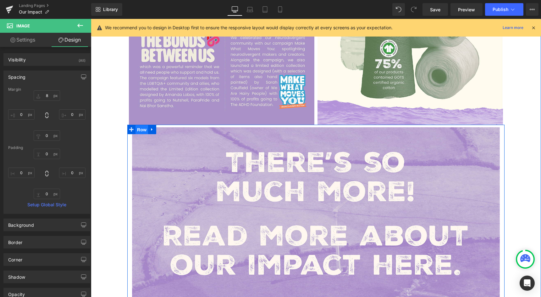
click at [143, 130] on span "Row" at bounding box center [142, 129] width 13 height 9
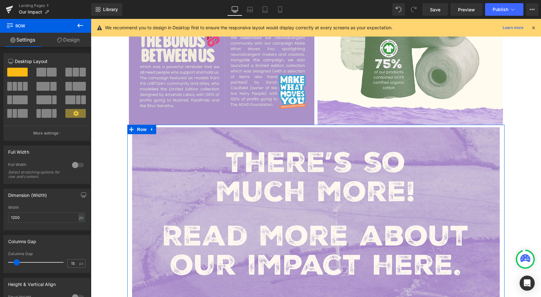
click at [75, 42] on link "Design" at bounding box center [69, 40] width 46 height 14
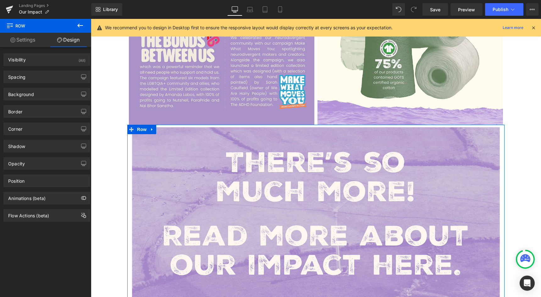
click at [26, 44] on link "Settings" at bounding box center [23, 40] width 46 height 14
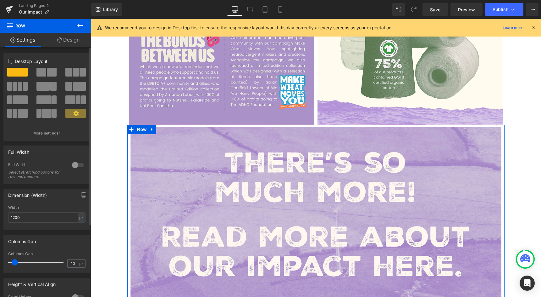
type input "0"
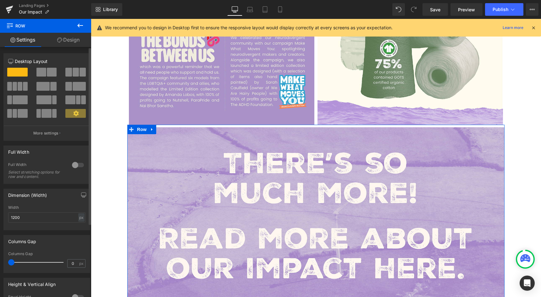
drag, startPoint x: 14, startPoint y: 264, endPoint x: 5, endPoint y: 264, distance: 9.5
click at [5, 264] on div "0px Columns Gap 0 px" at bounding box center [47, 261] width 86 height 21
click at [54, 44] on link "Design" at bounding box center [69, 40] width 46 height 14
click at [57, 41] on icon at bounding box center [59, 39] width 5 height 5
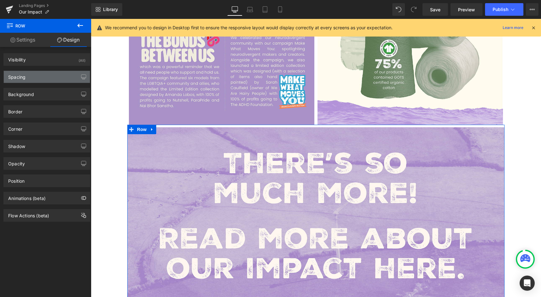
click at [26, 74] on div "Spacing" at bounding box center [47, 77] width 86 height 12
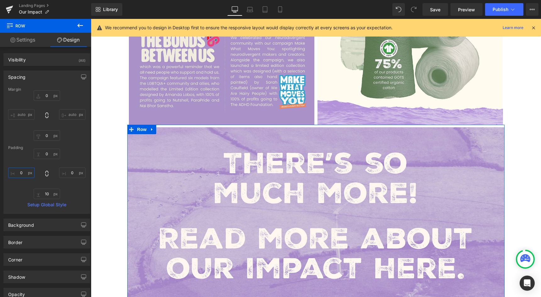
click at [16, 174] on input "0" at bounding box center [21, 172] width 26 height 10
type input "5"
click at [69, 173] on input "0" at bounding box center [72, 172] width 26 height 10
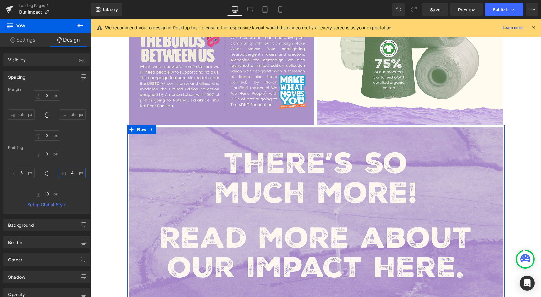
type input "5"
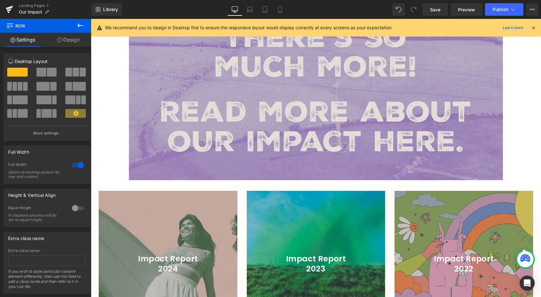
scroll to position [858, 0]
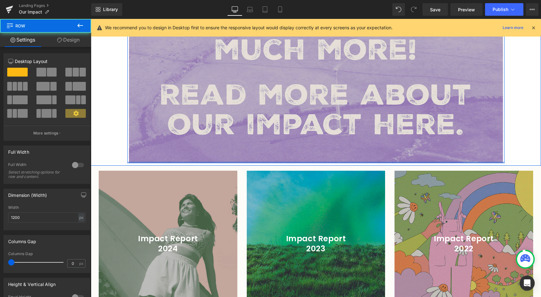
drag, startPoint x: 234, startPoint y: 164, endPoint x: 229, endPoint y: 160, distance: 6.5
click at [235, 160] on div "Image Row" at bounding box center [315, 72] width 377 height 181
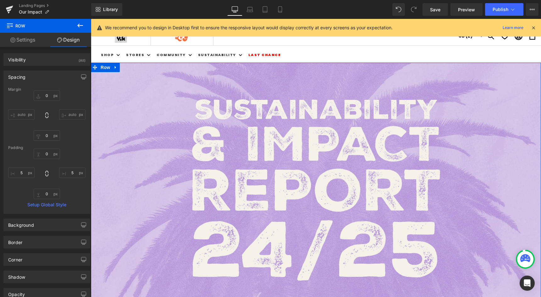
scroll to position [0, 0]
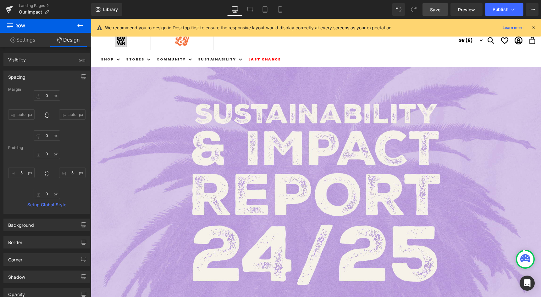
click at [443, 10] on link "Save" at bounding box center [435, 9] width 25 height 13
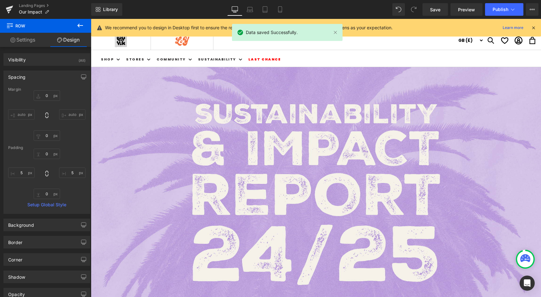
click at [241, 8] on link "Desktop" at bounding box center [234, 9] width 15 height 13
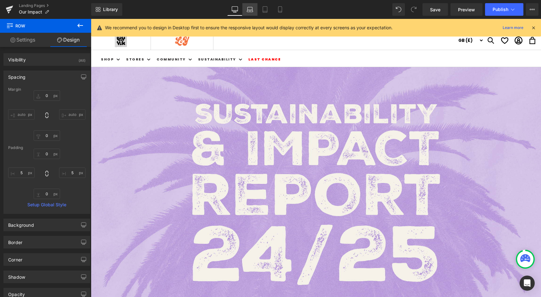
click at [255, 8] on link "Laptop" at bounding box center [249, 9] width 15 height 13
type input "0"
type input "5"
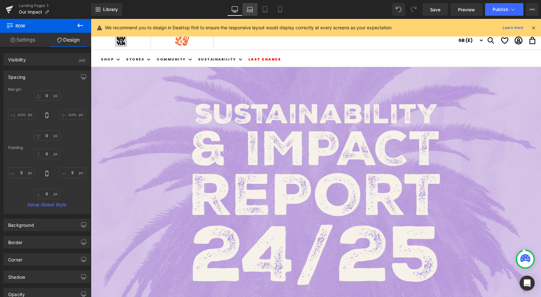
type input "0"
type input "5"
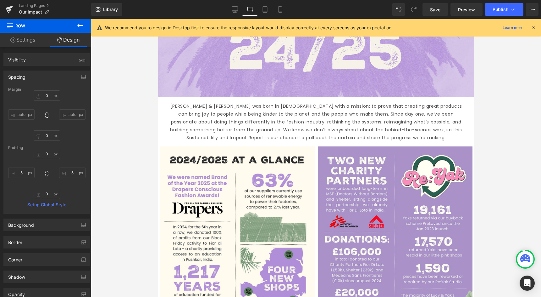
scroll to position [118, 0]
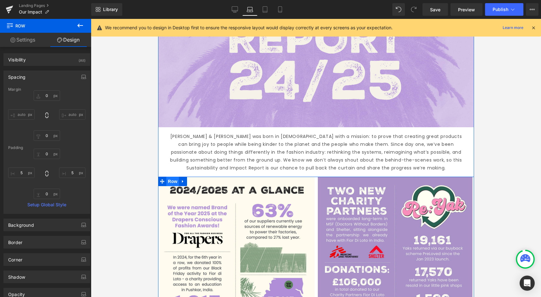
click at [172, 183] on span "Row" at bounding box center [172, 180] width 13 height 9
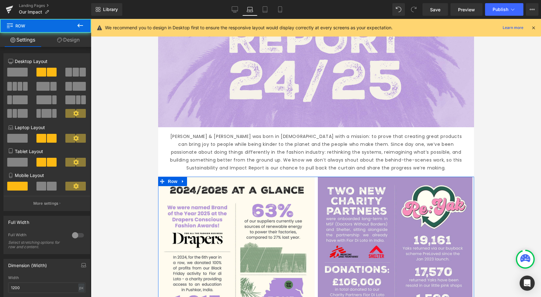
click at [70, 40] on link "Design" at bounding box center [69, 40] width 46 height 14
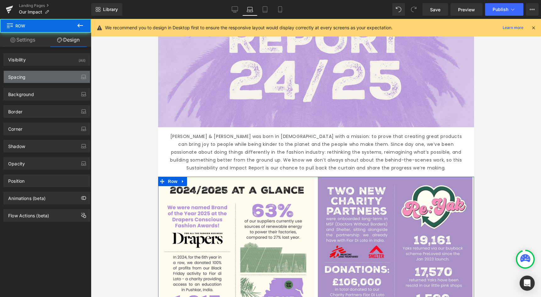
type input "0"
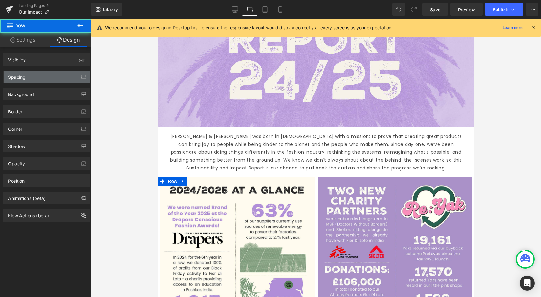
type input "0"
click at [33, 81] on div "Spacing" at bounding box center [47, 77] width 86 height 12
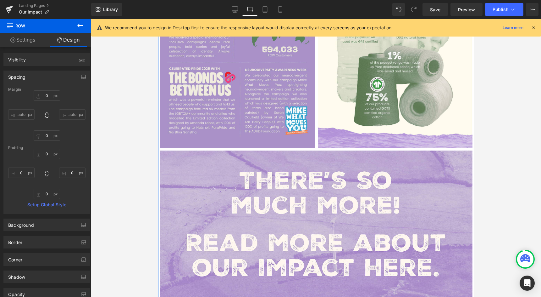
click at [227, 205] on img at bounding box center [315, 224] width 313 height 149
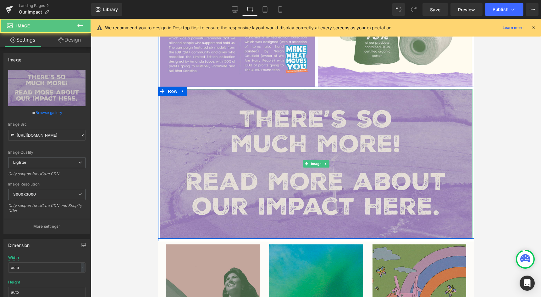
scroll to position [601, 0]
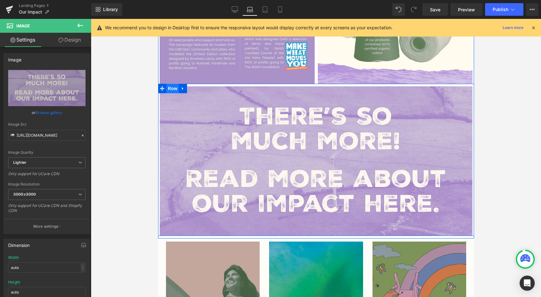
click at [171, 86] on span "Row" at bounding box center [172, 88] width 13 height 9
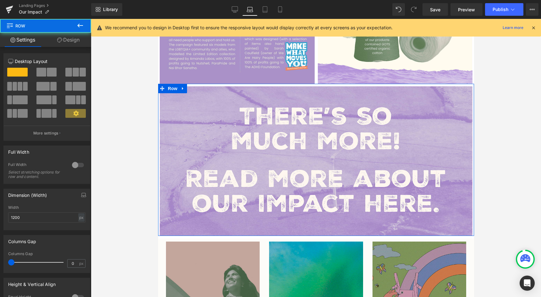
click at [58, 42] on icon at bounding box center [59, 39] width 5 height 5
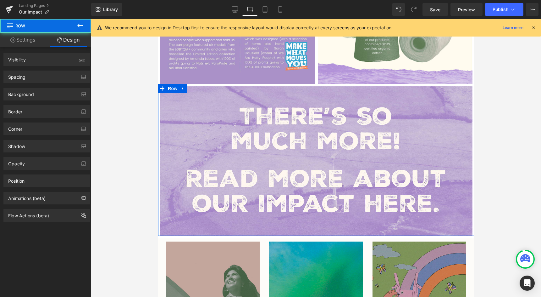
type input "0"
type input "5"
type input "0"
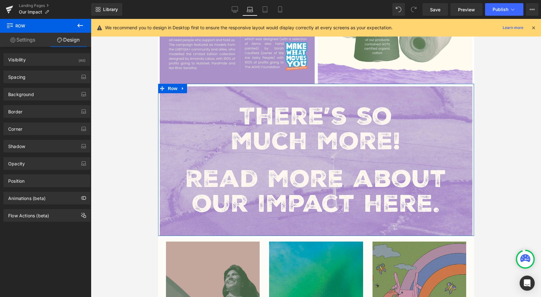
click at [23, 86] on div "Background Color & Image color transparent Color transparent 0 % Image Replace …" at bounding box center [47, 91] width 94 height 17
click at [24, 77] on div "Spacing" at bounding box center [16, 75] width 17 height 9
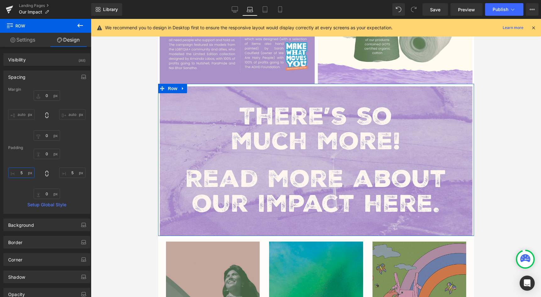
click at [17, 176] on input "5" at bounding box center [21, 172] width 26 height 10
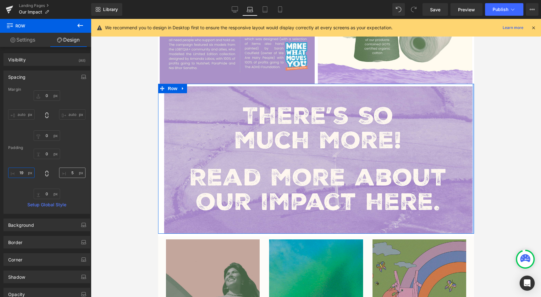
type input "20"
click at [67, 172] on input "5" at bounding box center [72, 172] width 26 height 10
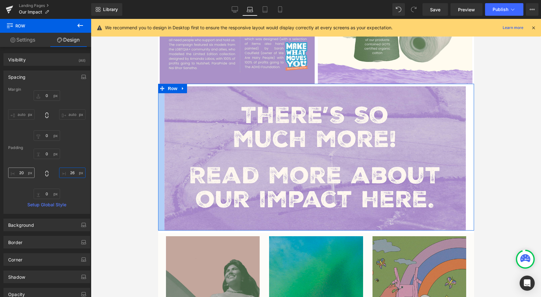
type input "25"
click at [24, 172] on input "20" at bounding box center [21, 172] width 26 height 10
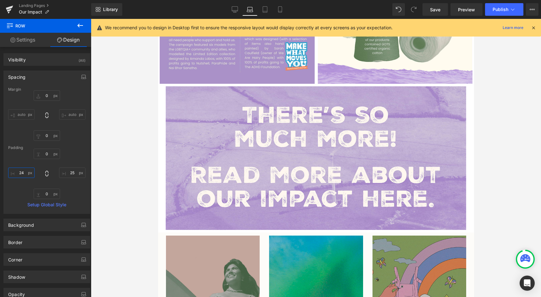
type input "25"
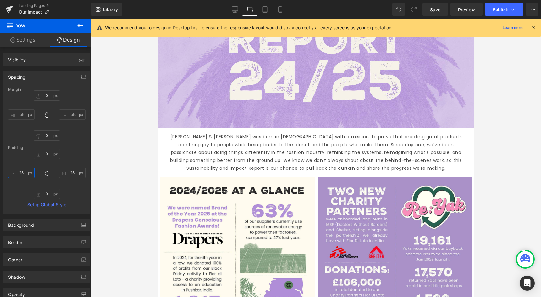
scroll to position [116, 0]
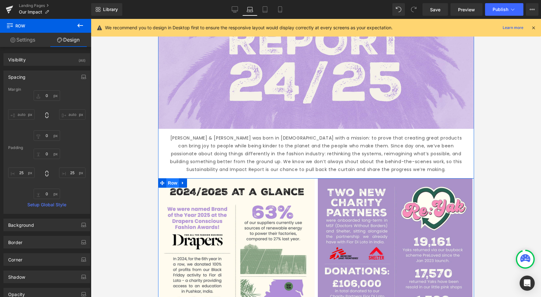
click at [174, 183] on span "Row" at bounding box center [172, 182] width 13 height 9
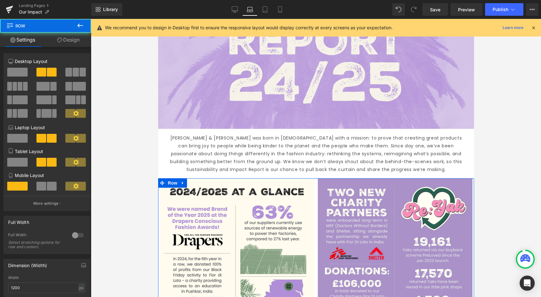
click at [62, 43] on link "Design" at bounding box center [69, 40] width 46 height 14
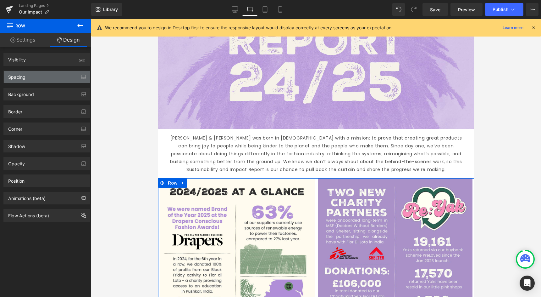
click at [20, 79] on div "Spacing" at bounding box center [16, 75] width 17 height 9
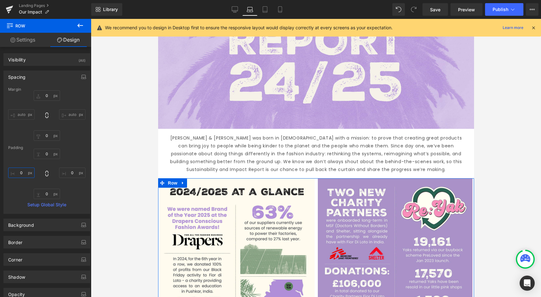
click at [19, 173] on input "0" at bounding box center [21, 172] width 26 height 10
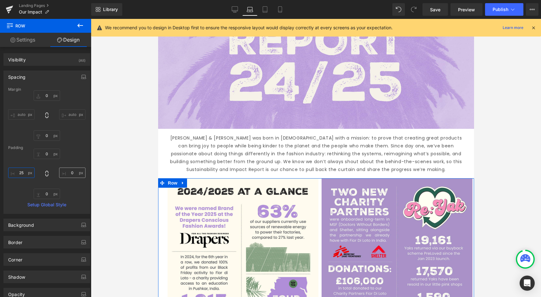
type input "25"
click at [67, 172] on input "0" at bounding box center [72, 172] width 26 height 10
type input "25"
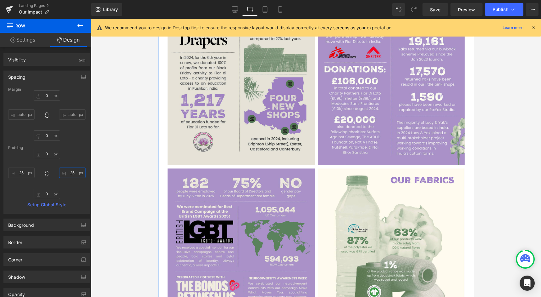
scroll to position [323, 0]
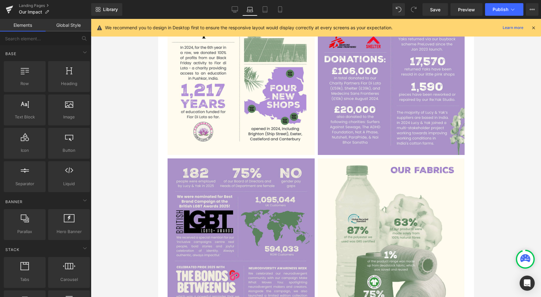
click at [150, 215] on div at bounding box center [316, 158] width 450 height 278
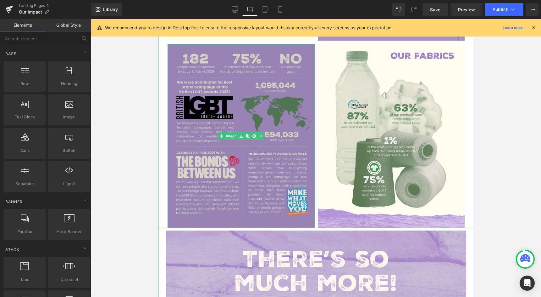
scroll to position [447, 0]
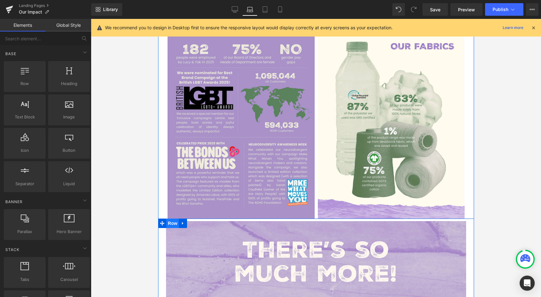
click at [170, 222] on span "Row" at bounding box center [172, 222] width 13 height 9
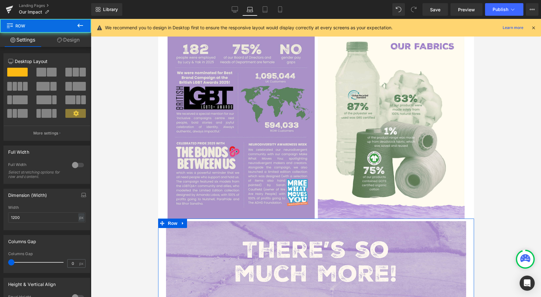
click at [57, 39] on icon at bounding box center [59, 39] width 5 height 5
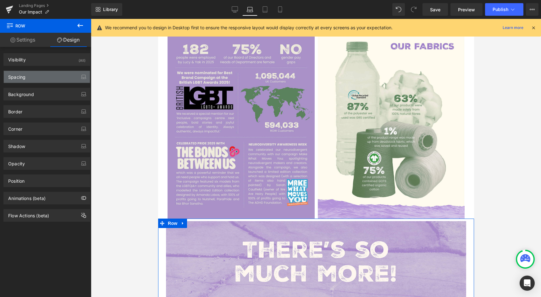
click at [25, 81] on div "Spacing" at bounding box center [47, 77] width 86 height 12
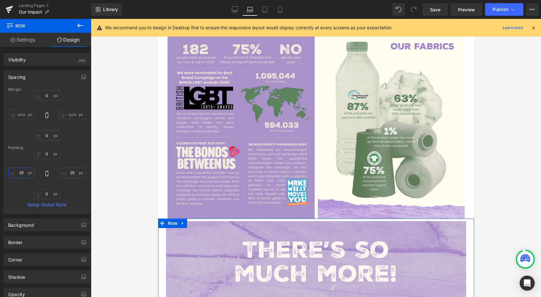
click at [21, 172] on input "25" at bounding box center [21, 172] width 26 height 10
type input "29"
click at [66, 170] on input "25" at bounding box center [72, 172] width 26 height 10
type input "30"
click at [26, 172] on input "29" at bounding box center [21, 172] width 26 height 10
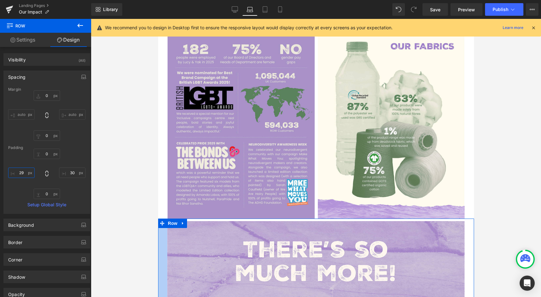
type input "30"
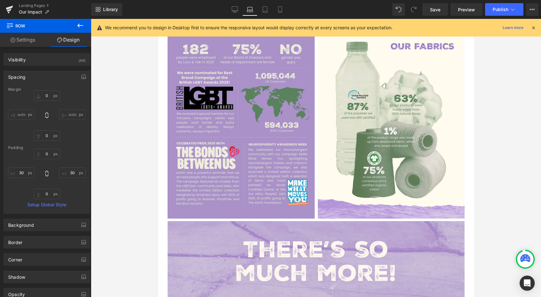
click at [144, 197] on div at bounding box center [316, 158] width 450 height 278
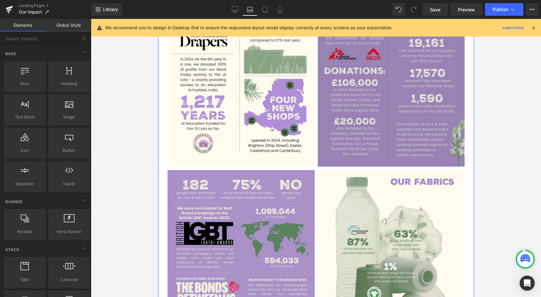
scroll to position [320, 0]
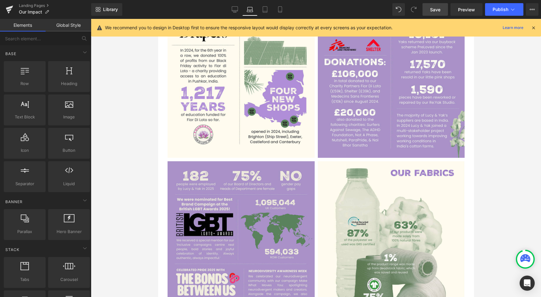
click at [439, 12] on span "Save" at bounding box center [435, 9] width 10 height 7
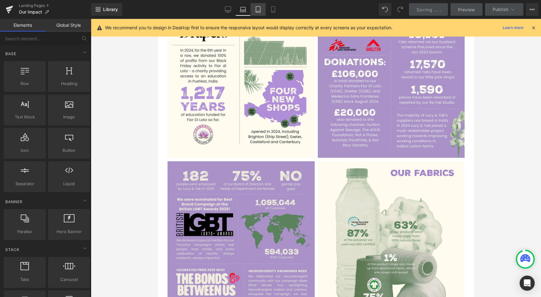
click at [260, 9] on icon at bounding box center [258, 9] width 6 height 6
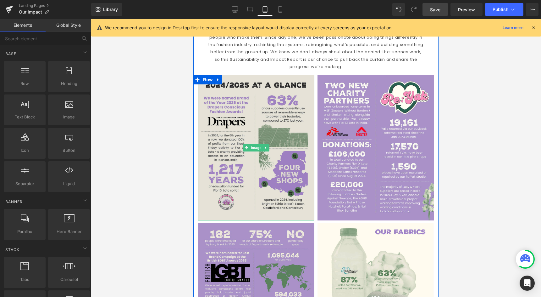
scroll to position [191, 0]
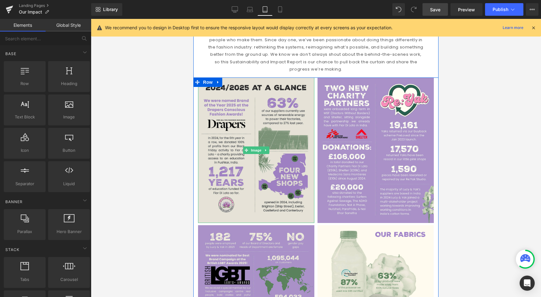
click at [275, 110] on img at bounding box center [256, 150] width 116 height 146
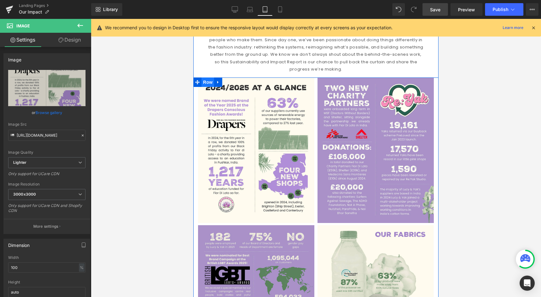
click at [203, 77] on span "Row" at bounding box center [208, 81] width 13 height 9
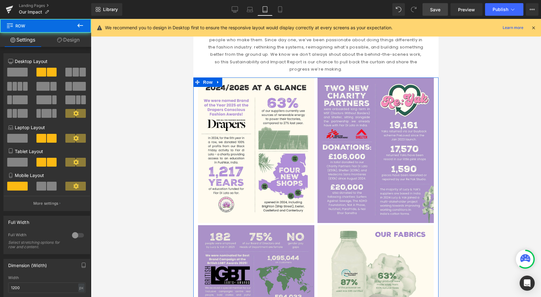
click at [57, 39] on icon at bounding box center [59, 39] width 5 height 5
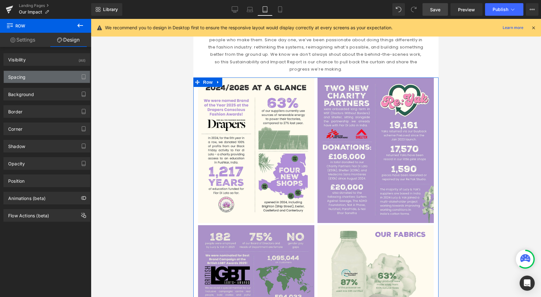
click at [30, 80] on div "Spacing" at bounding box center [47, 77] width 86 height 12
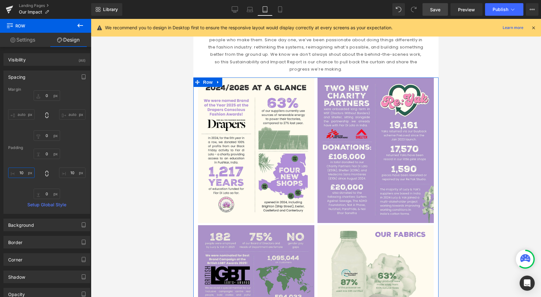
click at [22, 173] on input "10" at bounding box center [21, 172] width 26 height 10
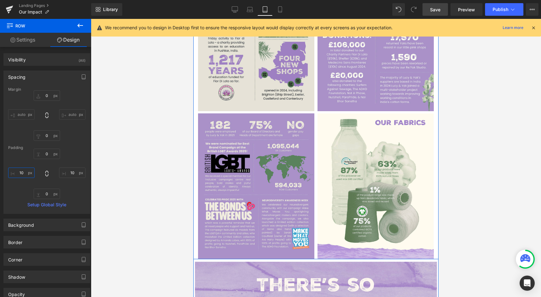
scroll to position [310, 0]
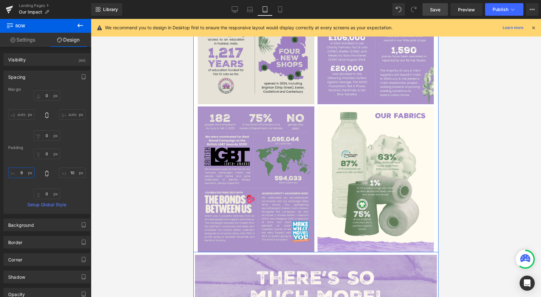
type input "8"
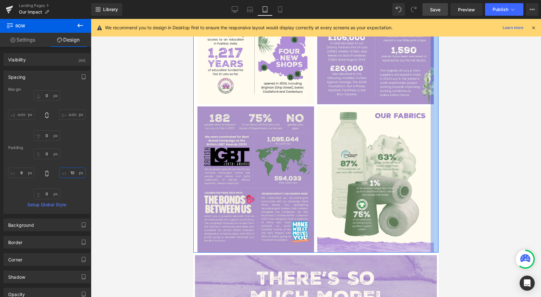
click at [68, 176] on input "10" at bounding box center [72, 172] width 26 height 10
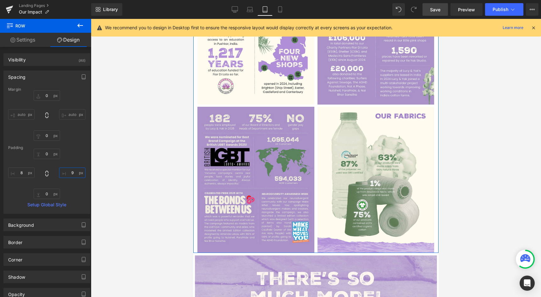
type input "8"
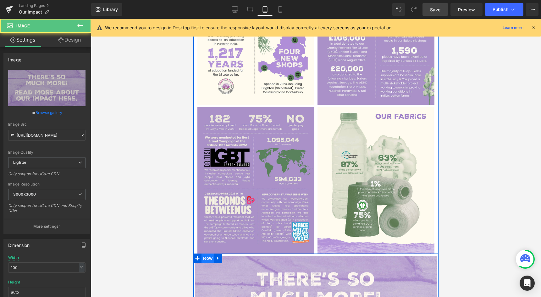
click at [206, 253] on span "Row" at bounding box center [208, 257] width 13 height 9
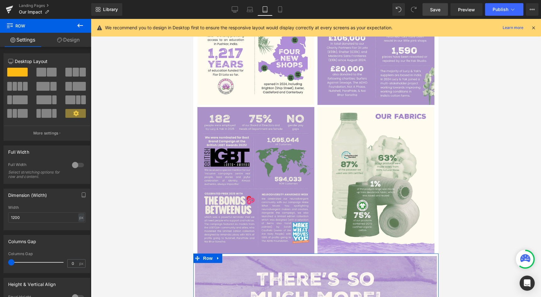
click at [64, 42] on link "Design" at bounding box center [69, 40] width 46 height 14
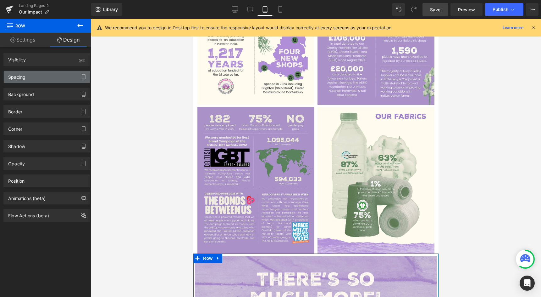
click at [44, 81] on div "Spacing" at bounding box center [47, 77] width 86 height 12
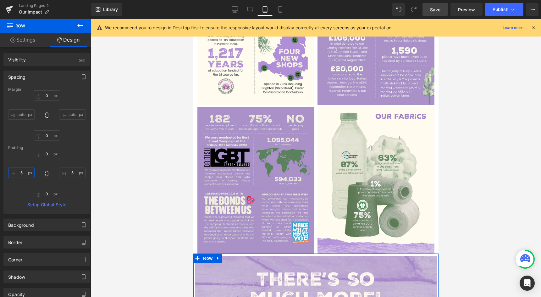
click at [20, 172] on input "5" at bounding box center [21, 172] width 26 height 10
type input "10"
click at [76, 175] on input "5" at bounding box center [72, 172] width 26 height 10
type input "10"
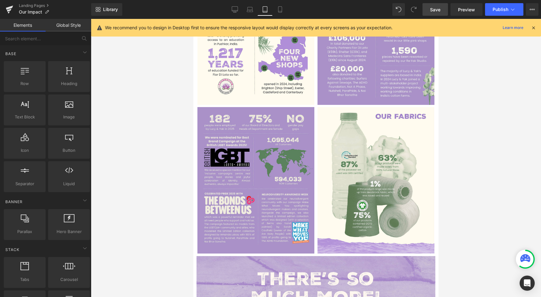
drag, startPoint x: 133, startPoint y: 155, endPoint x: 21, endPoint y: 230, distance: 135.0
click at [133, 155] on div at bounding box center [316, 158] width 450 height 278
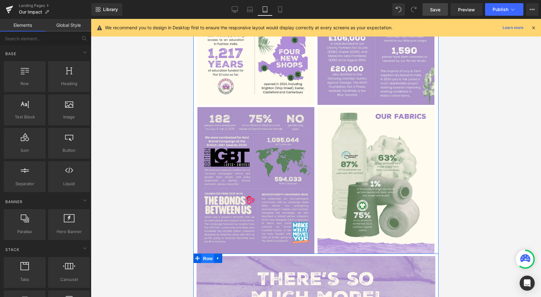
click at [206, 253] on span "Row" at bounding box center [208, 257] width 13 height 9
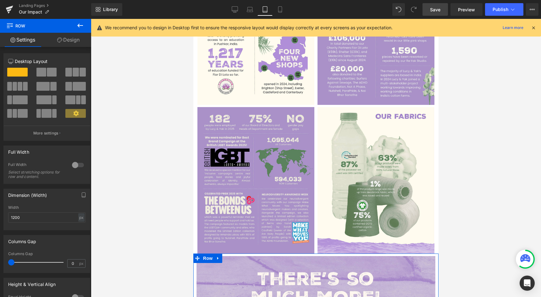
click at [54, 38] on link "Design" at bounding box center [69, 40] width 46 height 14
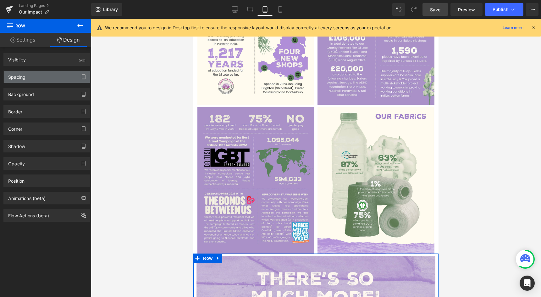
click at [19, 76] on div "Spacing" at bounding box center [16, 75] width 17 height 9
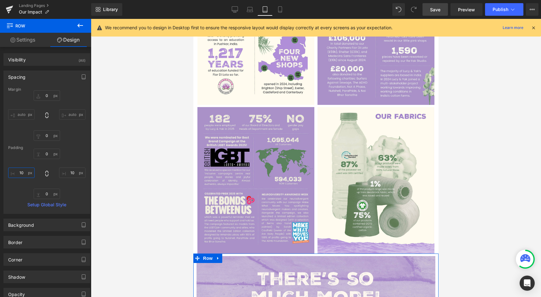
click at [19, 172] on input "10" at bounding box center [21, 172] width 26 height 10
type input "12"
click at [65, 172] on input "10" at bounding box center [72, 172] width 26 height 10
type input "12"
click at [178, 186] on div at bounding box center [316, 158] width 450 height 278
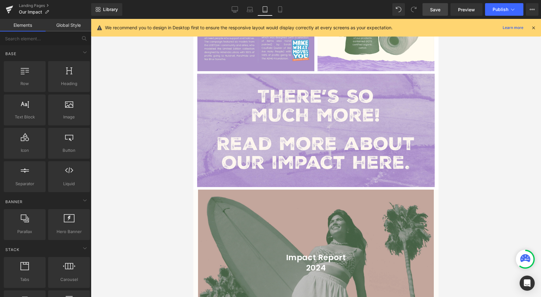
scroll to position [488, 0]
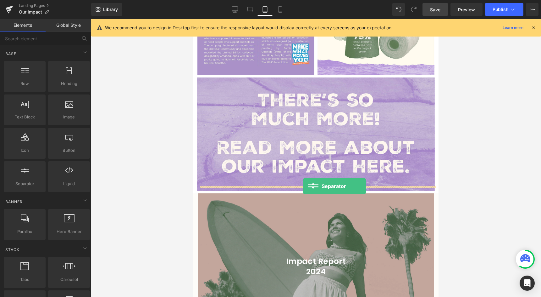
drag, startPoint x: 221, startPoint y: 183, endPoint x: 303, endPoint y: 186, distance: 82.4
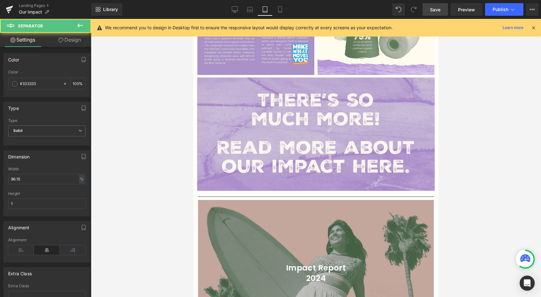
click at [143, 208] on div at bounding box center [316, 158] width 450 height 278
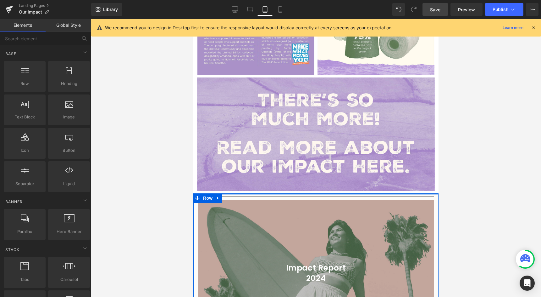
click at [241, 193] on div at bounding box center [316, 196] width 236 height 7
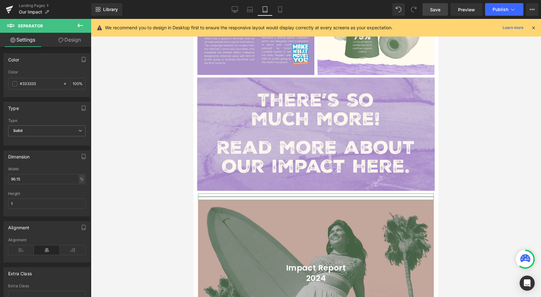
click at [67, 37] on link "Design" at bounding box center [70, 40] width 46 height 14
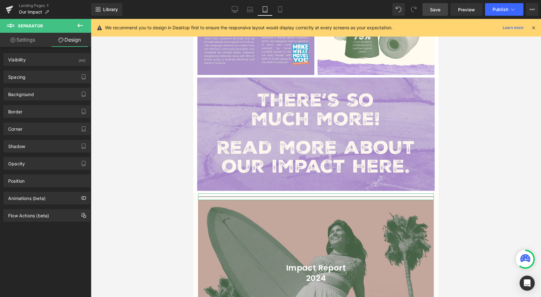
click at [33, 84] on div "Background Color & Image color transparent Color transparent 0 % Image Replace …" at bounding box center [47, 91] width 94 height 17
click at [33, 81] on div "Spacing" at bounding box center [47, 77] width 86 height 12
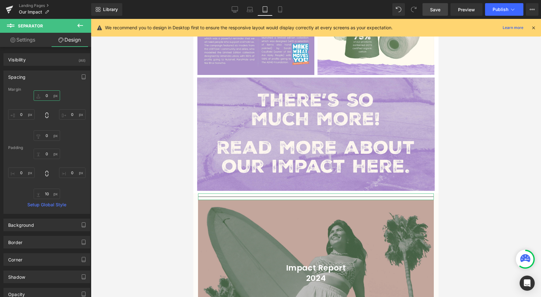
click at [42, 95] on input "0" at bounding box center [47, 95] width 26 height 10
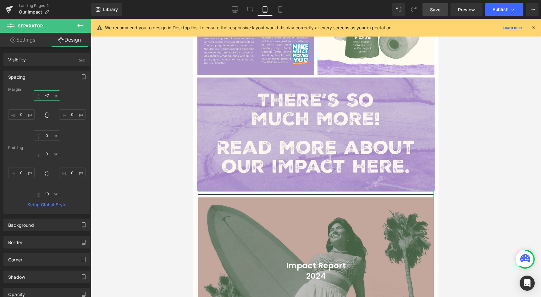
type input "-8"
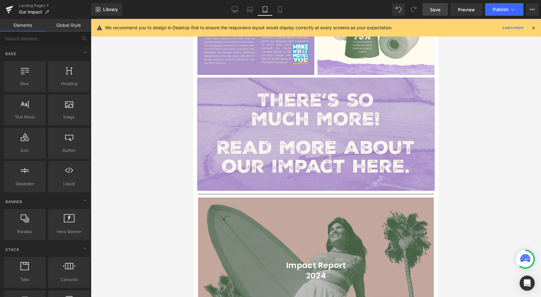
click at [131, 165] on div at bounding box center [316, 158] width 450 height 278
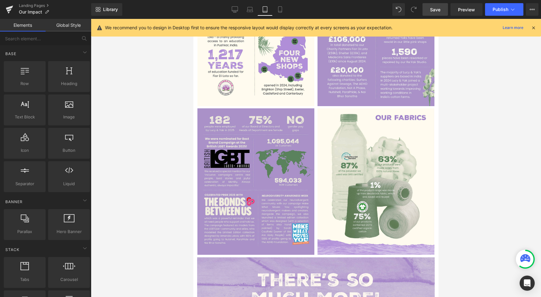
scroll to position [310, 0]
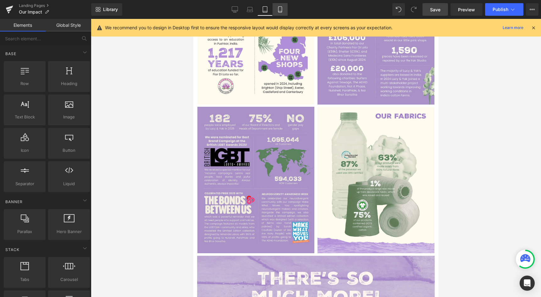
click at [286, 8] on link "Mobile" at bounding box center [280, 9] width 15 height 13
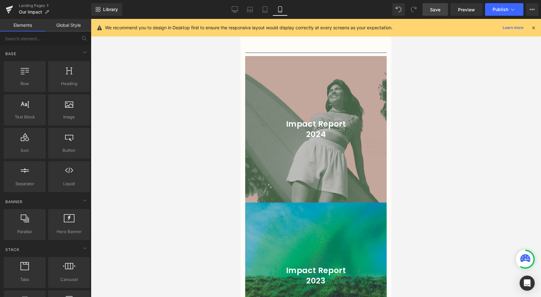
click at [281, 7] on icon at bounding box center [280, 9] width 6 height 6
click at [283, 7] on icon at bounding box center [280, 9] width 6 height 6
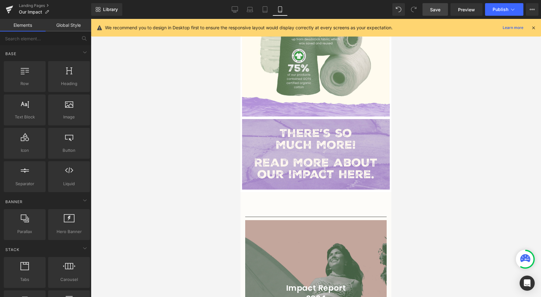
scroll to position [907, 0]
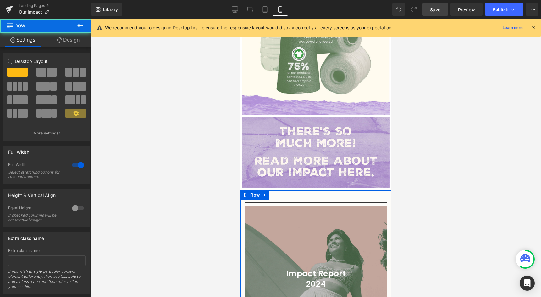
drag, startPoint x: 289, startPoint y: 191, endPoint x: 293, endPoint y: 200, distance: 9.6
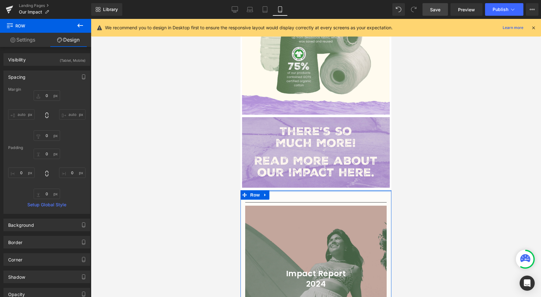
type input "0px"
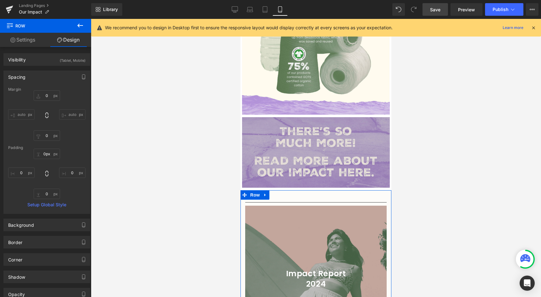
drag, startPoint x: 298, startPoint y: 182, endPoint x: 298, endPoint y: 178, distance: 4.4
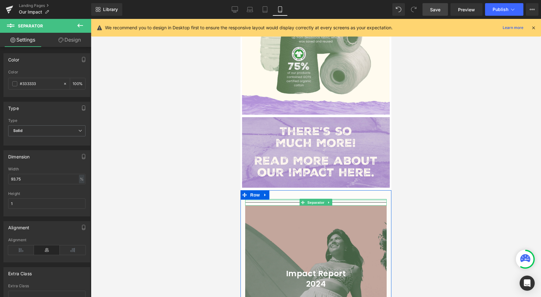
click at [225, 208] on div at bounding box center [316, 158] width 450 height 278
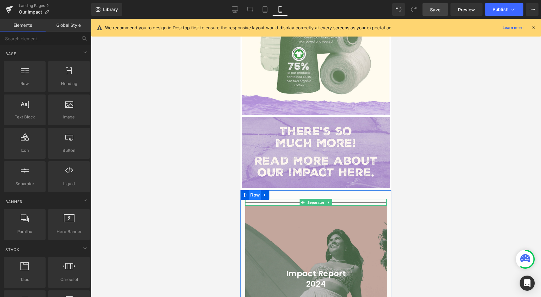
click at [254, 190] on span "Row" at bounding box center [255, 194] width 13 height 9
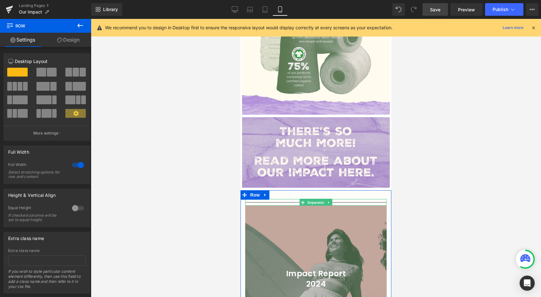
drag, startPoint x: 62, startPoint y: 36, endPoint x: 75, endPoint y: 45, distance: 15.4
click at [62, 36] on link "Design" at bounding box center [69, 40] width 46 height 14
click at [63, 39] on link "Design" at bounding box center [69, 40] width 46 height 14
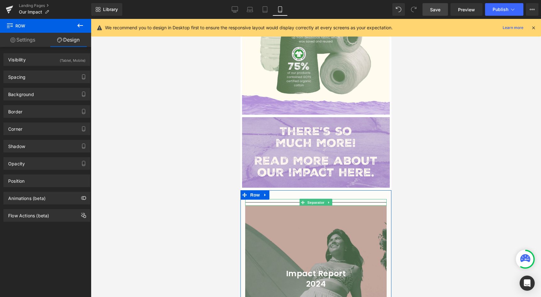
click at [75, 45] on link "Design" at bounding box center [69, 40] width 46 height 14
click at [33, 83] on div "Background Color & Image color rgba(253, 252, 249, 1) Color #fdfcf9 100 % Image…" at bounding box center [47, 91] width 94 height 17
click at [37, 78] on div "Spacing" at bounding box center [47, 77] width 86 height 12
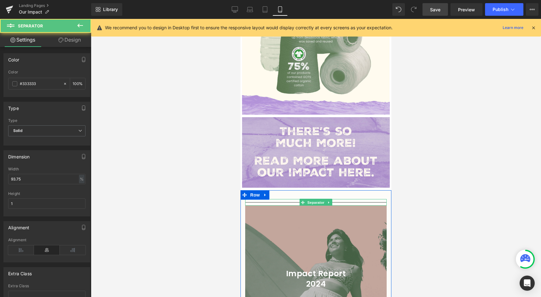
click at [288, 202] on hr at bounding box center [315, 203] width 141 height 3
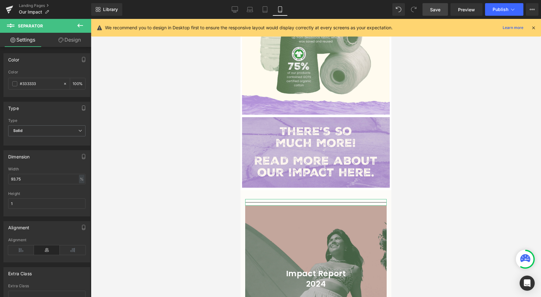
click at [73, 46] on link "Design" at bounding box center [70, 40] width 46 height 14
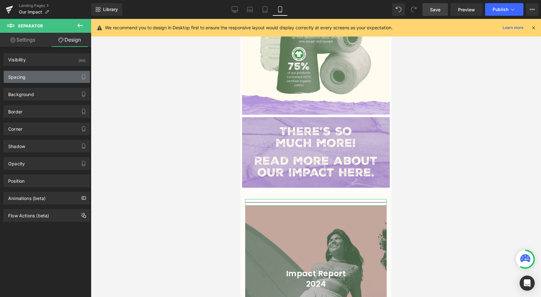
click at [42, 82] on div "Spacing" at bounding box center [47, 77] width 86 height 12
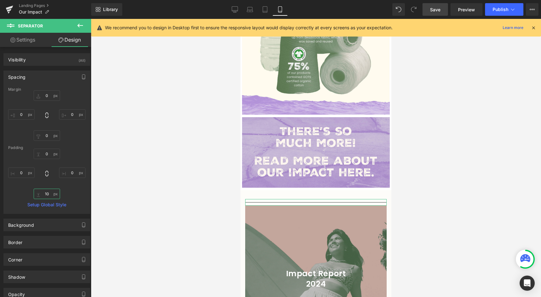
click at [48, 194] on input "10" at bounding box center [47, 193] width 26 height 10
type input "10"
click at [48, 96] on input "0" at bounding box center [47, 95] width 26 height 10
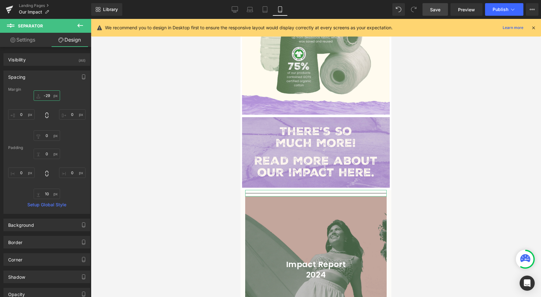
type input "-30"
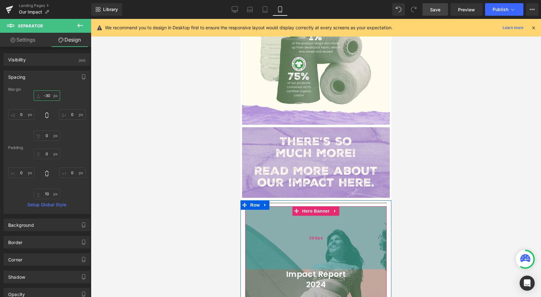
scroll to position [895, 0]
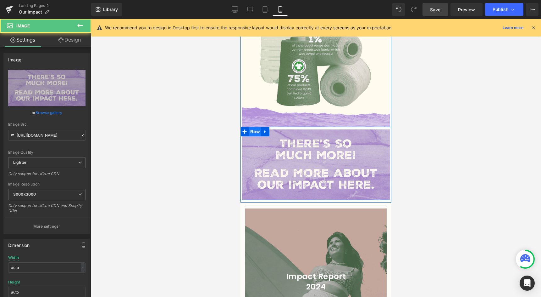
click at [251, 127] on div "Image Row" at bounding box center [316, 163] width 151 height 73
click at [251, 127] on span "Row" at bounding box center [255, 131] width 13 height 9
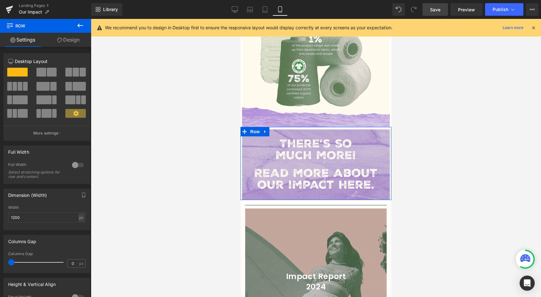
click at [67, 40] on link "Design" at bounding box center [69, 40] width 46 height 14
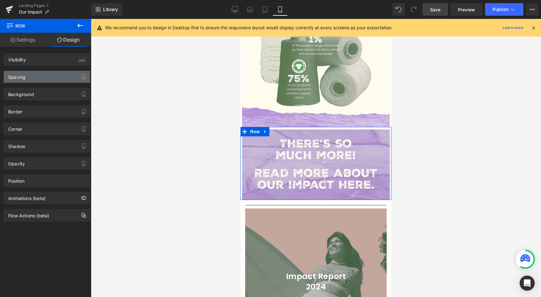
type input "0"
type input "5"
type input "0"
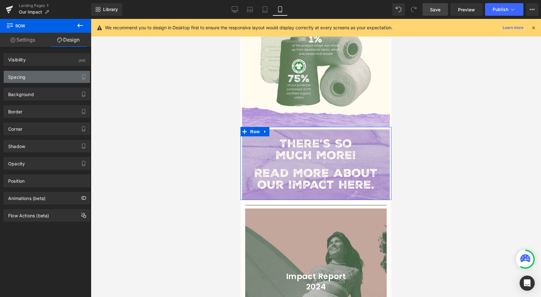
click at [42, 75] on div "Spacing" at bounding box center [47, 77] width 86 height 12
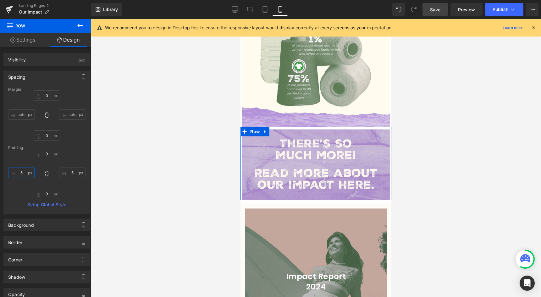
click at [23, 176] on input "5" at bounding box center [21, 172] width 26 height 10
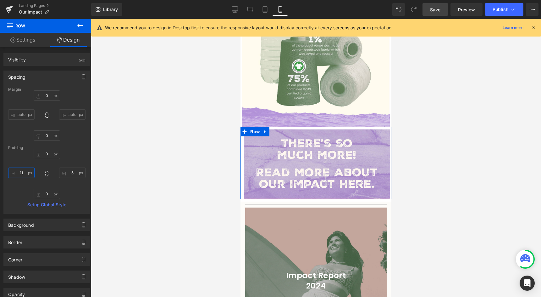
type input "12"
click at [68, 171] on input "5" at bounding box center [72, 172] width 26 height 10
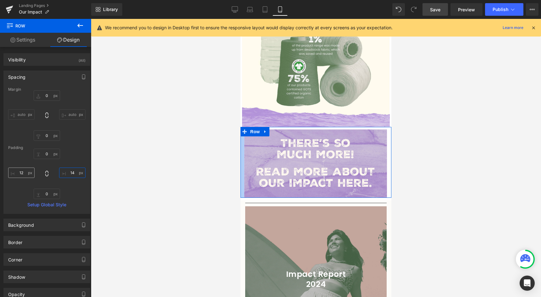
type input "15"
click at [19, 175] on input "12" at bounding box center [21, 172] width 26 height 10
type input "15"
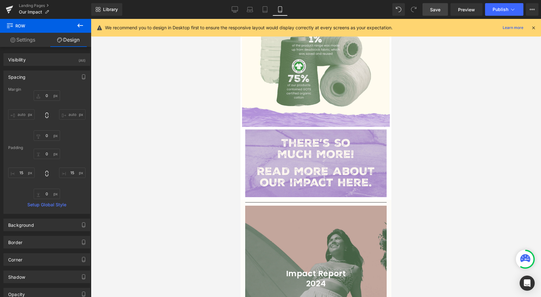
click at [175, 195] on div at bounding box center [316, 158] width 450 height 278
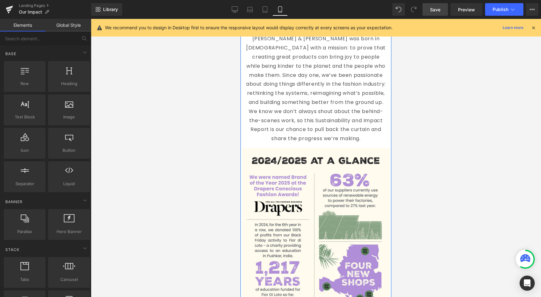
scroll to position [120, 0]
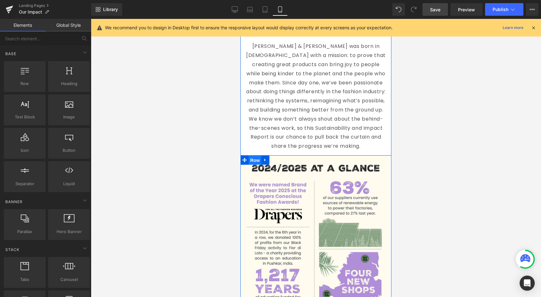
click at [254, 155] on span "Row" at bounding box center [255, 159] width 13 height 9
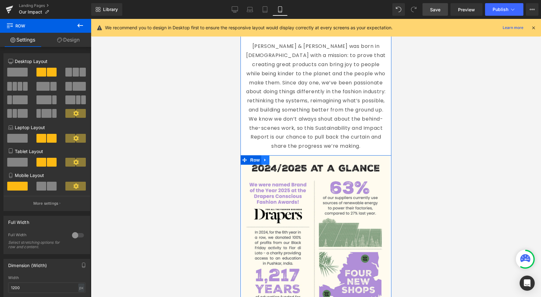
click at [267, 158] on icon at bounding box center [265, 160] width 4 height 5
click at [273, 158] on icon at bounding box center [273, 160] width 4 height 4
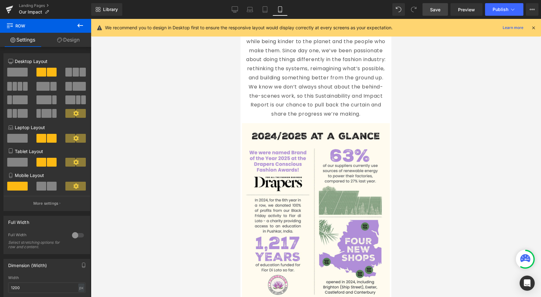
scroll to position [151, 0]
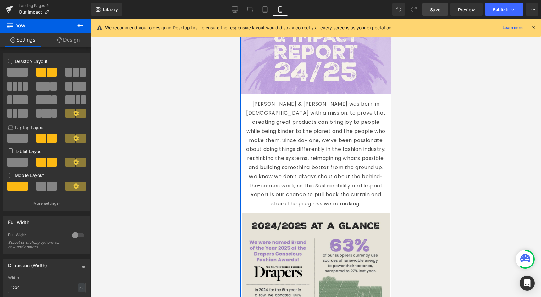
click at [307, 137] on p "Lucy & Yak was born in 2017 with a mission: to prove that creating great produc…" at bounding box center [315, 153] width 141 height 109
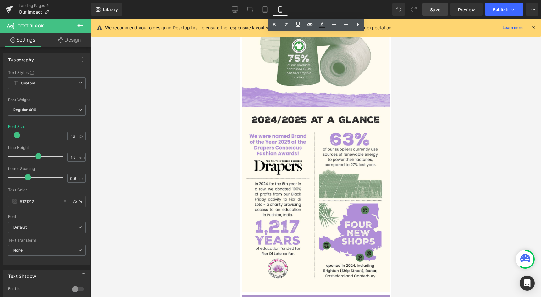
scroll to position [839, 0]
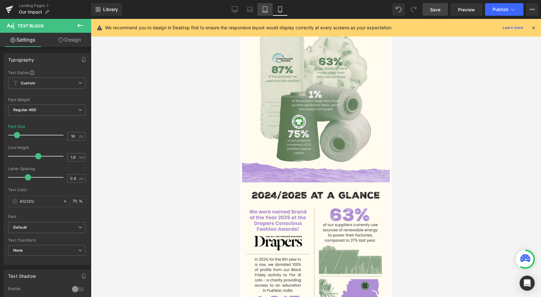
click at [268, 7] on link "Tablet" at bounding box center [265, 9] width 15 height 13
type input "13"
type input "75"
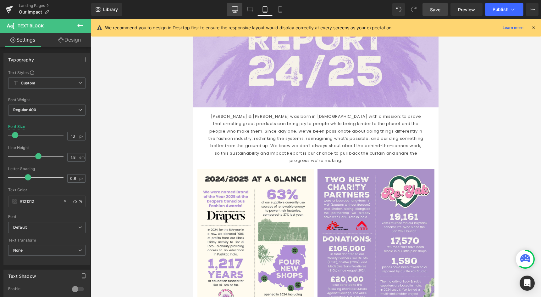
click at [235, 9] on icon at bounding box center [235, 9] width 6 height 6
type input "15"
type input "75"
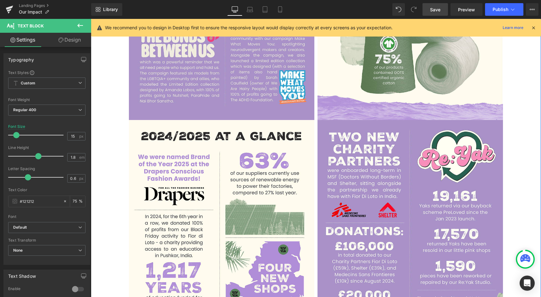
scroll to position [764, 0]
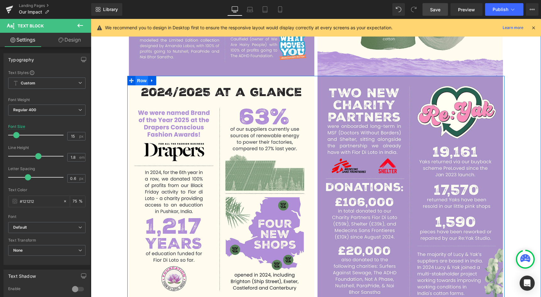
click at [141, 81] on span "Row" at bounding box center [142, 80] width 13 height 9
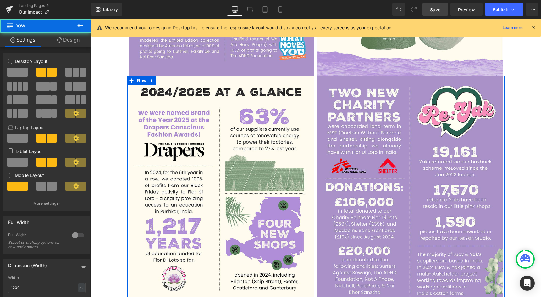
click at [73, 35] on link "Design" at bounding box center [69, 40] width 46 height 14
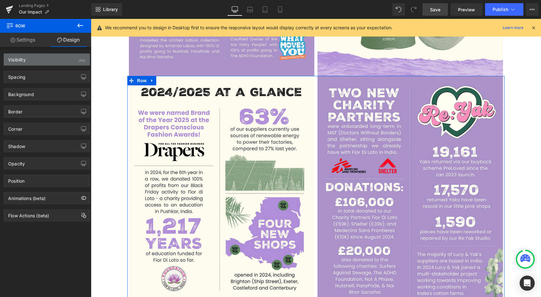
click at [61, 57] on div "Visibility (All)" at bounding box center [47, 59] width 86 height 12
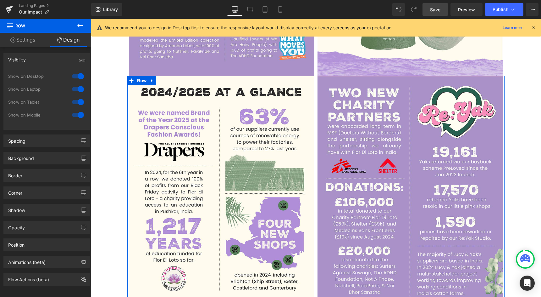
click at [75, 98] on div at bounding box center [77, 102] width 15 height 10
click at [75, 89] on div at bounding box center [77, 89] width 15 height 10
click at [75, 79] on div at bounding box center [77, 76] width 15 height 10
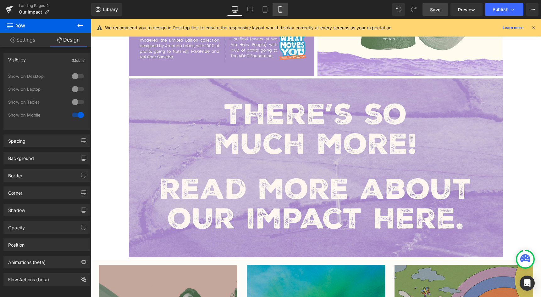
click at [282, 11] on icon at bounding box center [280, 9] width 6 height 6
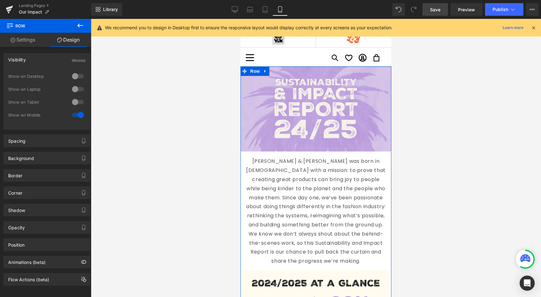
scroll to position [0, 0]
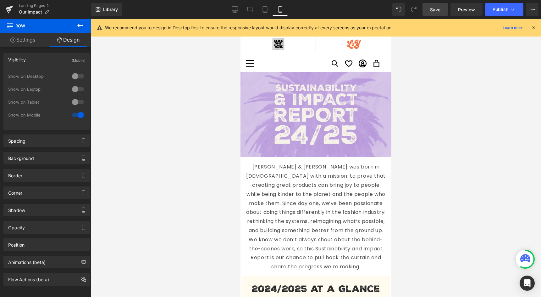
click at [252, 271] on div "Rendering Content" at bounding box center [270, 271] width 39 height 7
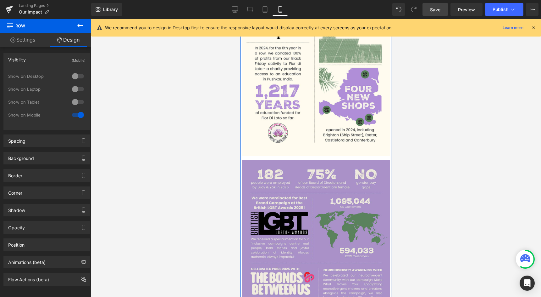
scroll to position [308, 0]
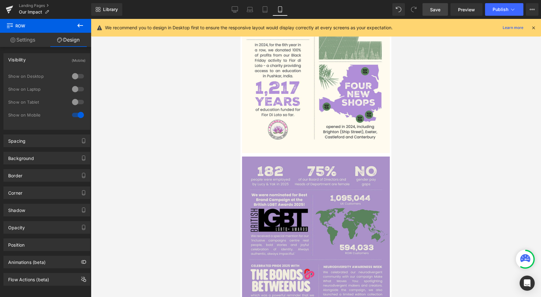
click at [203, 155] on div at bounding box center [316, 158] width 450 height 278
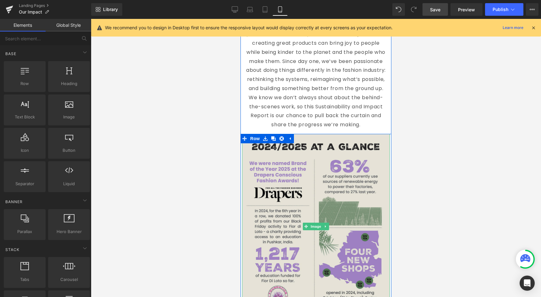
scroll to position [76, 0]
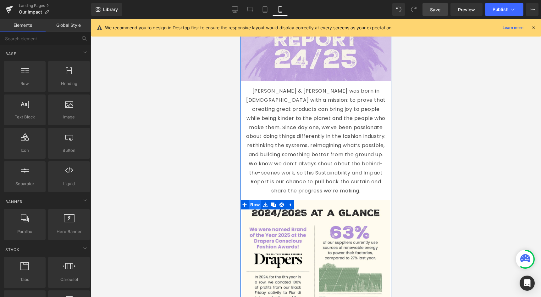
click at [256, 200] on span "Row" at bounding box center [255, 204] width 13 height 9
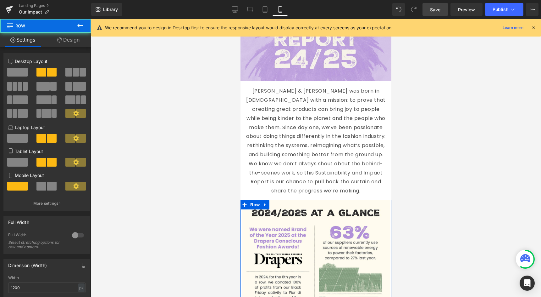
click at [75, 39] on link "Design" at bounding box center [69, 40] width 46 height 14
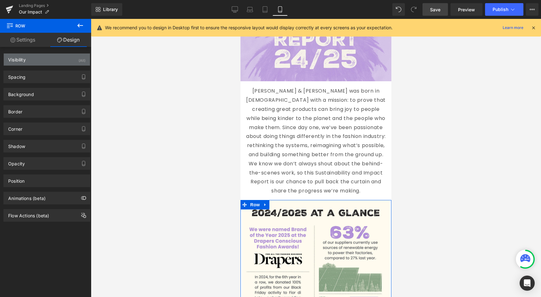
click at [70, 60] on div "Visibility (All)" at bounding box center [47, 59] width 86 height 12
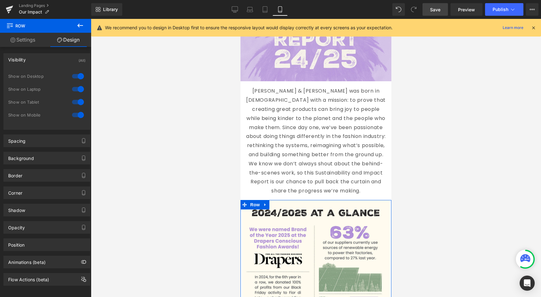
click at [75, 116] on div at bounding box center [77, 115] width 15 height 10
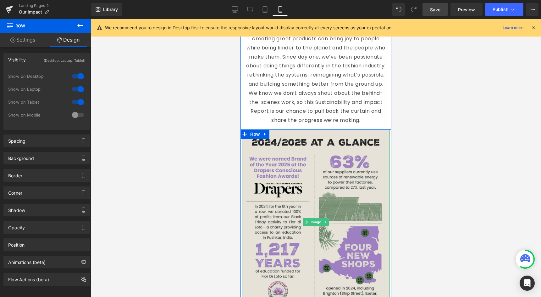
scroll to position [167, 0]
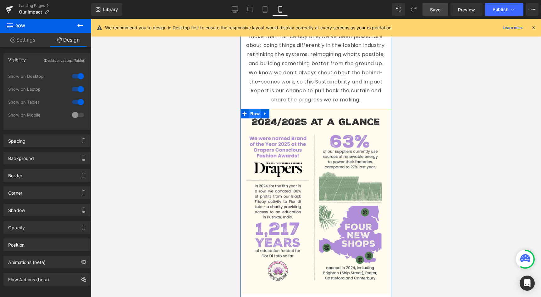
click at [253, 109] on span "Row" at bounding box center [255, 113] width 13 height 9
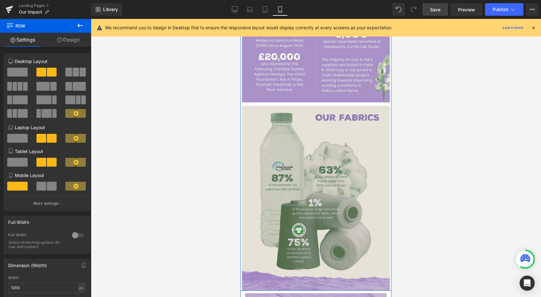
click at [298, 187] on img at bounding box center [316, 198] width 148 height 185
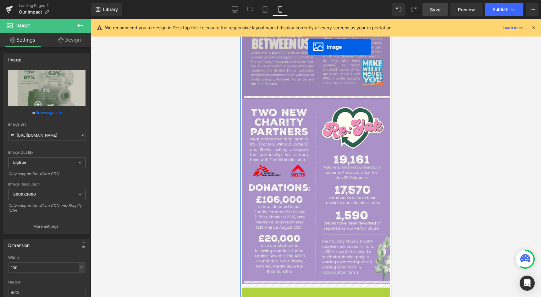
scroll to position [537, 0]
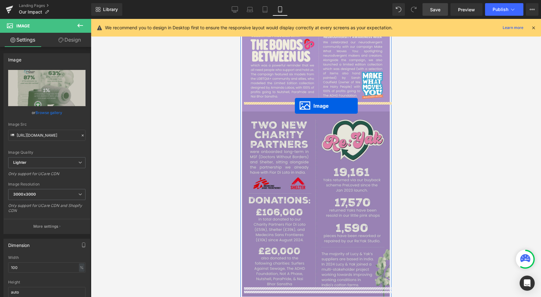
drag, startPoint x: 307, startPoint y: 206, endPoint x: 295, endPoint y: 106, distance: 101.3
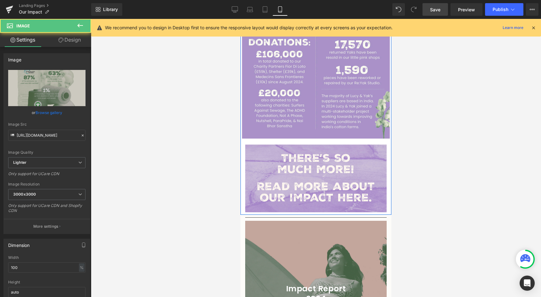
scroll to position [885, 0]
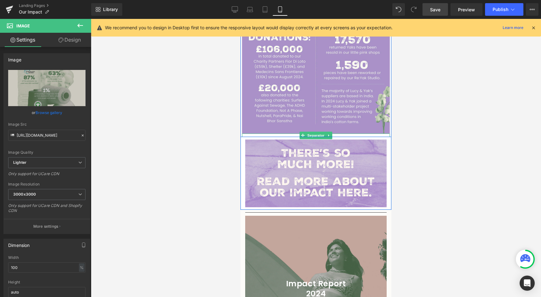
click at [290, 133] on div at bounding box center [316, 134] width 148 height 3
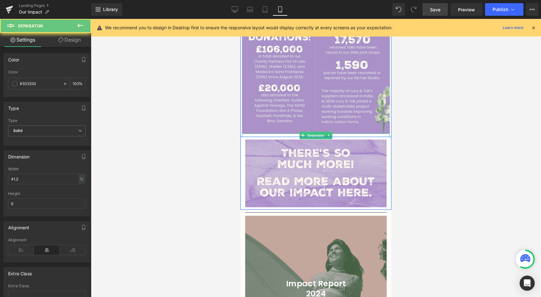
click at [329, 133] on div "Separator" at bounding box center [316, 134] width 148 height 3
click at [330, 133] on icon at bounding box center [328, 135] width 3 height 4
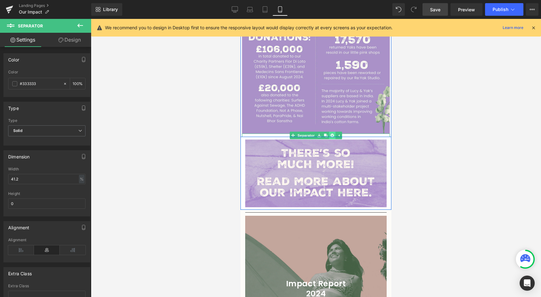
click at [331, 133] on icon at bounding box center [331, 134] width 3 height 3
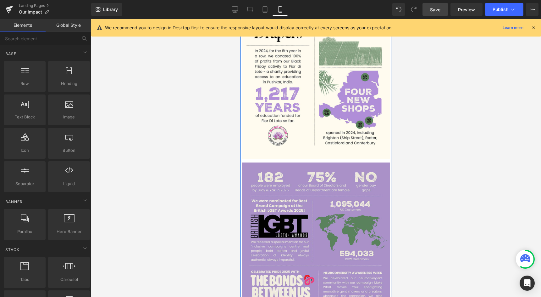
scroll to position [299, 0]
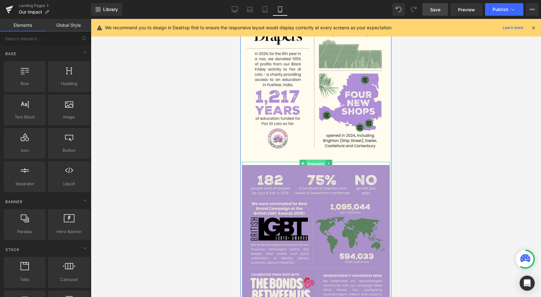
click at [314, 160] on span "Separator" at bounding box center [315, 164] width 19 height 8
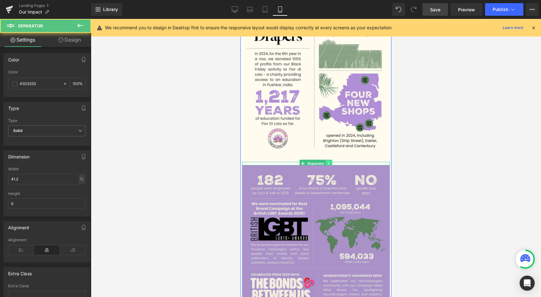
click at [328, 161] on icon at bounding box center [328, 163] width 3 height 4
click at [333, 161] on icon at bounding box center [331, 162] width 3 height 3
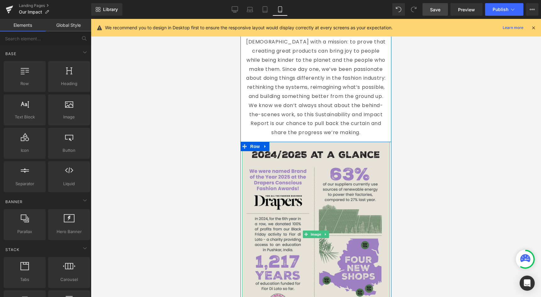
scroll to position [130, 0]
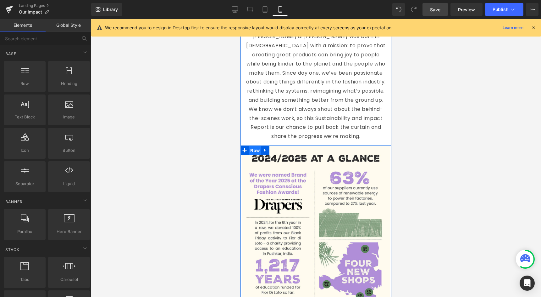
click at [255, 146] on span "Row" at bounding box center [255, 150] width 13 height 9
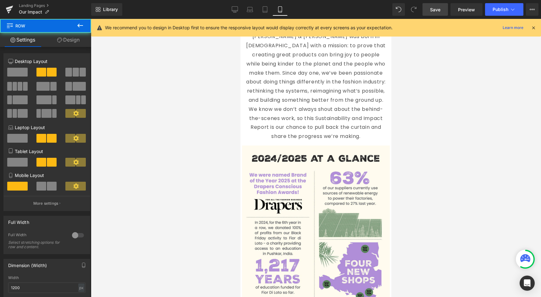
click at [312, 71] on p "Lucy & Yak was born in 2017 with a mission: to prove that creating great produc…" at bounding box center [315, 86] width 141 height 109
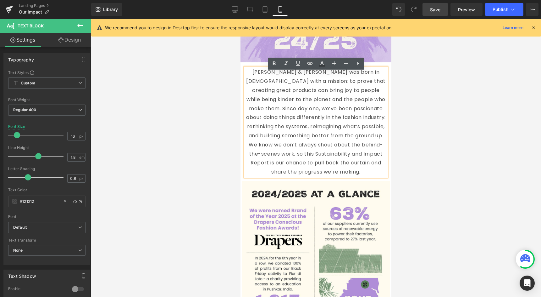
scroll to position [76, 0]
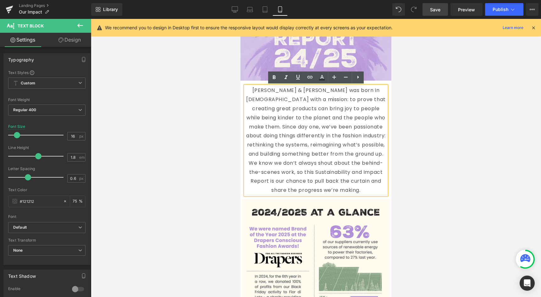
click at [323, 126] on p "Lucy & Yak was born in 2017 with a mission: to prove that creating great produc…" at bounding box center [315, 140] width 141 height 109
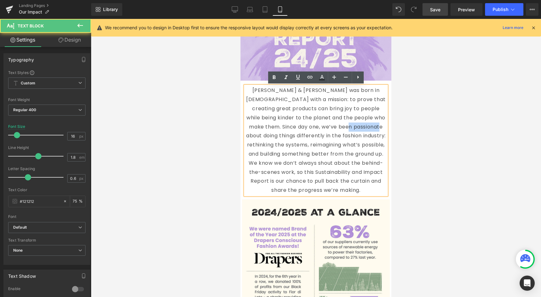
click at [323, 126] on p "Lucy & Yak was born in 2017 with a mission: to prove that creating great produc…" at bounding box center [315, 140] width 141 height 109
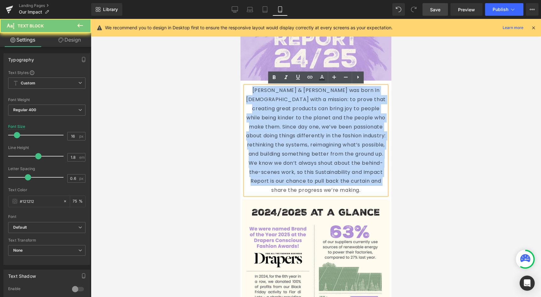
click at [323, 126] on p "Lucy & Yak was born in 2017 with a mission: to prove that creating great produc…" at bounding box center [315, 140] width 141 height 109
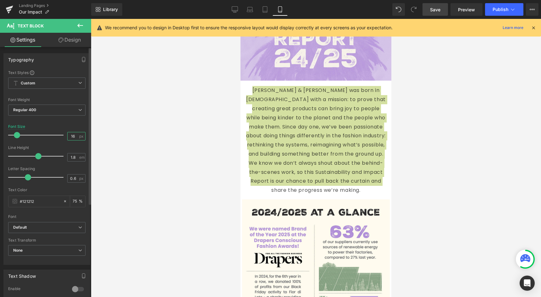
click at [68, 137] on input "16" at bounding box center [73, 136] width 11 height 8
type input "13"
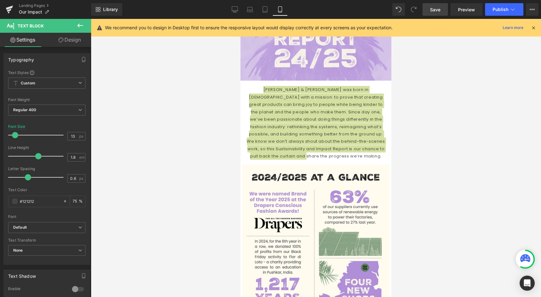
click at [205, 163] on div at bounding box center [316, 158] width 450 height 278
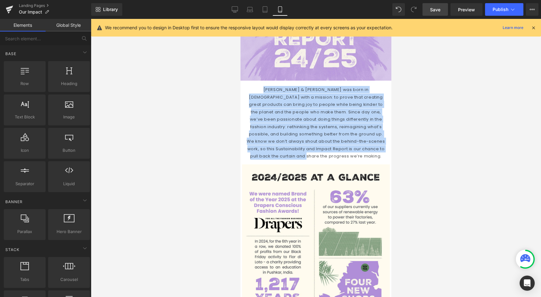
click at [295, 133] on p "Lucy & Yak was born in 2017 with a mission: to prove that creating great produc…" at bounding box center [315, 123] width 141 height 74
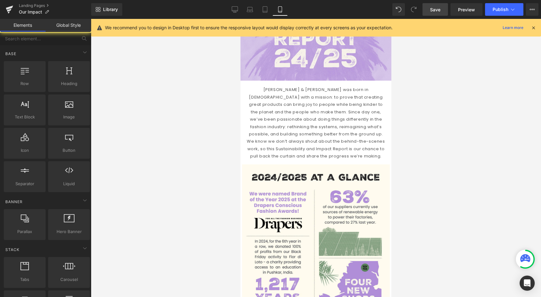
click at [214, 164] on div at bounding box center [316, 158] width 450 height 278
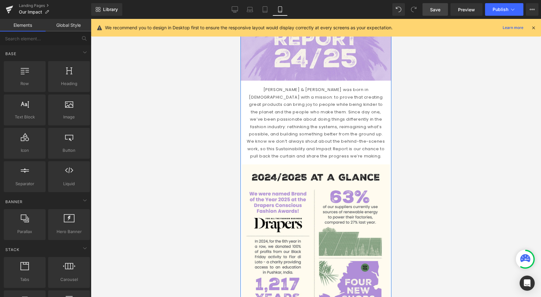
click at [257, 165] on span "Row" at bounding box center [255, 169] width 10 height 8
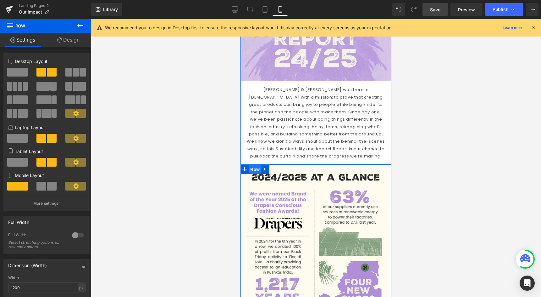
click at [251, 164] on span "Row" at bounding box center [255, 168] width 13 height 9
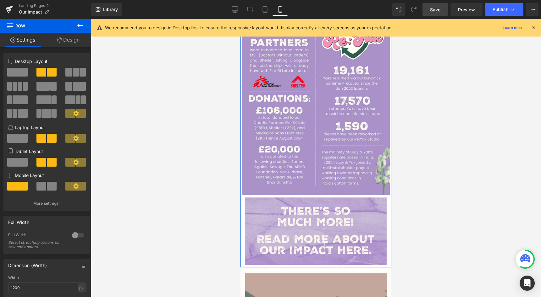
scroll to position [788, 0]
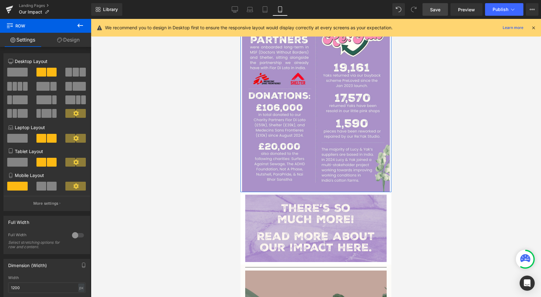
click at [55, 38] on link "Design" at bounding box center [69, 40] width 46 height 14
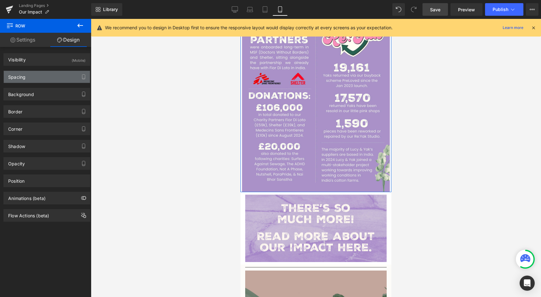
click at [42, 80] on div "Spacing" at bounding box center [47, 77] width 86 height 12
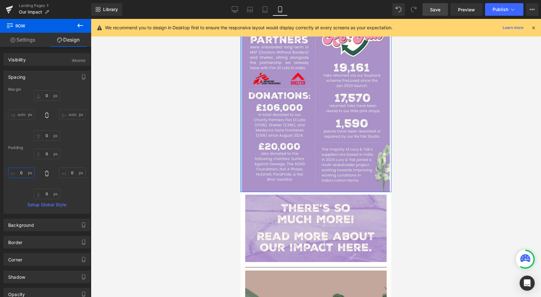
click at [25, 173] on input "0" at bounding box center [21, 172] width 26 height 10
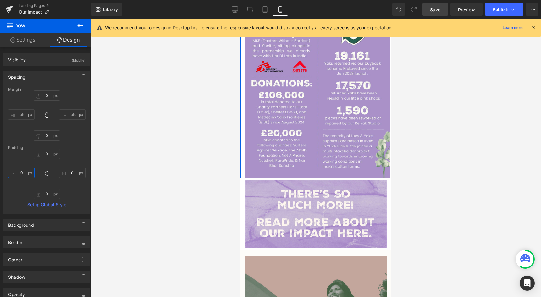
type input "10"
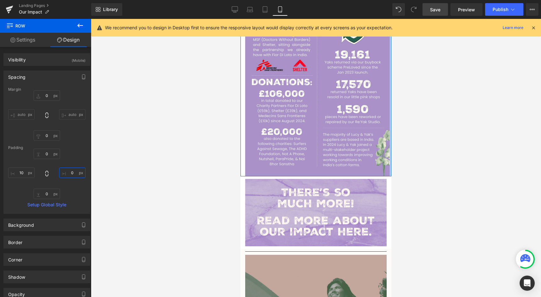
click at [61, 173] on input "0" at bounding box center [72, 172] width 26 height 10
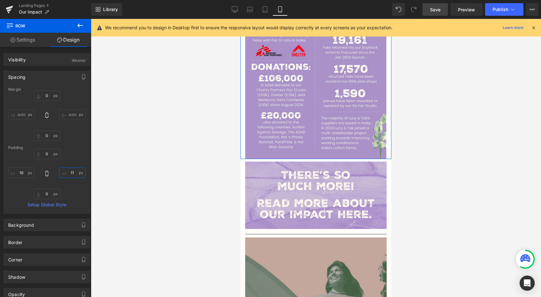
type input "10"
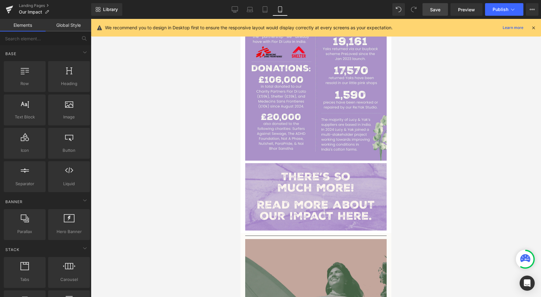
click at [135, 190] on div at bounding box center [316, 158] width 450 height 278
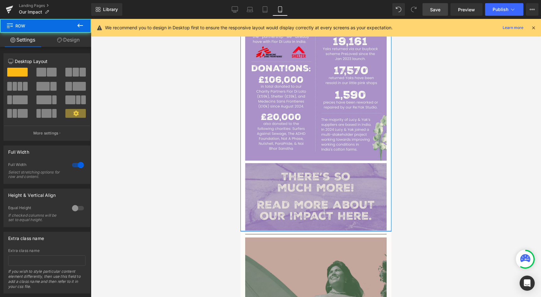
drag, startPoint x: 265, startPoint y: 223, endPoint x: 266, endPoint y: 219, distance: 3.2
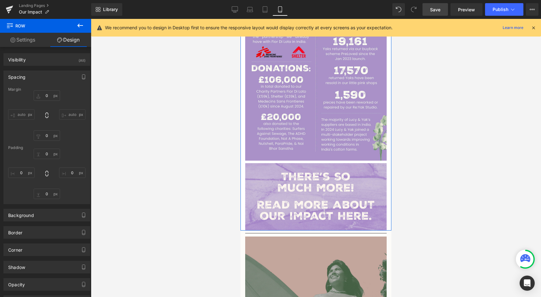
type input "0"
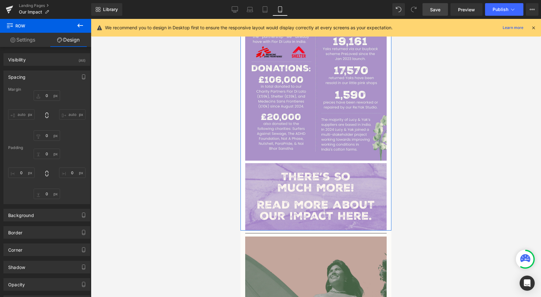
type input "0"
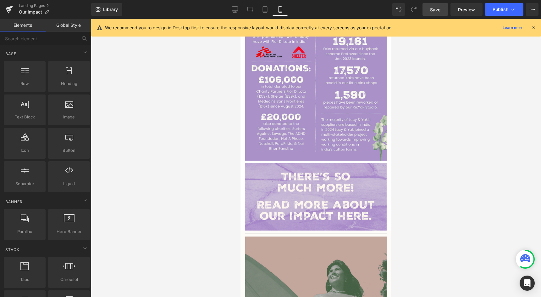
click at [158, 227] on div at bounding box center [316, 158] width 450 height 278
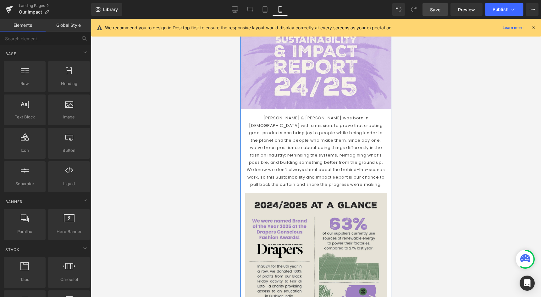
scroll to position [47, 0]
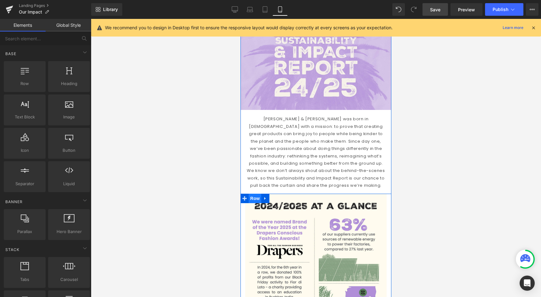
click at [255, 193] on span "Row" at bounding box center [255, 197] width 13 height 9
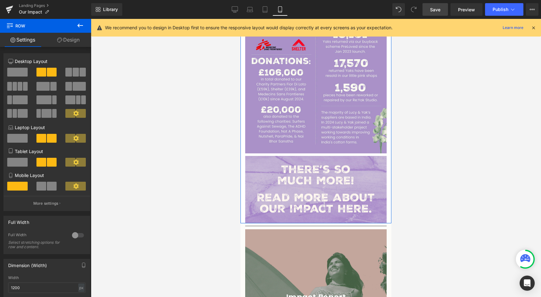
scroll to position [799, 0]
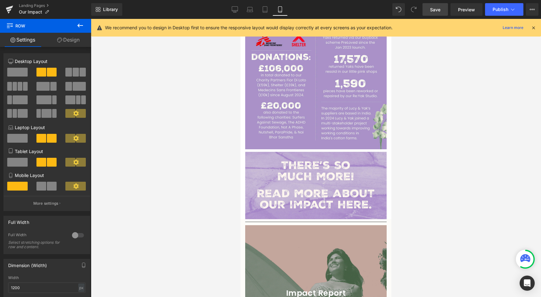
click at [152, 213] on div at bounding box center [316, 158] width 450 height 278
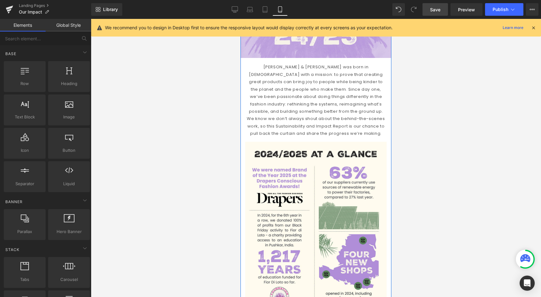
scroll to position [85, 0]
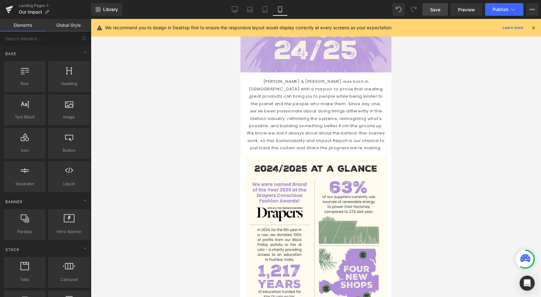
click at [433, 14] on link "Save" at bounding box center [435, 9] width 25 height 13
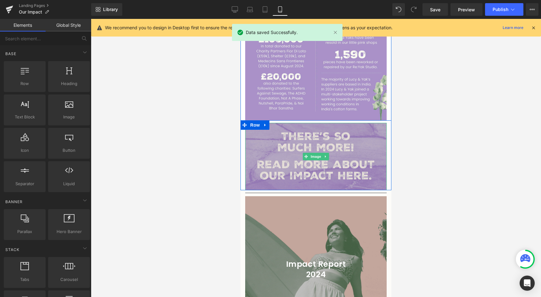
click at [309, 158] on img at bounding box center [315, 157] width 141 height 68
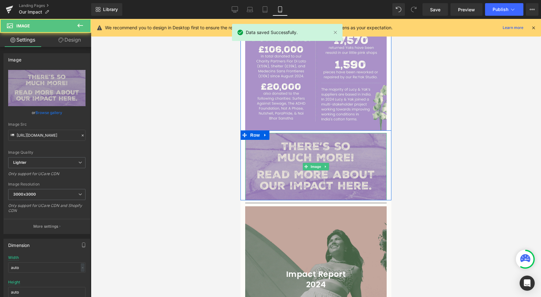
scroll to position [813, 0]
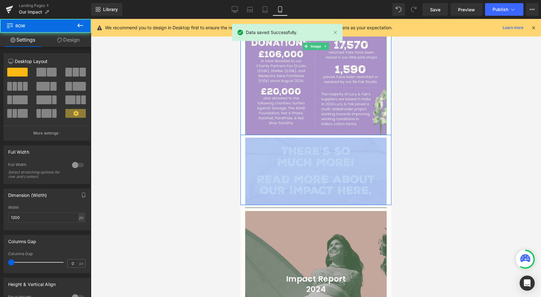
click at [316, 135] on div "Image" at bounding box center [315, 170] width 141 height 70
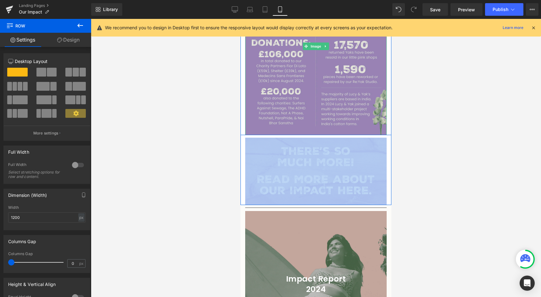
drag, startPoint x: 316, startPoint y: 128, endPoint x: 315, endPoint y: 102, distance: 26.1
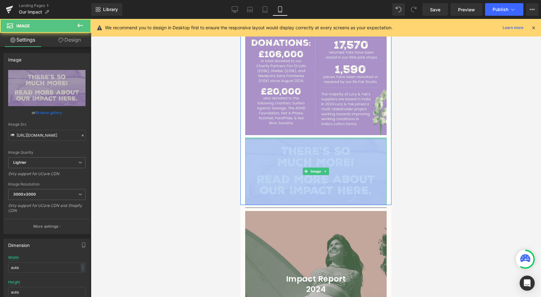
drag, startPoint x: 314, startPoint y: 130, endPoint x: 314, endPoint y: 125, distance: 4.1
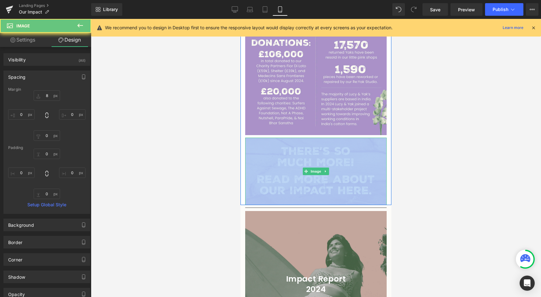
click at [286, 135] on div "Image Row" at bounding box center [316, 170] width 151 height 70
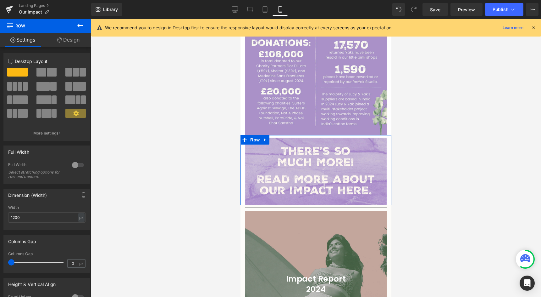
click at [67, 42] on link "Design" at bounding box center [69, 40] width 46 height 14
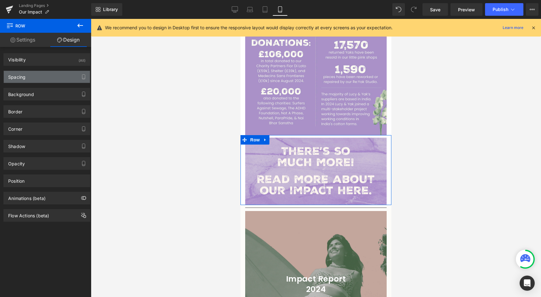
click at [40, 82] on div "Spacing" at bounding box center [47, 77] width 86 height 12
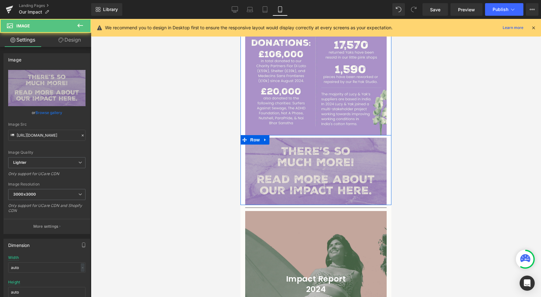
click at [272, 158] on img at bounding box center [315, 171] width 141 height 68
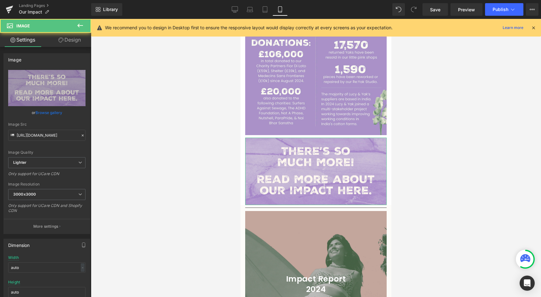
click at [78, 33] on link "Design" at bounding box center [70, 40] width 46 height 14
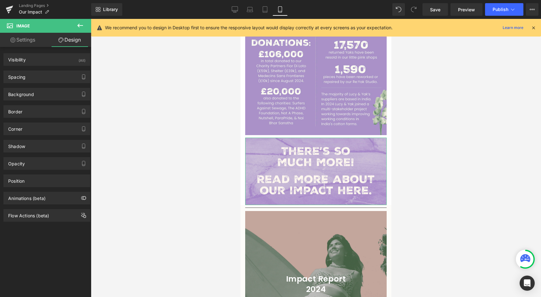
click at [39, 88] on div "Background Color & Image color transparent Color transparent 0 % Image Replace …" at bounding box center [46, 94] width 87 height 13
click at [39, 83] on div "Background Color & Image color transparent Color transparent 0 % Image Replace …" at bounding box center [47, 91] width 94 height 17
click at [41, 81] on div "Spacing" at bounding box center [47, 77] width 86 height 12
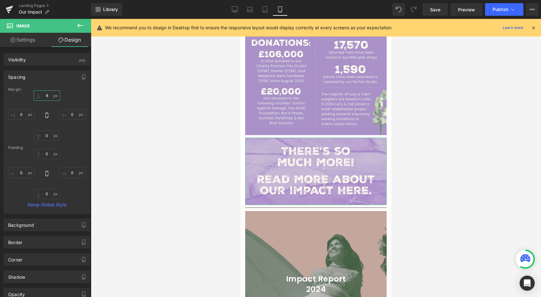
click at [48, 96] on input "8" at bounding box center [47, 95] width 26 height 10
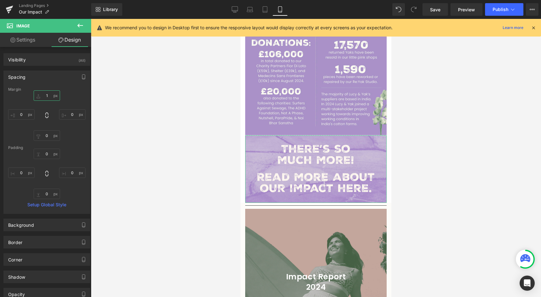
type input "0"
click at [134, 147] on div at bounding box center [316, 158] width 450 height 278
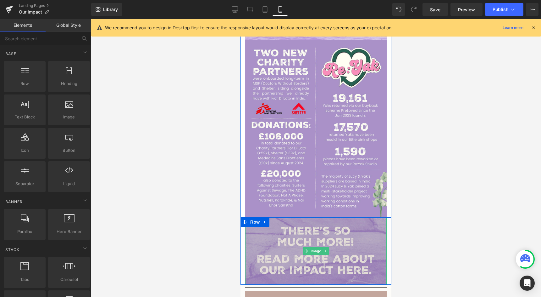
scroll to position [663, 0]
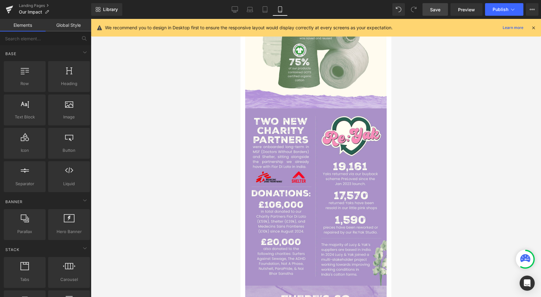
click at [436, 14] on link "Save" at bounding box center [435, 9] width 25 height 13
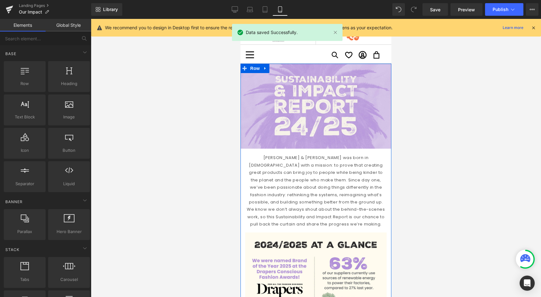
scroll to position [9, 0]
click at [272, 176] on p "Lucy & Yak was born in 2017 with a mission: to prove that creating great produc…" at bounding box center [315, 190] width 141 height 74
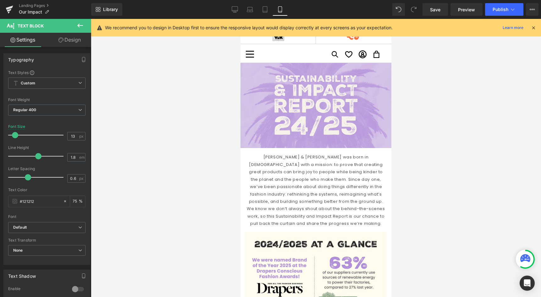
click at [67, 39] on link "Design" at bounding box center [70, 40] width 46 height 14
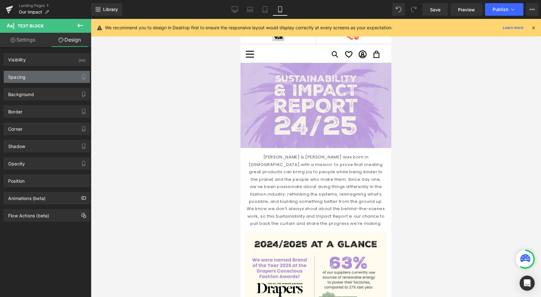
click at [37, 77] on div "Spacing" at bounding box center [47, 77] width 86 height 12
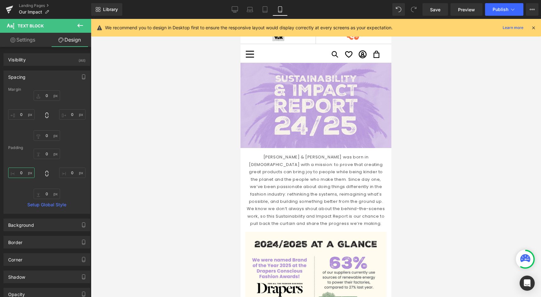
click at [21, 173] on input "0" at bounding box center [21, 172] width 26 height 10
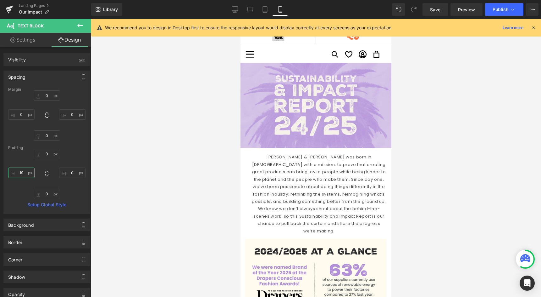
type input "20"
click at [64, 170] on input "0" at bounding box center [72, 172] width 26 height 10
type input "20"
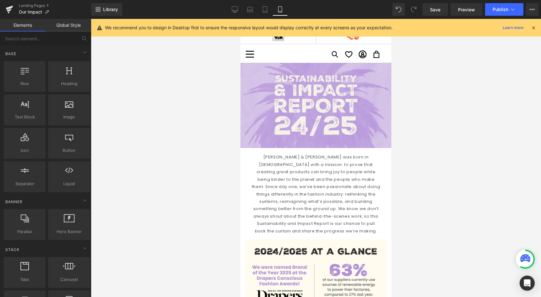
click at [131, 188] on div at bounding box center [316, 158] width 450 height 278
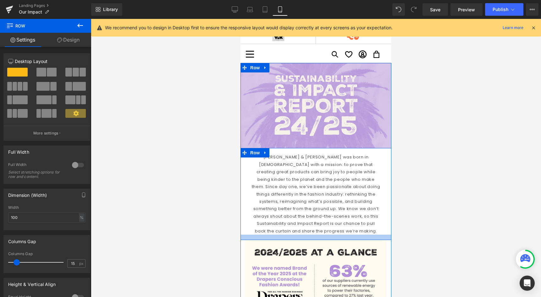
click at [289, 234] on div at bounding box center [316, 236] width 151 height 5
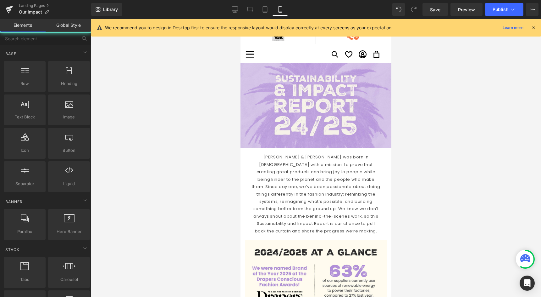
click at [202, 225] on div at bounding box center [316, 158] width 450 height 278
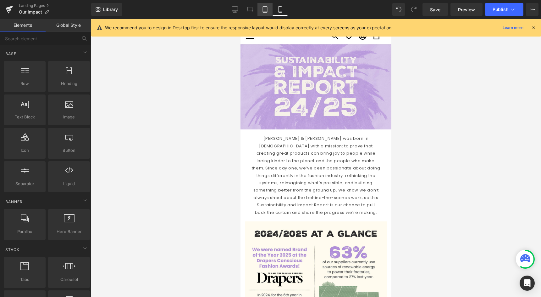
click at [265, 10] on icon at bounding box center [265, 9] width 6 height 6
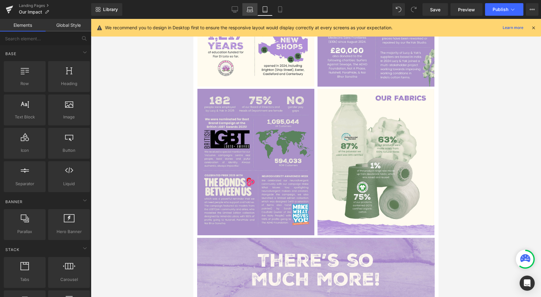
click at [249, 6] on icon at bounding box center [250, 9] width 6 height 6
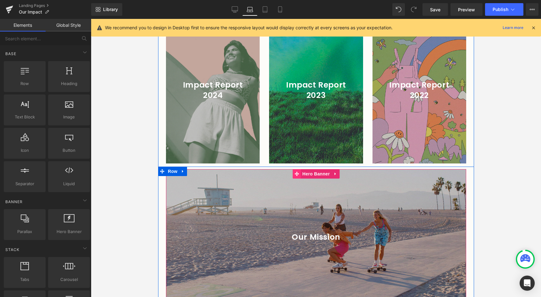
scroll to position [674, 0]
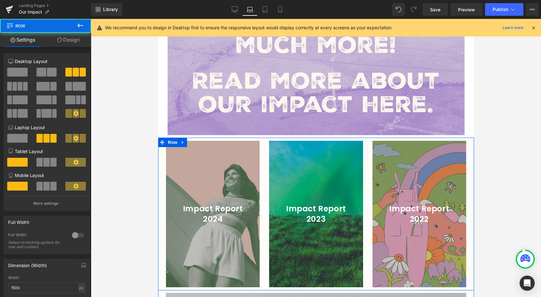
click at [266, 183] on div "Impact Report 2023 Heading Hero Banner" at bounding box center [315, 214] width 103 height 146
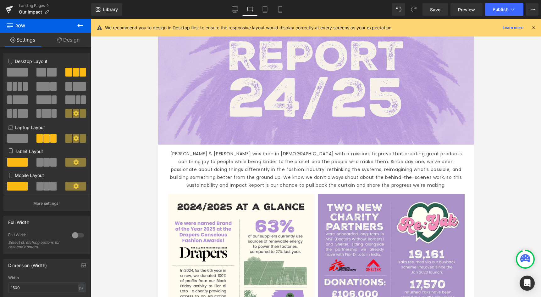
scroll to position [26, 0]
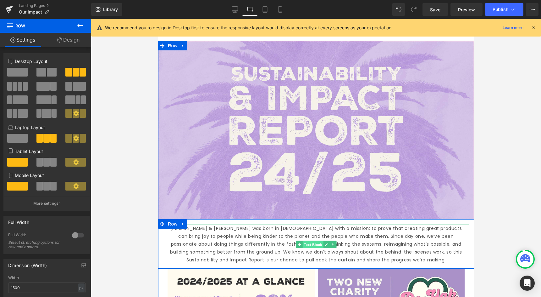
click at [312, 242] on span "Text Block" at bounding box center [312, 244] width 21 height 8
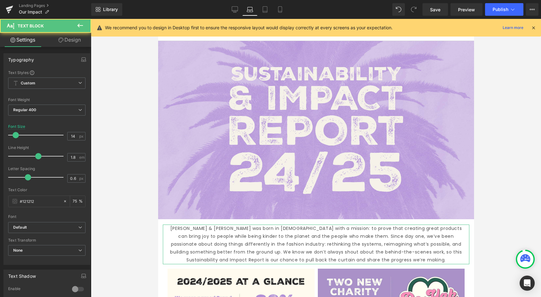
click at [57, 35] on link "Design" at bounding box center [70, 40] width 46 height 14
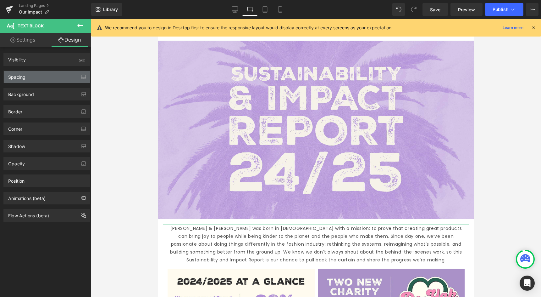
click at [43, 80] on div "Spacing" at bounding box center [47, 77] width 86 height 12
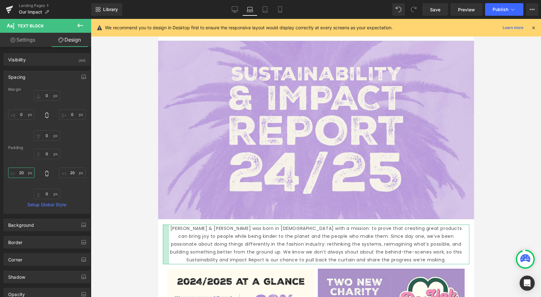
click at [21, 174] on input "20" at bounding box center [21, 172] width 26 height 10
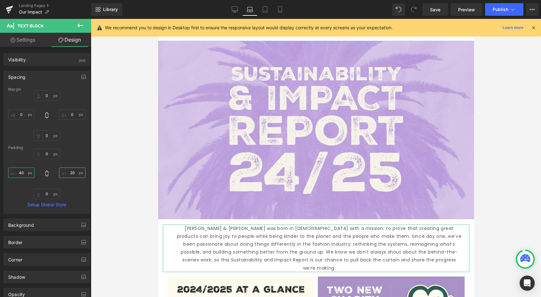
type input "40"
click at [67, 170] on input "20" at bounding box center [72, 172] width 26 height 10
type input "40"
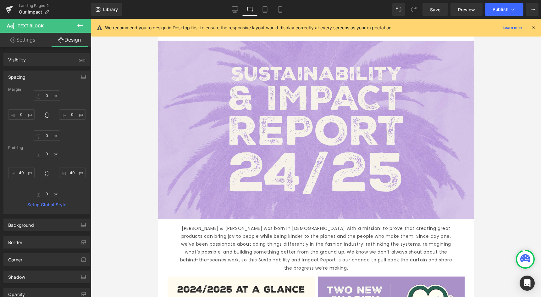
click at [133, 193] on div at bounding box center [316, 158] width 450 height 278
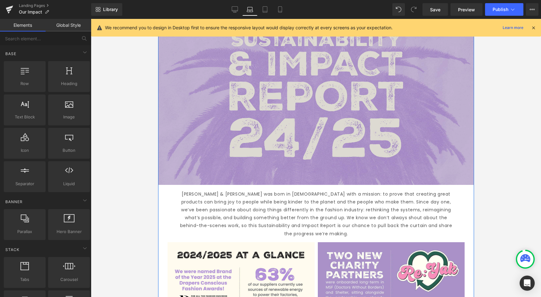
scroll to position [86, 0]
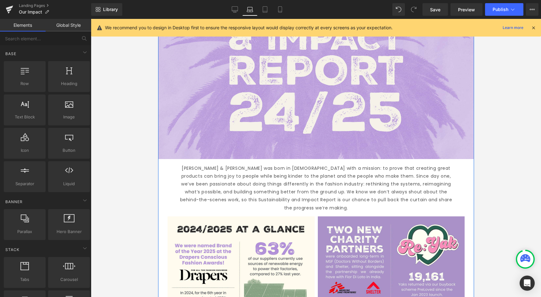
click at [283, 168] on p "Lucy & Yak was born in 2017 with a mission: to prove that creating great produc…" at bounding box center [315, 187] width 281 height 47
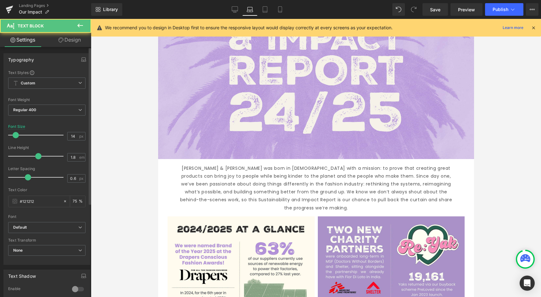
scroll to position [148, 0]
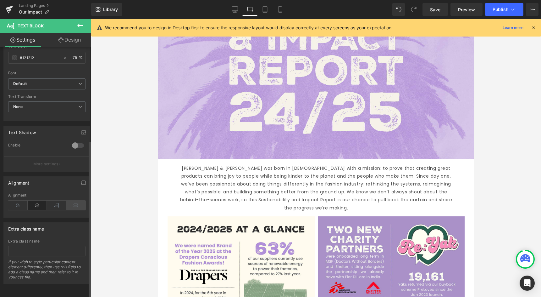
click at [77, 201] on icon at bounding box center [75, 204] width 19 height 9
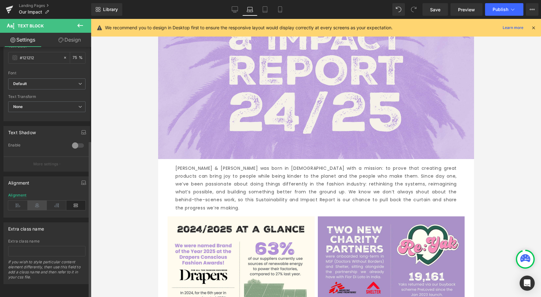
click at [36, 200] on icon at bounding box center [37, 204] width 19 height 9
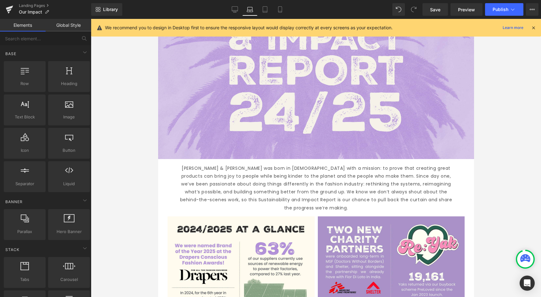
click at [95, 193] on div at bounding box center [316, 158] width 450 height 278
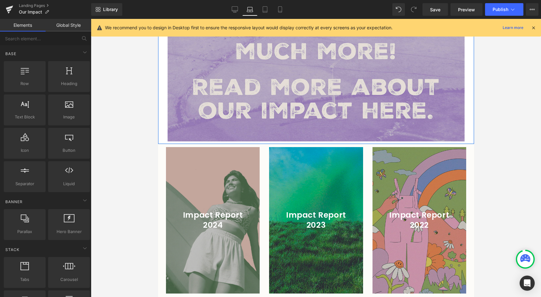
scroll to position [685, 0]
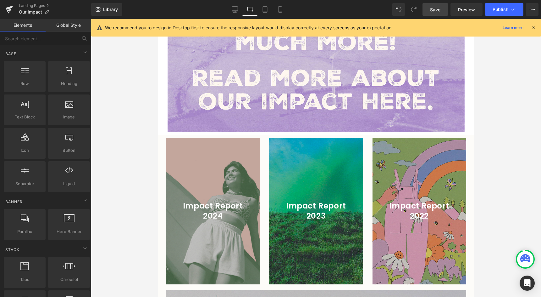
click at [434, 12] on span "Save" at bounding box center [435, 9] width 10 height 7
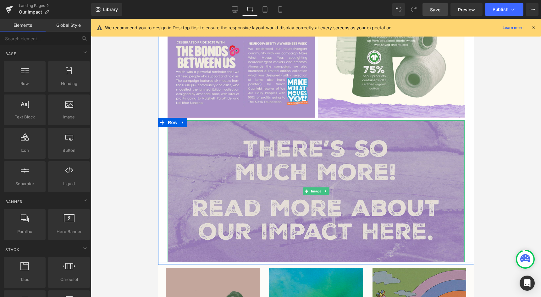
scroll to position [576, 0]
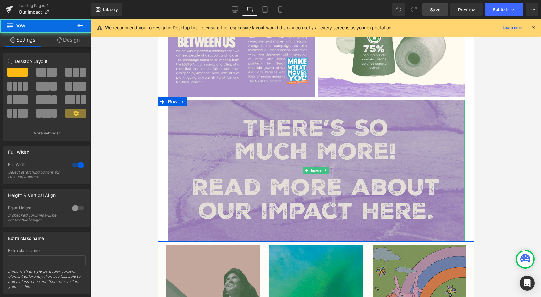
drag, startPoint x: 266, startPoint y: 235, endPoint x: 267, endPoint y: 229, distance: 5.7
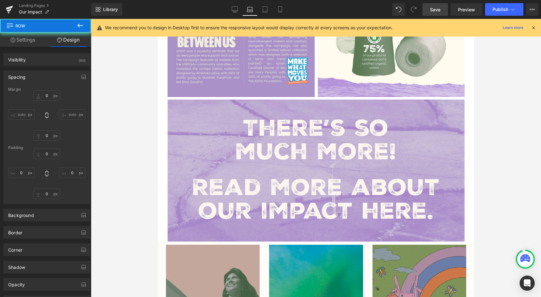
type input "0"
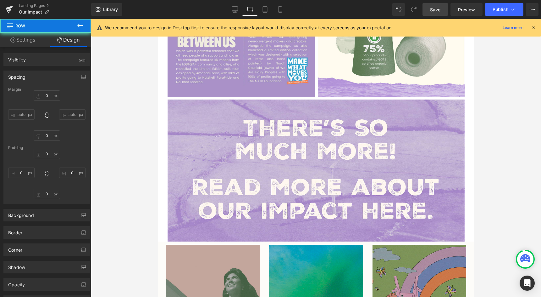
type input "0"
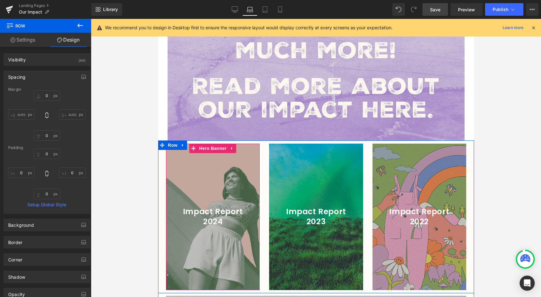
scroll to position [679, 0]
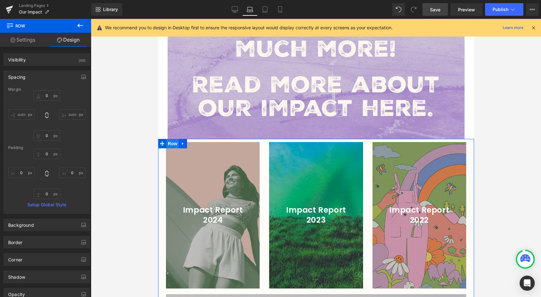
click at [172, 139] on span "Row" at bounding box center [172, 143] width 13 height 9
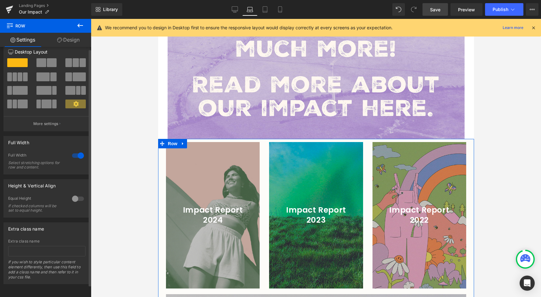
scroll to position [0, 0]
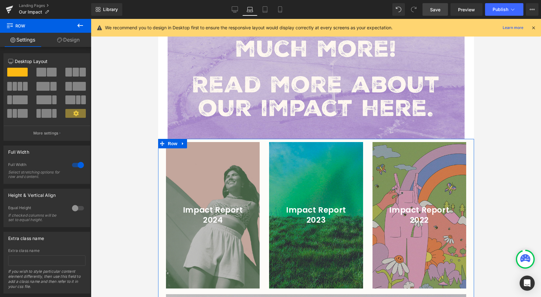
click at [61, 43] on link "Design" at bounding box center [69, 40] width 46 height 14
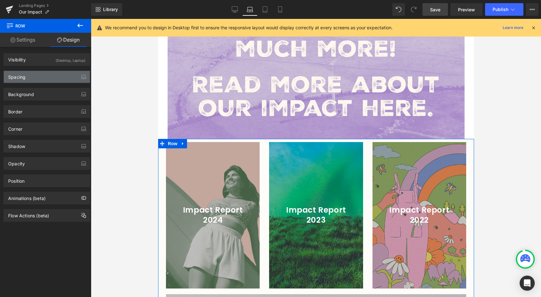
click at [36, 76] on div "Spacing" at bounding box center [47, 77] width 86 height 12
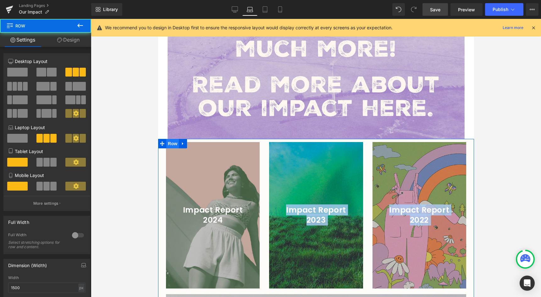
drag, startPoint x: 225, startPoint y: 151, endPoint x: 174, endPoint y: 133, distance: 54.8
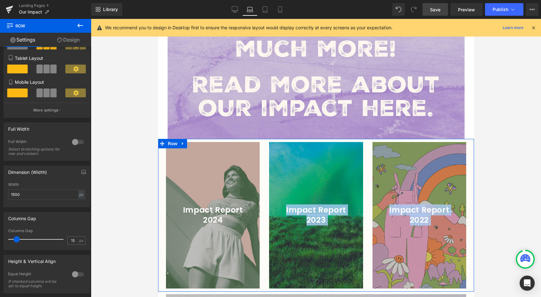
scroll to position [126, 0]
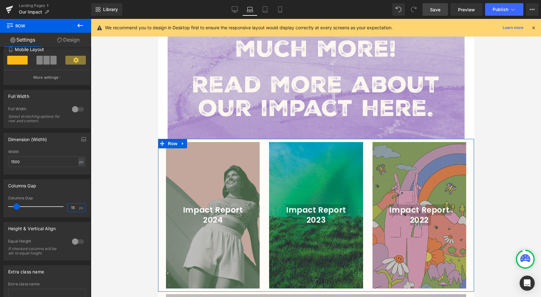
click at [70, 207] on input "15" at bounding box center [73, 207] width 11 height 8
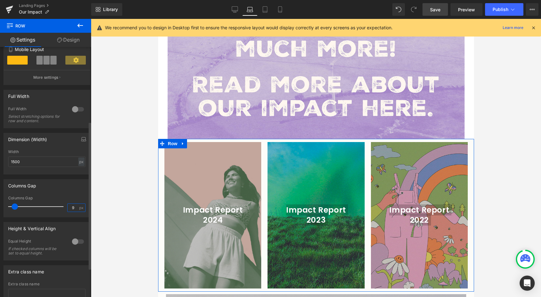
type input "8"
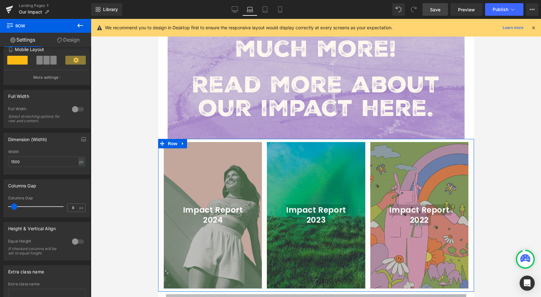
click at [74, 38] on link "Design" at bounding box center [69, 40] width 46 height 14
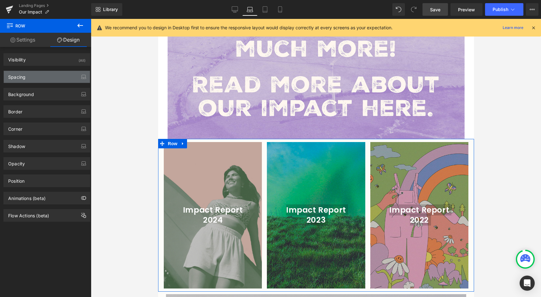
click at [34, 75] on div "Spacing" at bounding box center [47, 77] width 86 height 12
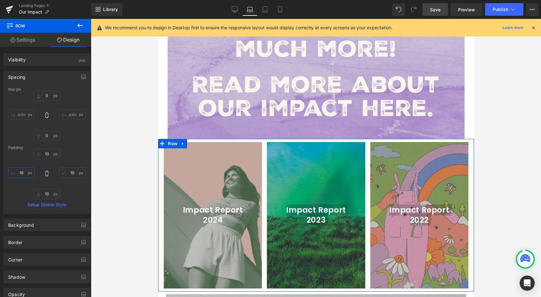
click at [20, 176] on input "10" at bounding box center [21, 172] width 26 height 10
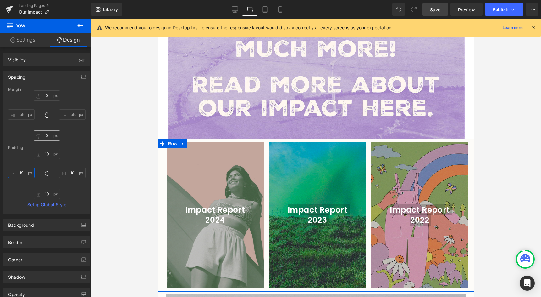
type input "20"
click at [66, 173] on input "10" at bounding box center [72, 172] width 26 height 10
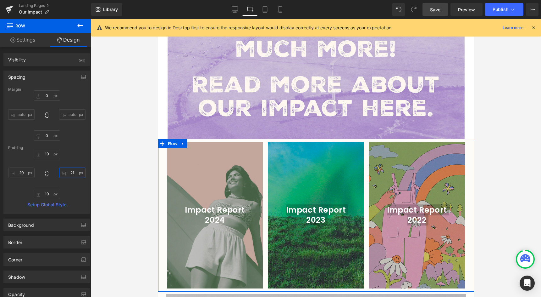
type input "20"
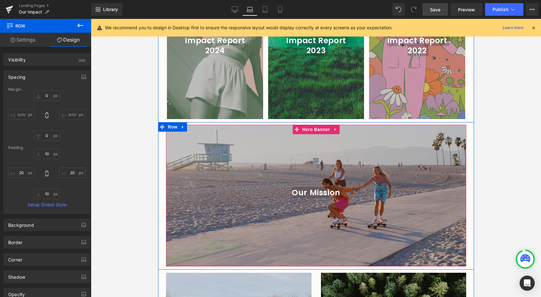
scroll to position [806, 0]
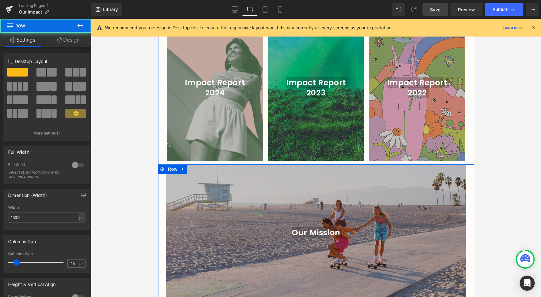
drag, startPoint x: 234, startPoint y: 156, endPoint x: 235, endPoint y: 153, distance: 3.2
click at [235, 153] on div "Impact Report 2024 Heading Hero Banner Impact Report 2023 Heading Hero Banner I…" at bounding box center [316, 286] width 316 height 548
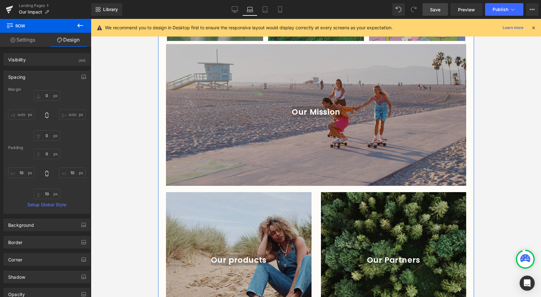
scroll to position [927, 0]
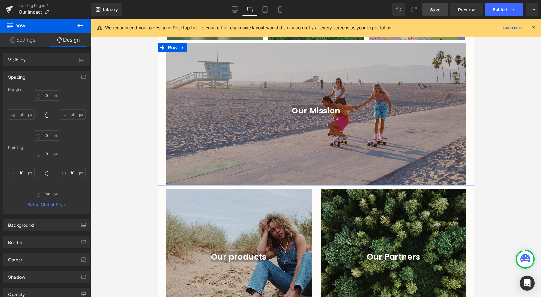
type input "0px"
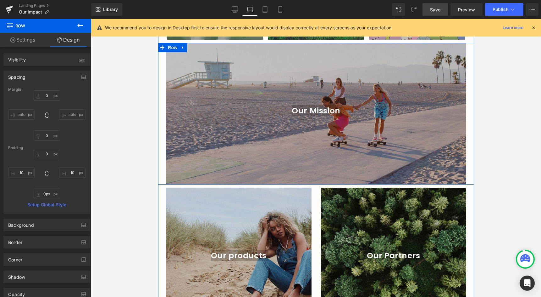
click at [205, 184] on div at bounding box center [316, 184] width 316 height 0
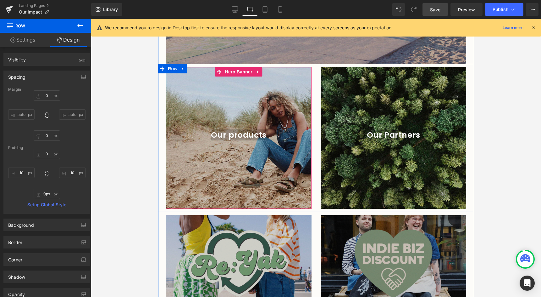
scroll to position [1054, 0]
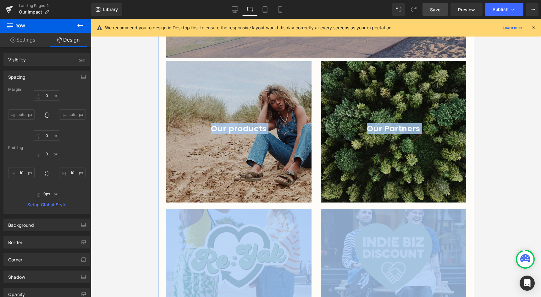
click at [174, 58] on div "Our products Heading Hero Banner 200px Our Partners Heading Hero Banner Row" at bounding box center [316, 132] width 316 height 148
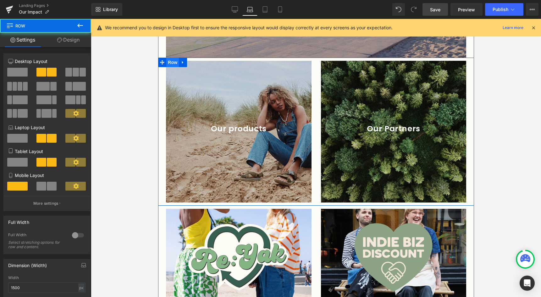
click at [174, 58] on span "Row" at bounding box center [172, 62] width 13 height 9
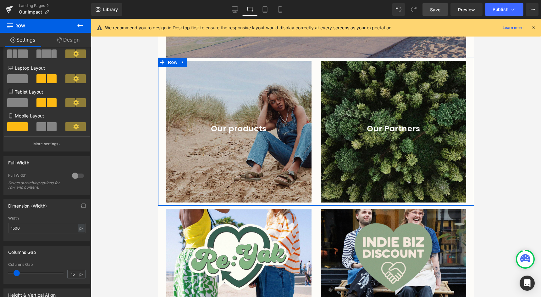
scroll to position [82, 0]
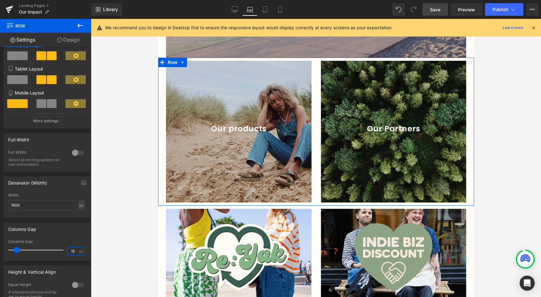
click at [73, 250] on input "15" at bounding box center [73, 251] width 11 height 8
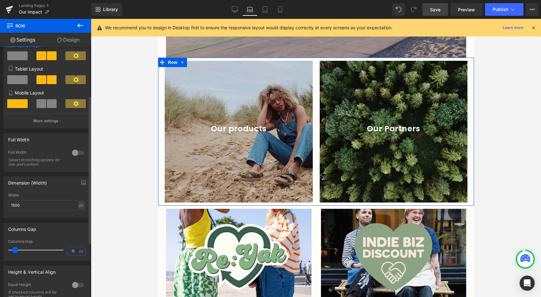
type input "10"
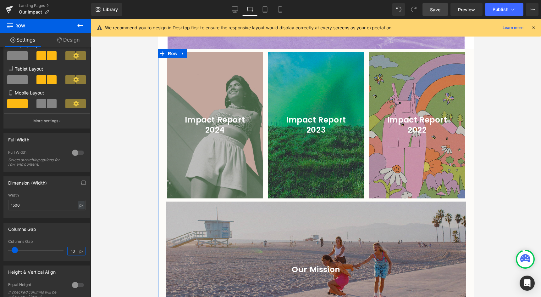
scroll to position [668, 0]
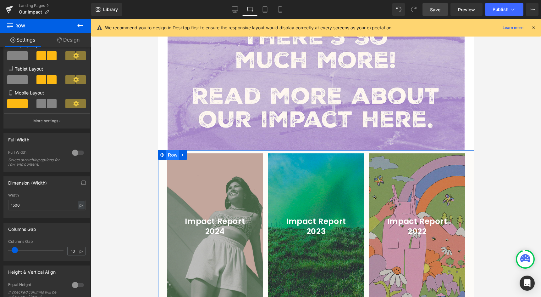
click at [174, 150] on span "Row" at bounding box center [172, 154] width 13 height 9
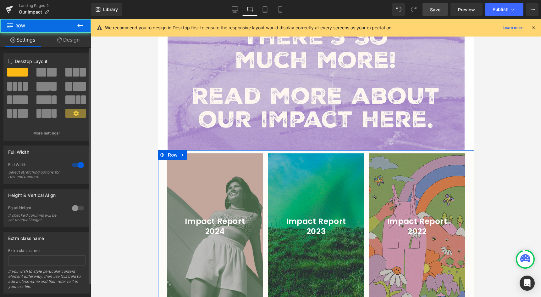
scroll to position [14, 0]
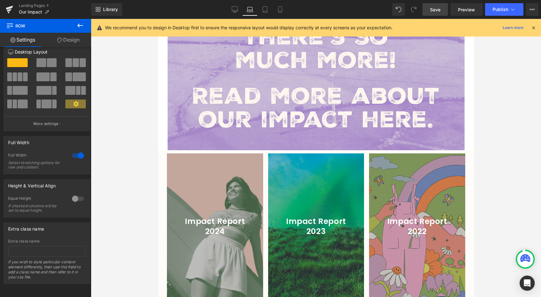
click at [213, 176] on div at bounding box center [215, 226] width 96 height 146
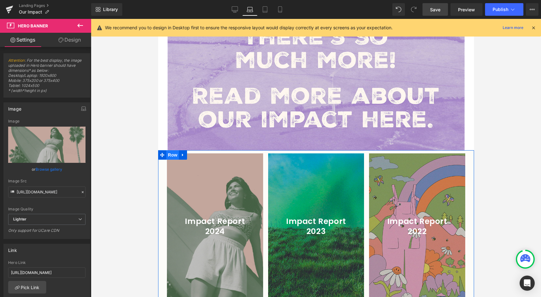
click at [171, 150] on span "Row" at bounding box center [172, 154] width 13 height 9
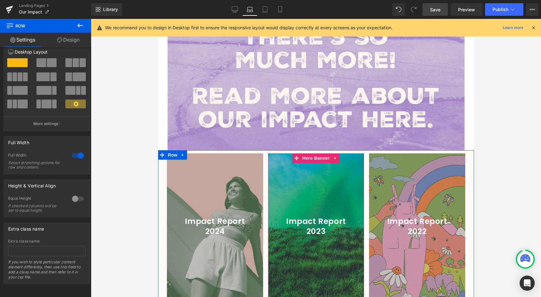
click at [269, 153] on div at bounding box center [316, 154] width 96 height 2
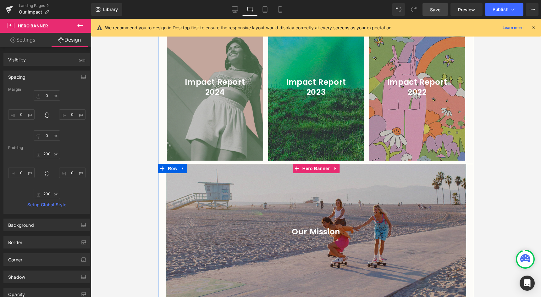
scroll to position [863, 0]
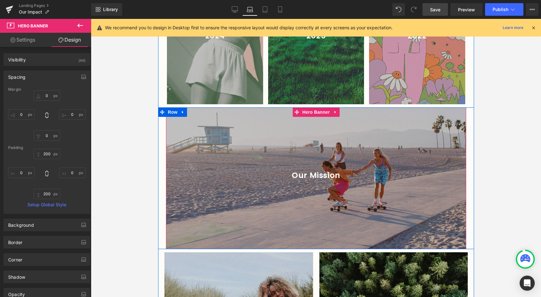
click at [219, 189] on div at bounding box center [316, 177] width 300 height 141
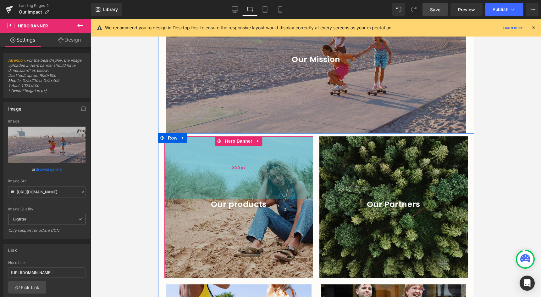
scroll to position [950, 0]
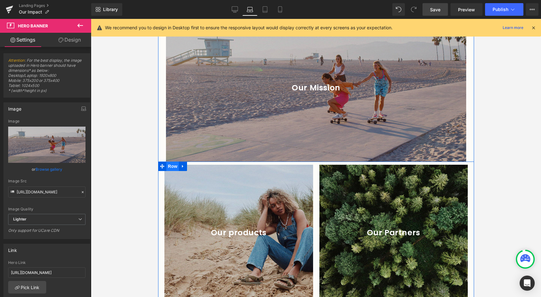
click at [168, 161] on span "Row" at bounding box center [172, 165] width 13 height 9
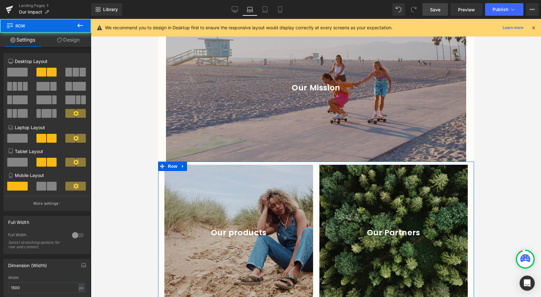
click at [68, 39] on link "Design" at bounding box center [69, 40] width 46 height 14
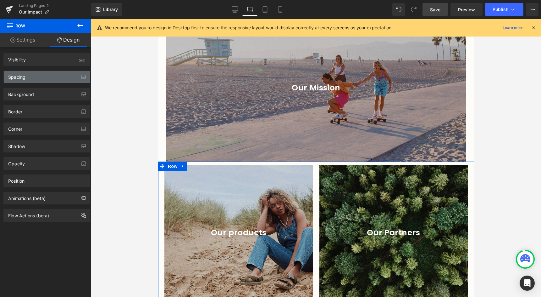
click at [26, 79] on div "Spacing" at bounding box center [47, 77] width 86 height 12
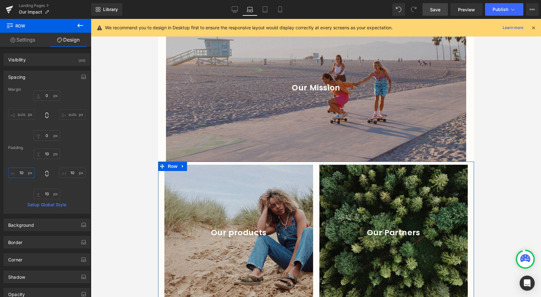
click at [18, 172] on input "10" at bounding box center [21, 172] width 26 height 10
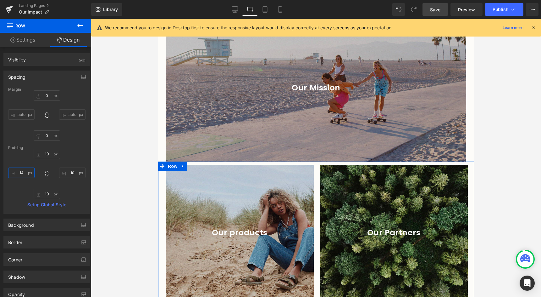
type input "15"
click at [70, 171] on input "10" at bounding box center [72, 172] width 26 height 10
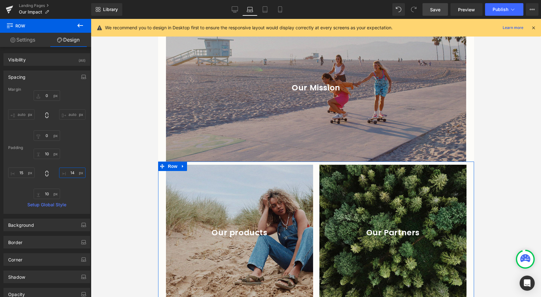
type input "15"
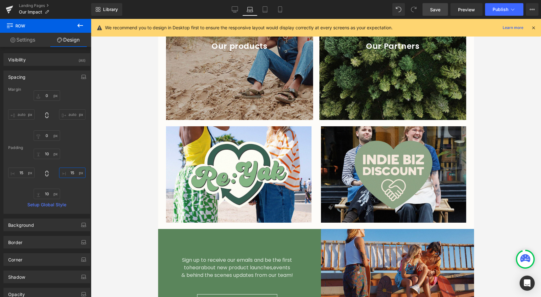
scroll to position [1138, 0]
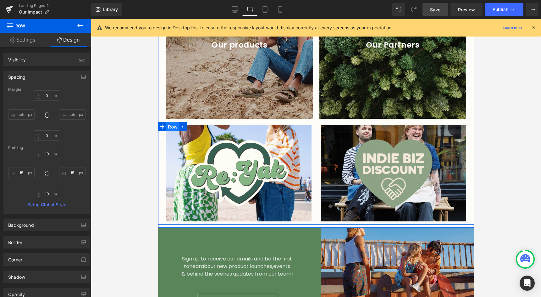
click at [174, 122] on span "Row" at bounding box center [172, 126] width 13 height 9
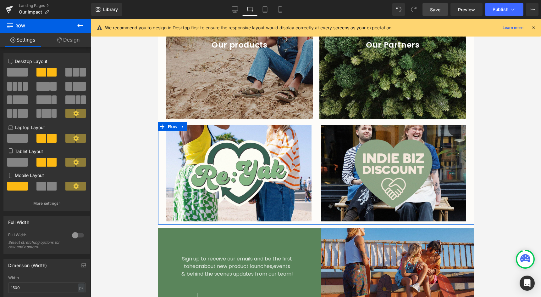
click at [69, 45] on link "Design" at bounding box center [69, 40] width 46 height 14
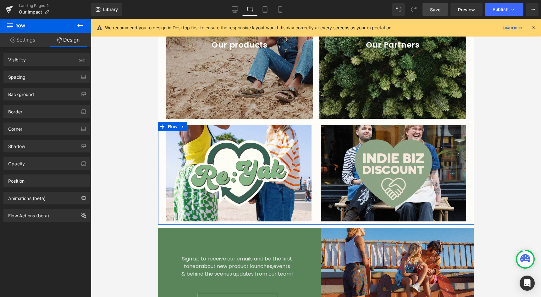
click at [64, 43] on link "Design" at bounding box center [69, 40] width 46 height 14
click at [41, 75] on div "Spacing" at bounding box center [47, 77] width 86 height 12
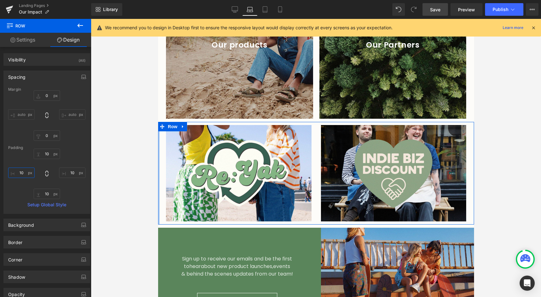
click at [21, 171] on input "10" at bounding box center [21, 172] width 26 height 10
click at [20, 44] on link "Settings" at bounding box center [23, 40] width 46 height 14
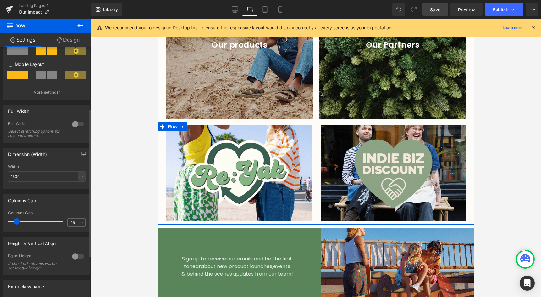
scroll to position [175, 0]
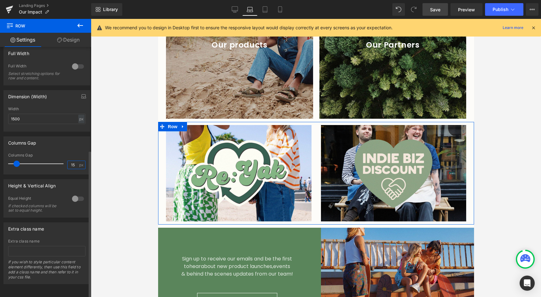
click at [75, 161] on input "15" at bounding box center [73, 165] width 11 height 8
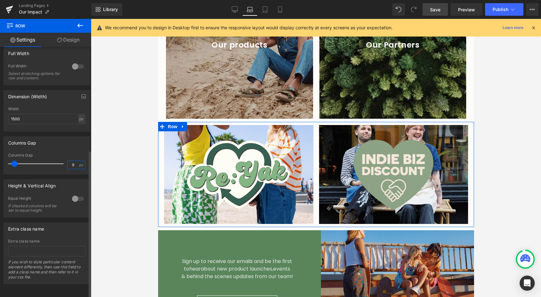
type input "10"
click at [75, 34] on link "Design" at bounding box center [69, 40] width 46 height 14
type input "0"
type input "10"
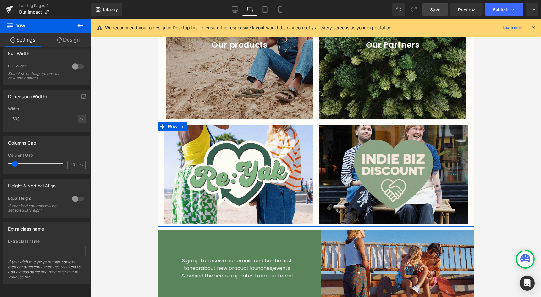
type input "10"
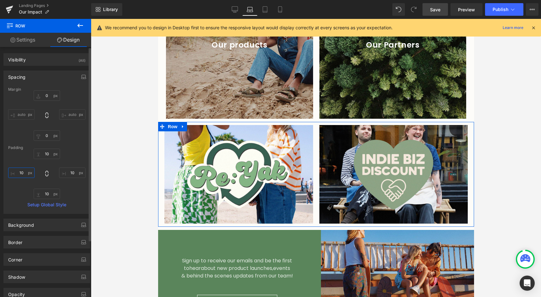
click at [20, 173] on input "10" at bounding box center [21, 172] width 26 height 10
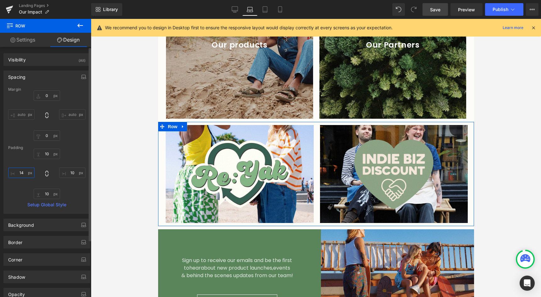
type input "15"
click at [64, 172] on input "10" at bounding box center [72, 172] width 26 height 10
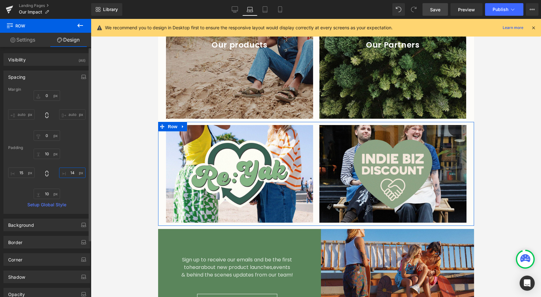
type input "15"
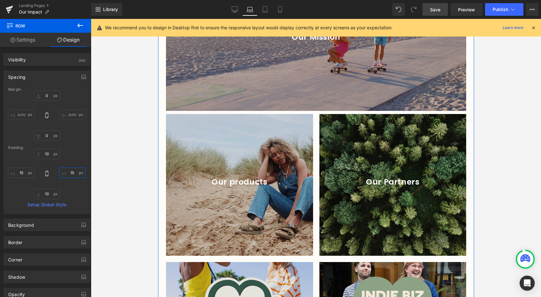
scroll to position [1043, 0]
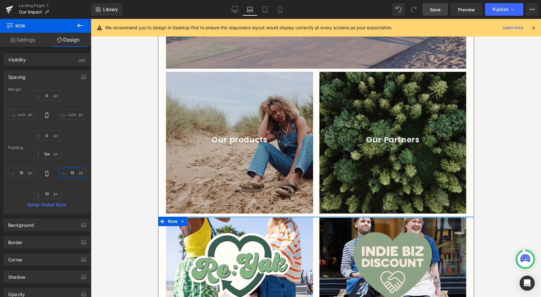
type input "0px"
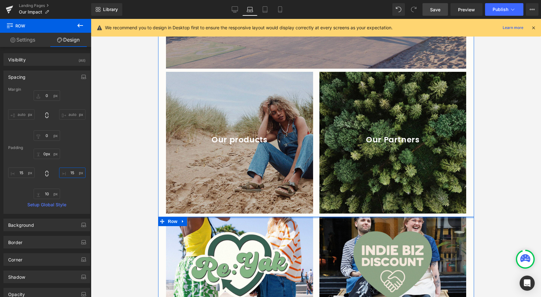
drag, startPoint x: 276, startPoint y: 209, endPoint x: 276, endPoint y: 205, distance: 3.8
click at [276, 205] on div "Impact Report 2024 Heading Hero Banner 200px Impact Report 2023 Heading Hero Ba…" at bounding box center [316, 46] width 316 height 542
click at [436, 8] on span "Save" at bounding box center [435, 9] width 10 height 7
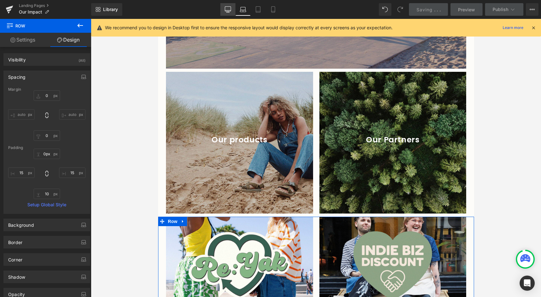
click at [235, 4] on link "Desktop" at bounding box center [227, 9] width 15 height 13
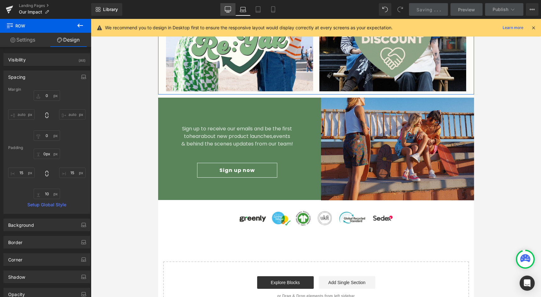
type input "0"
type input "15"
type input "10"
type input "20"
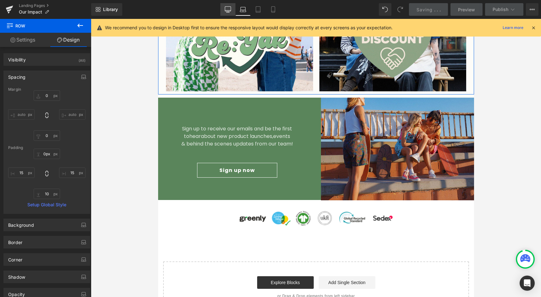
type input "10"
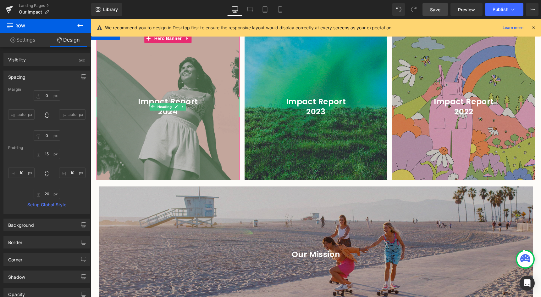
scroll to position [1001, 0]
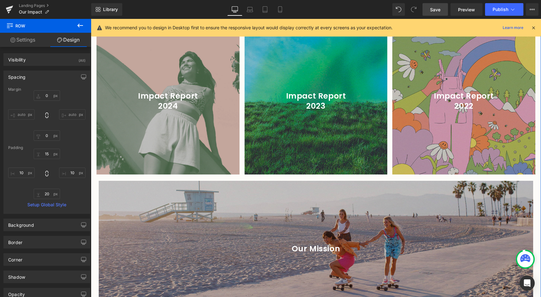
click at [113, 185] on div "Our Mission Heading Hero Banner Row" at bounding box center [316, 251] width 450 height 148
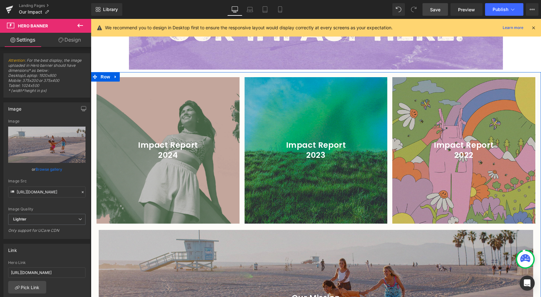
scroll to position [966, 0]
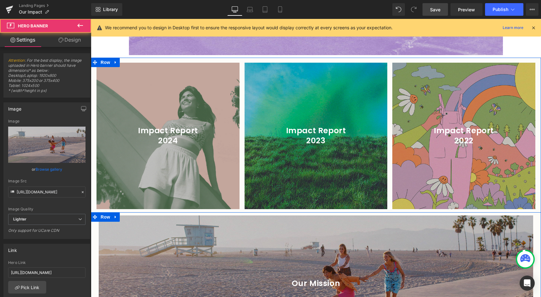
click at [104, 219] on div "Our Mission Heading Hero Banner Row" at bounding box center [316, 286] width 450 height 148
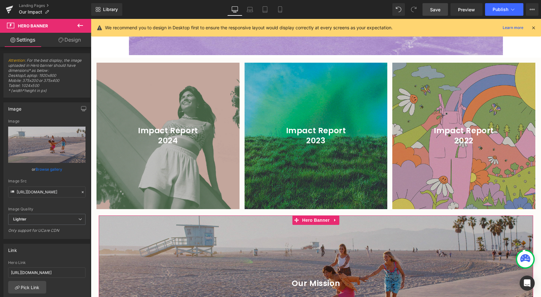
click at [66, 39] on link "Design" at bounding box center [70, 40] width 46 height 14
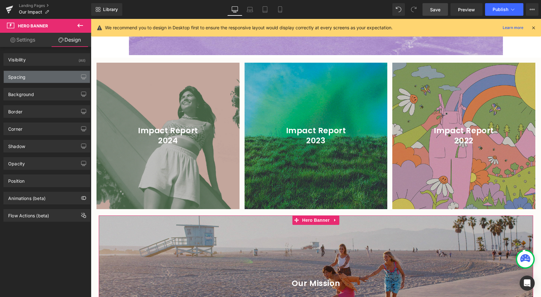
click at [26, 79] on div "Spacing" at bounding box center [47, 77] width 86 height 12
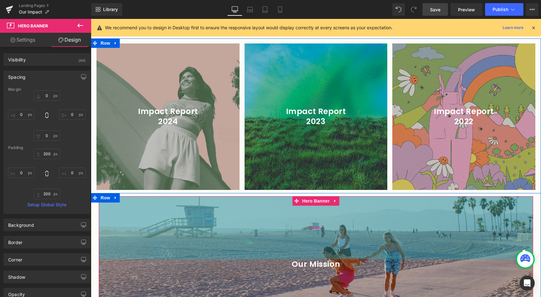
scroll to position [1031, 0]
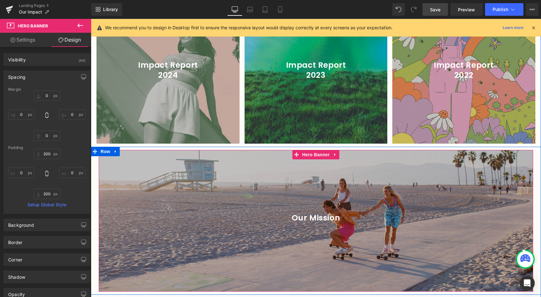
click at [165, 148] on div at bounding box center [316, 148] width 450 height 2
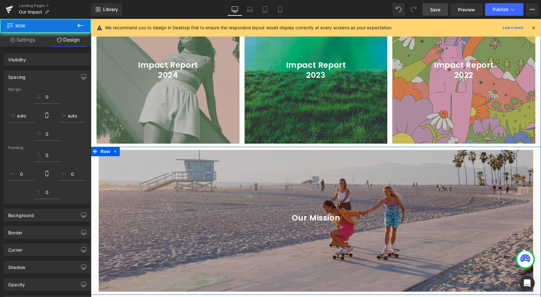
click at [163, 168] on div "Our Mission Heading Hero Banner 200px" at bounding box center [316, 220] width 435 height 141
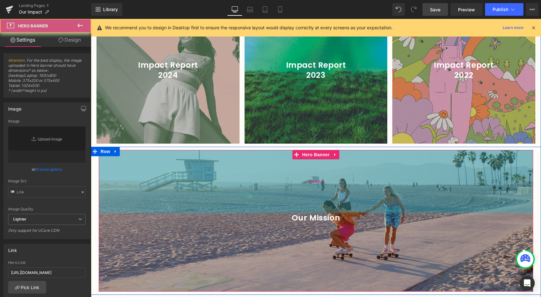
type input "https://ucarecdn.com/69706d3c-d534-46e4-9af6-01825bd5f2ee/-/format/auto/-/previ…"
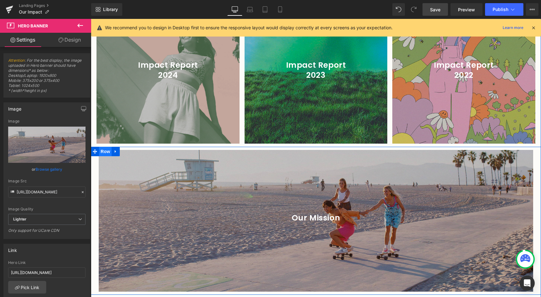
click at [99, 150] on span "Row" at bounding box center [105, 151] width 13 height 9
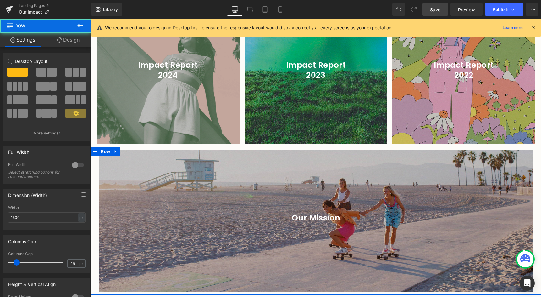
click at [69, 43] on link "Design" at bounding box center [69, 40] width 46 height 14
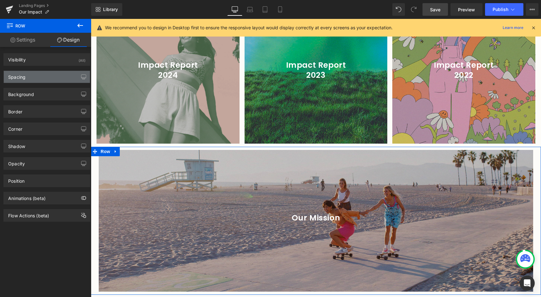
click at [41, 75] on div "Spacing" at bounding box center [47, 77] width 86 height 12
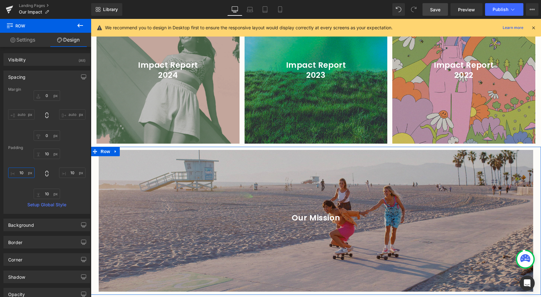
click at [23, 175] on input "10" at bounding box center [21, 172] width 26 height 10
type input "5"
click at [66, 173] on input "10" at bounding box center [72, 172] width 26 height 10
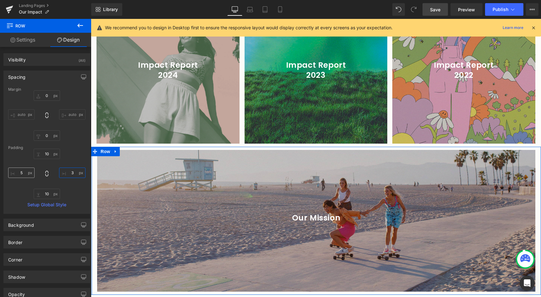
type input "2"
click at [23, 168] on input "5" at bounding box center [21, 172] width 26 height 10
type input "3"
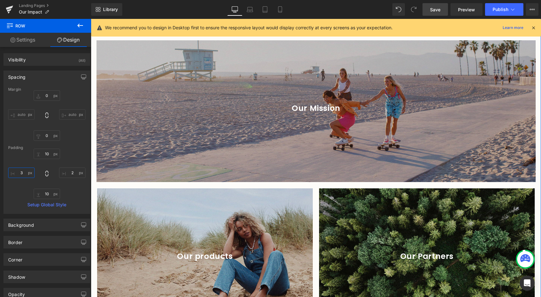
scroll to position [1143, 0]
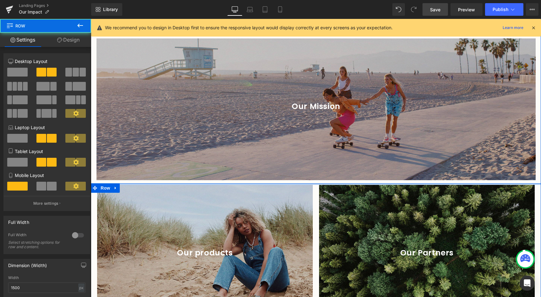
click at [303, 184] on div at bounding box center [316, 184] width 450 height 2
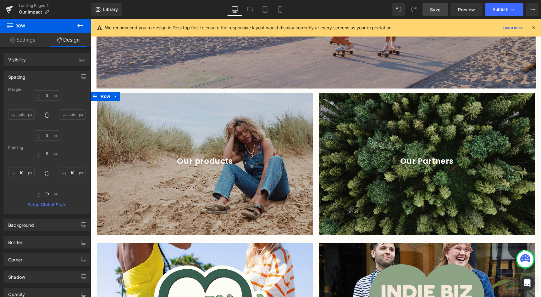
scroll to position [1243, 0]
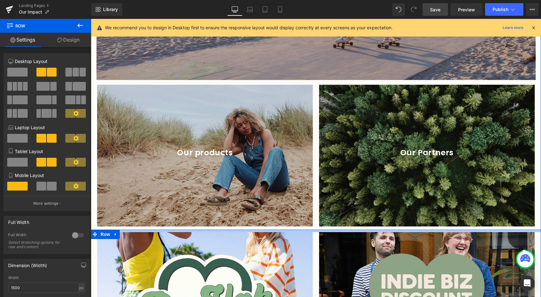
click at [317, 227] on div "Impact Report 2024 Heading Hero Banner 200px Impact Report 2023 Heading Hero Ba…" at bounding box center [316, 82] width 450 height 598
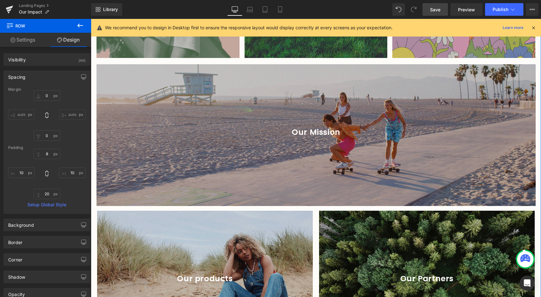
scroll to position [1102, 0]
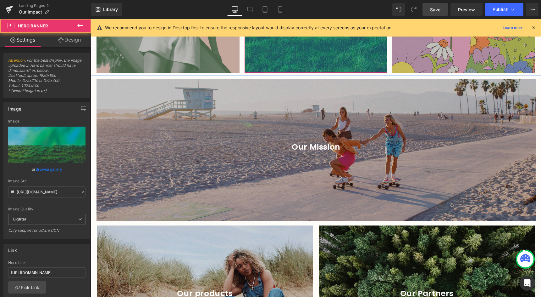
click at [325, 71] on div "200px" at bounding box center [316, 41] width 143 height 63
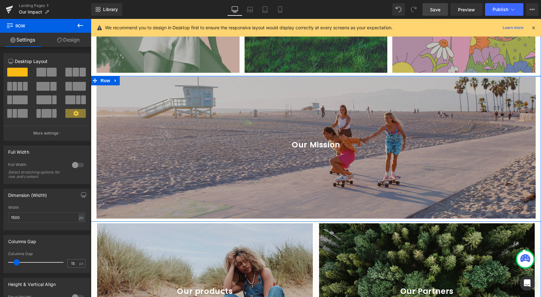
click at [326, 74] on div "Impact Report 2024 Heading Hero Banner 200px Impact Report 2023 Heading Hero Ba…" at bounding box center [316, 221] width 450 height 596
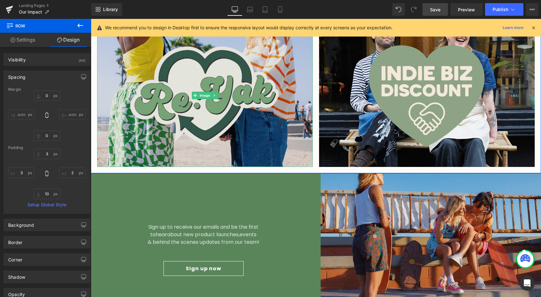
scroll to position [1452, 0]
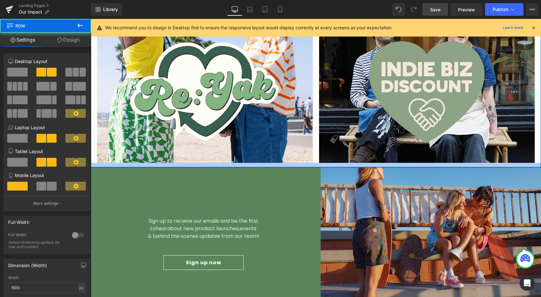
click at [319, 166] on div at bounding box center [316, 165] width 450 height 4
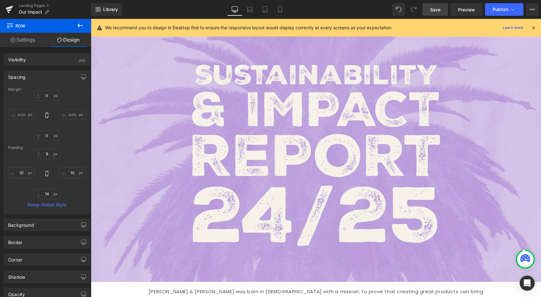
scroll to position [0, 0]
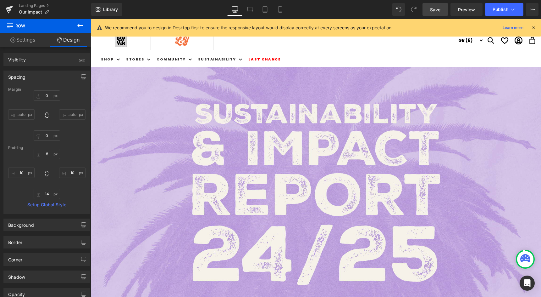
click at [435, 14] on link "Save" at bounding box center [435, 9] width 25 height 13
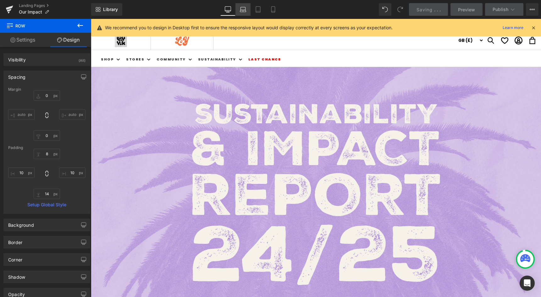
click at [245, 8] on icon at bounding box center [243, 9] width 6 height 6
type input "0"
type input "15"
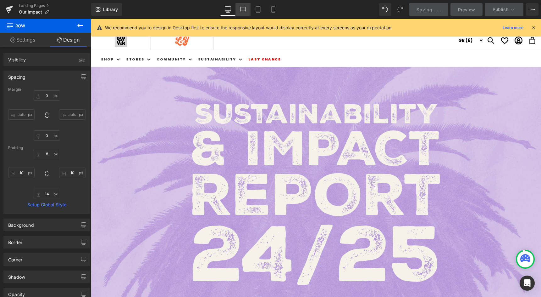
type input "10"
type input "15"
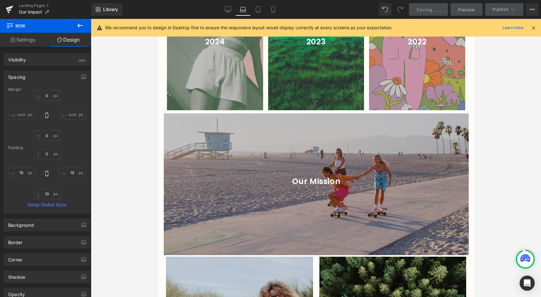
scroll to position [877, 0]
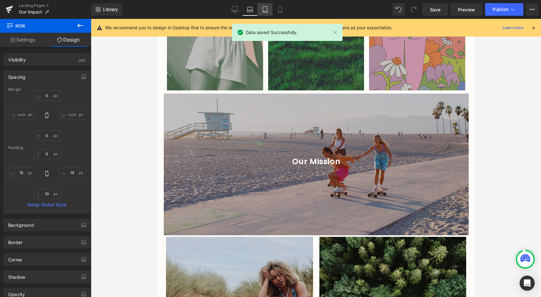
click at [265, 8] on icon at bounding box center [265, 9] width 6 height 6
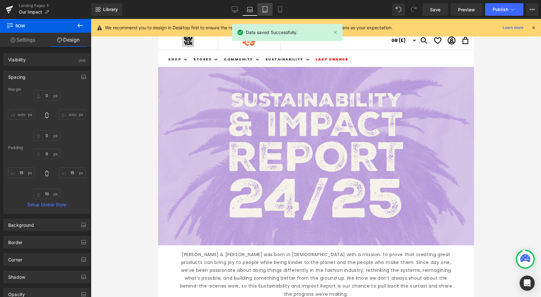
type input "0"
type input "15"
type input "10"
type input "20"
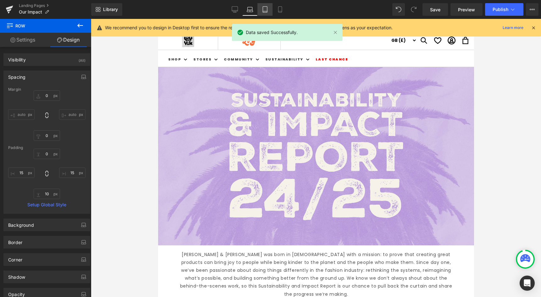
type input "10"
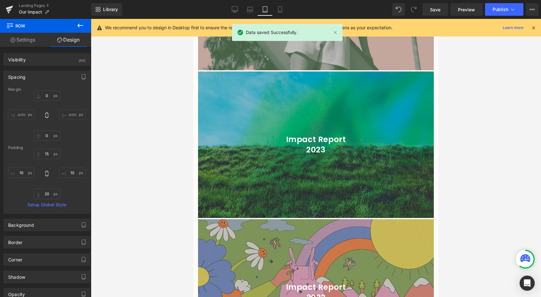
scroll to position [822, 0]
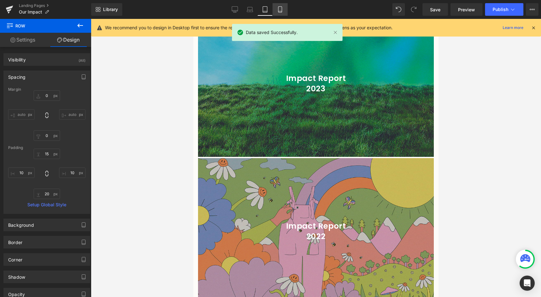
click at [284, 5] on link "Mobile" at bounding box center [280, 9] width 15 height 13
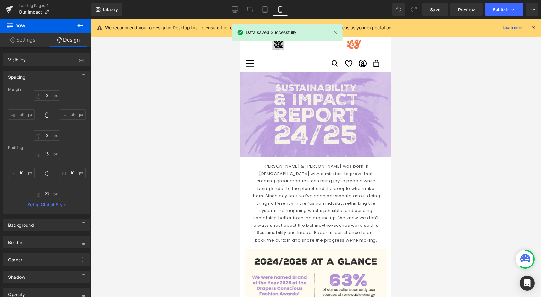
type input "0"
type input "15"
type input "10"
type input "20"
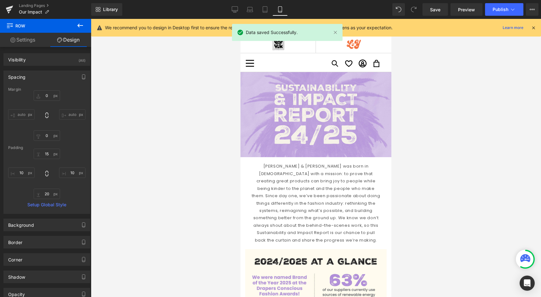
type input "10"
click at [440, 11] on span "Save" at bounding box center [435, 9] width 10 height 7
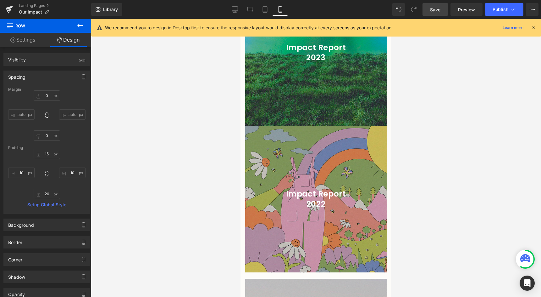
scroll to position [1214, 0]
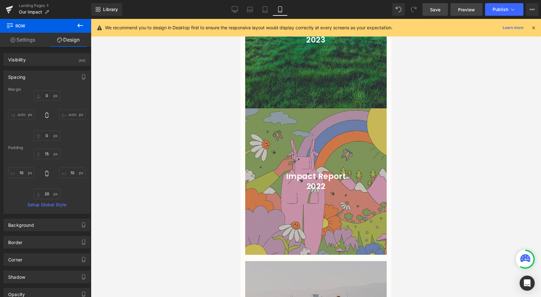
click at [463, 5] on link "Preview" at bounding box center [467, 9] width 32 height 13
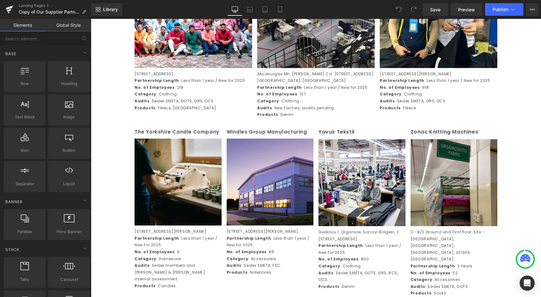
scroll to position [1117, 0]
